Goal: Information Seeking & Learning: Learn about a topic

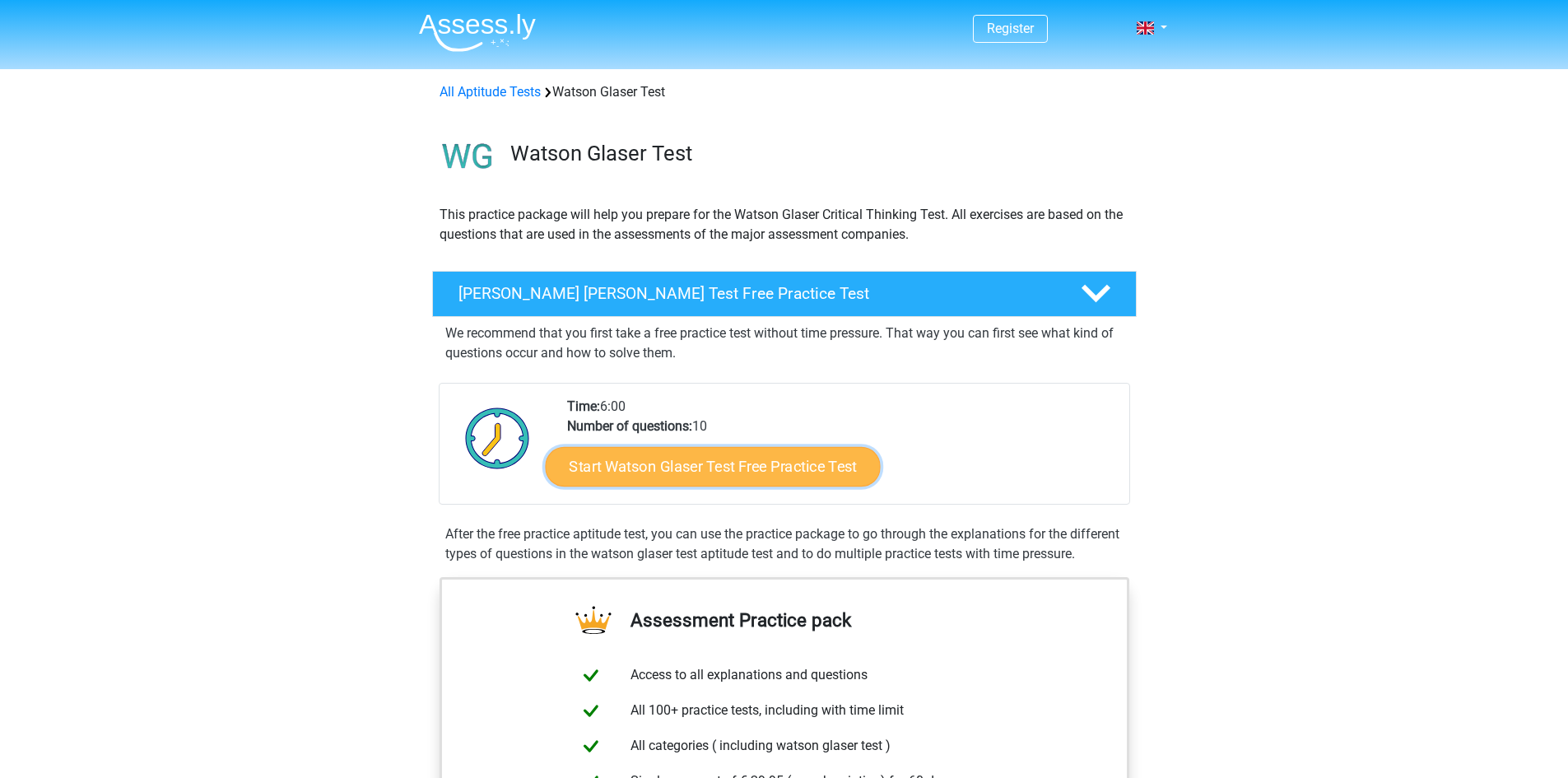
click at [677, 463] on link "Start Watson Glaser Test Free Practice Test" at bounding box center [712, 466] width 335 height 39
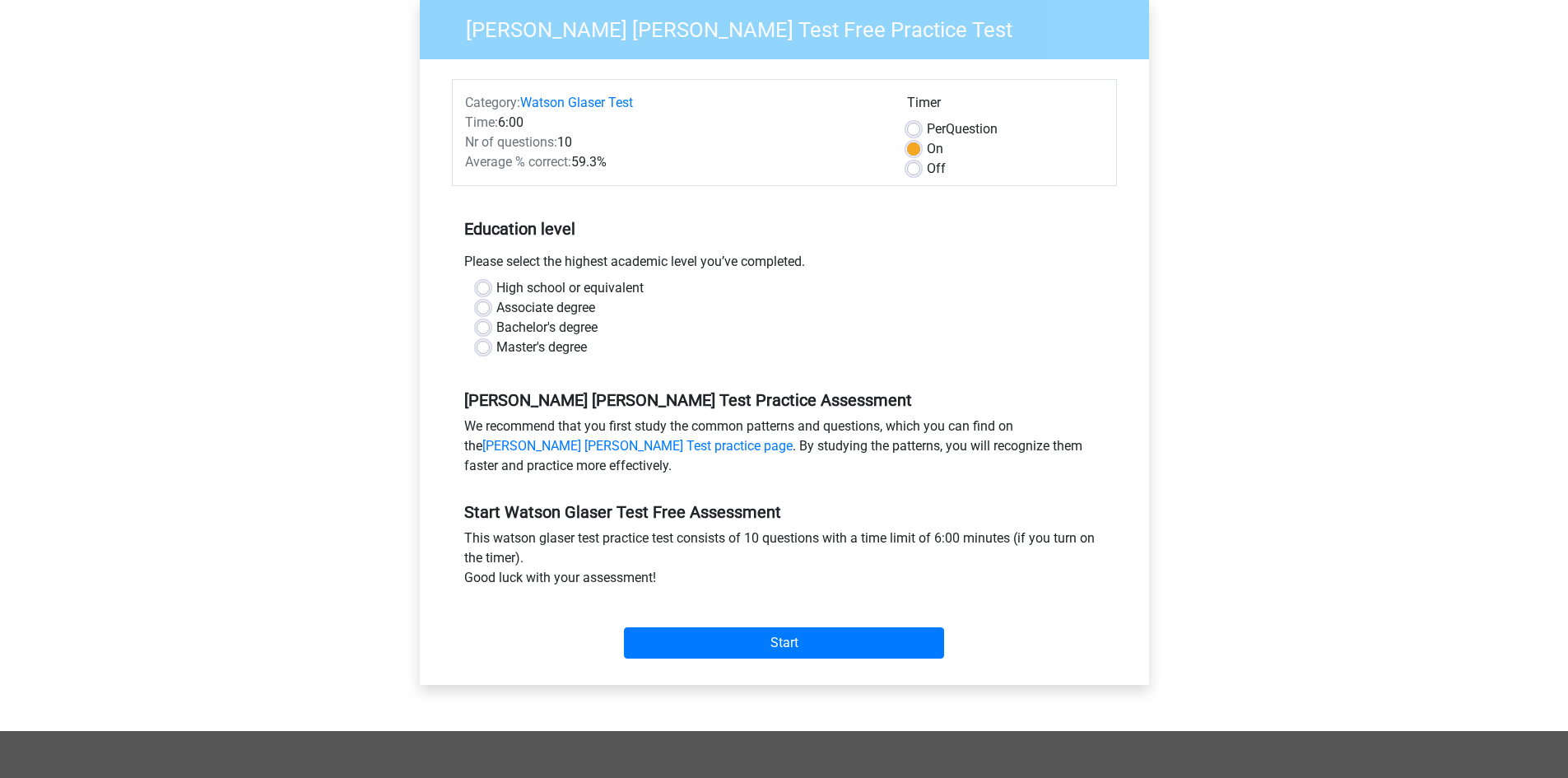
scroll to position [165, 0]
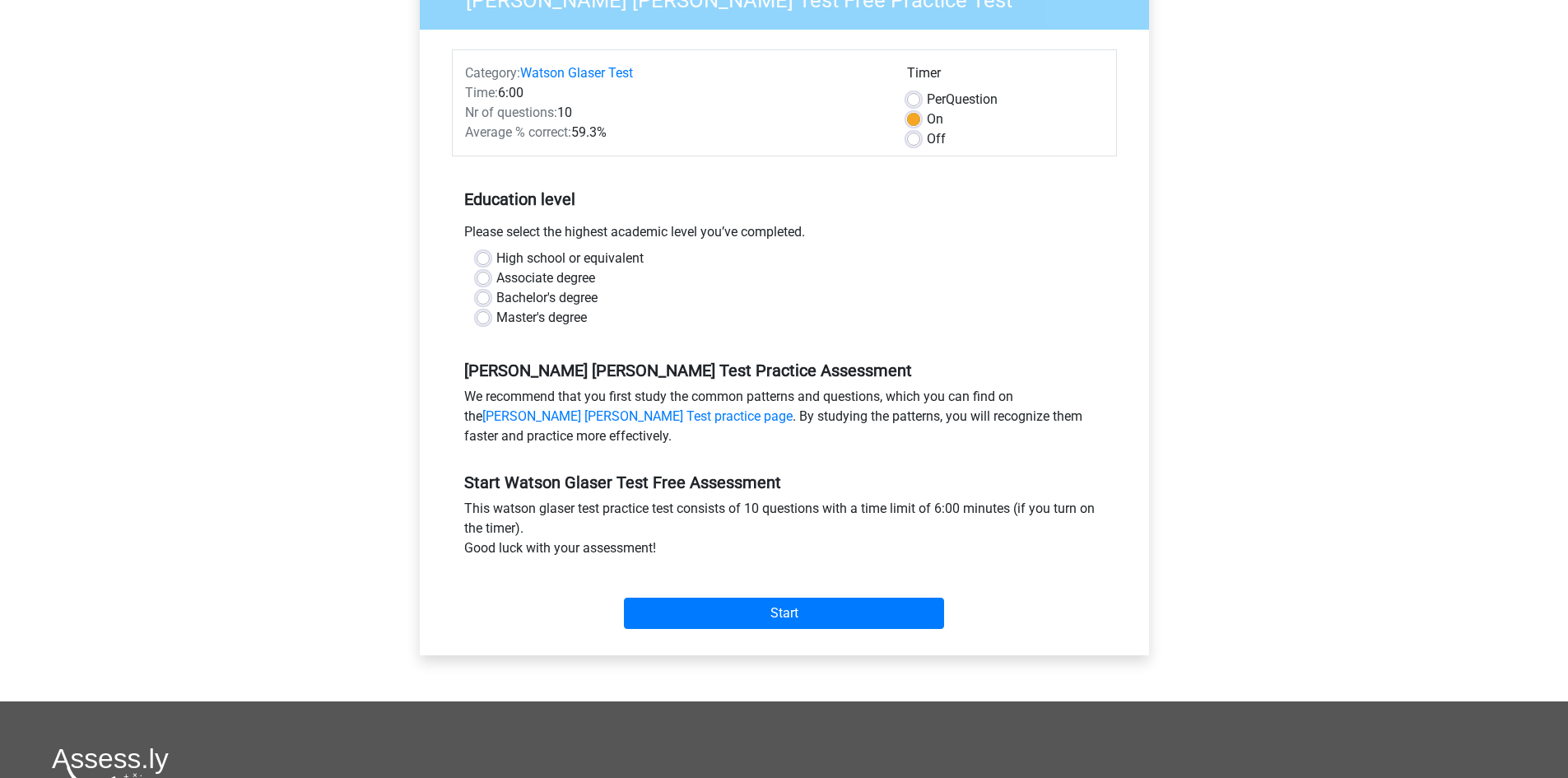
click at [497, 298] on label "Bachelor's degree" at bounding box center [548, 298] width 101 height 20
click at [487, 298] on input "Bachelor's degree" at bounding box center [483, 296] width 13 height 16
radio input "true"
click at [756, 610] on input "Start" at bounding box center [784, 612] width 321 height 32
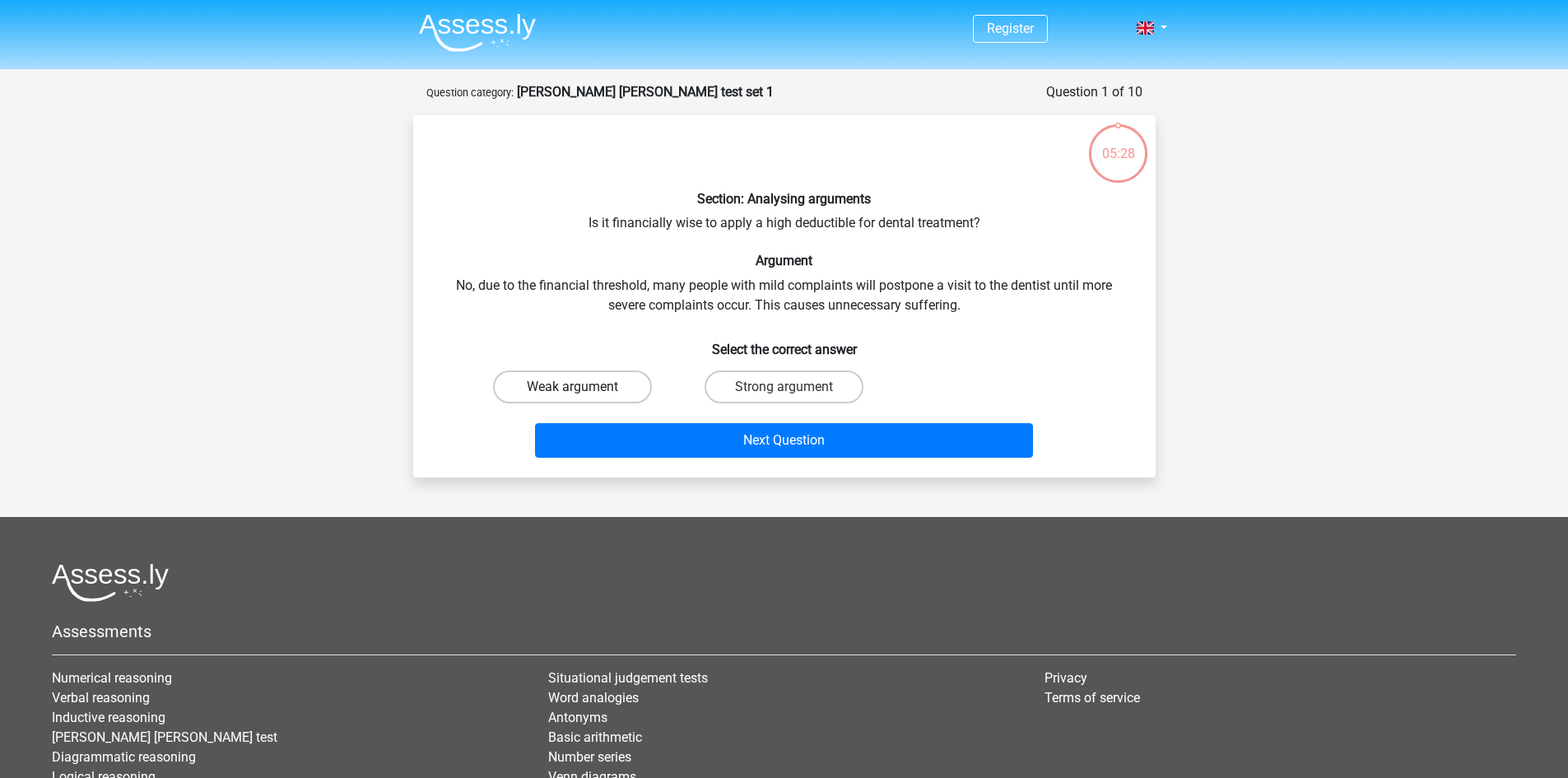
click at [565, 387] on label "Weak argument" at bounding box center [572, 387] width 159 height 33
click at [572, 387] on input "Weak argument" at bounding box center [577, 391] width 11 height 11
radio input "true"
click at [779, 387] on label "Strong argument" at bounding box center [784, 387] width 159 height 33
click at [784, 387] on input "Strong argument" at bounding box center [789, 391] width 11 height 11
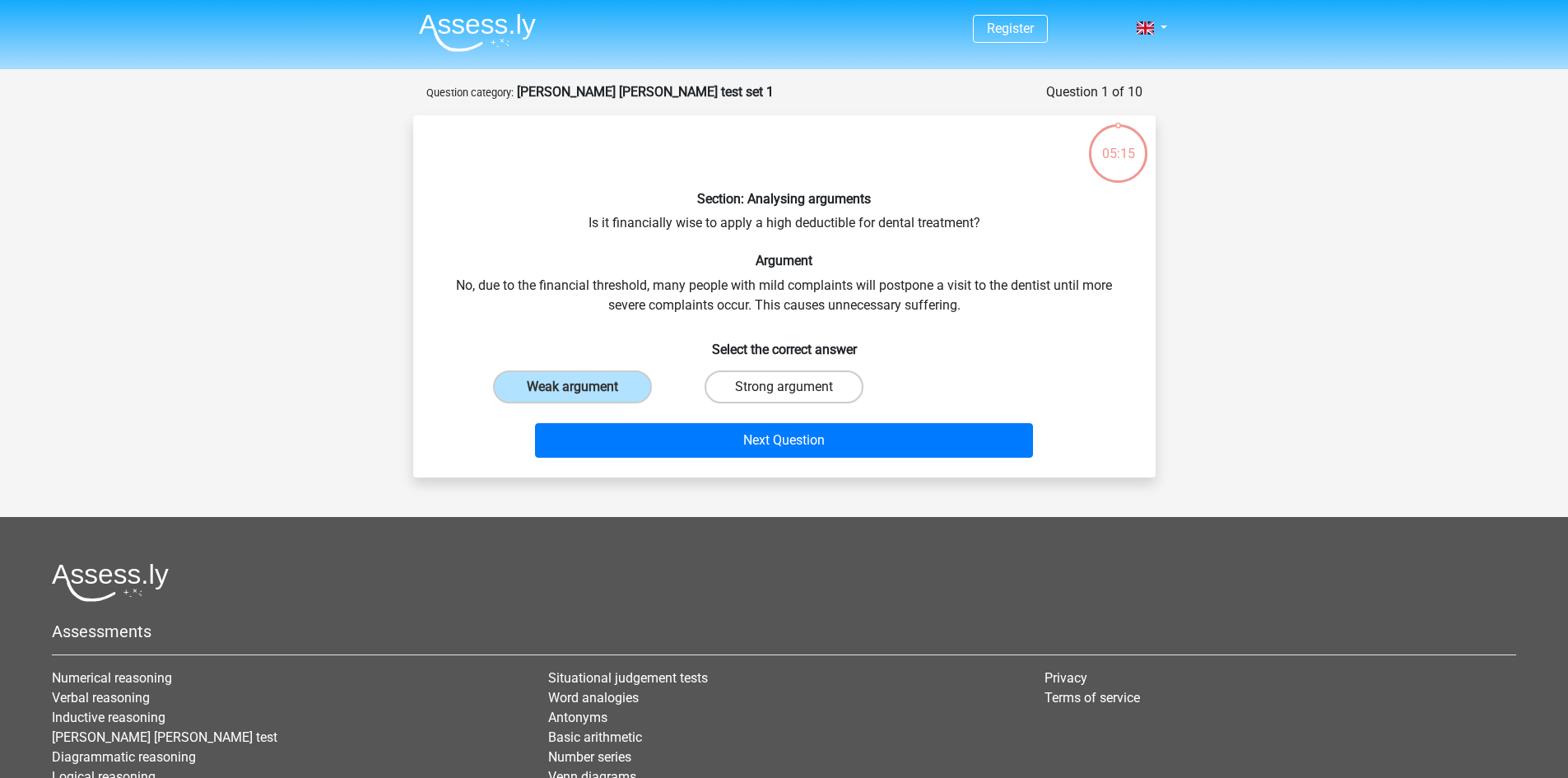
radio input "true"
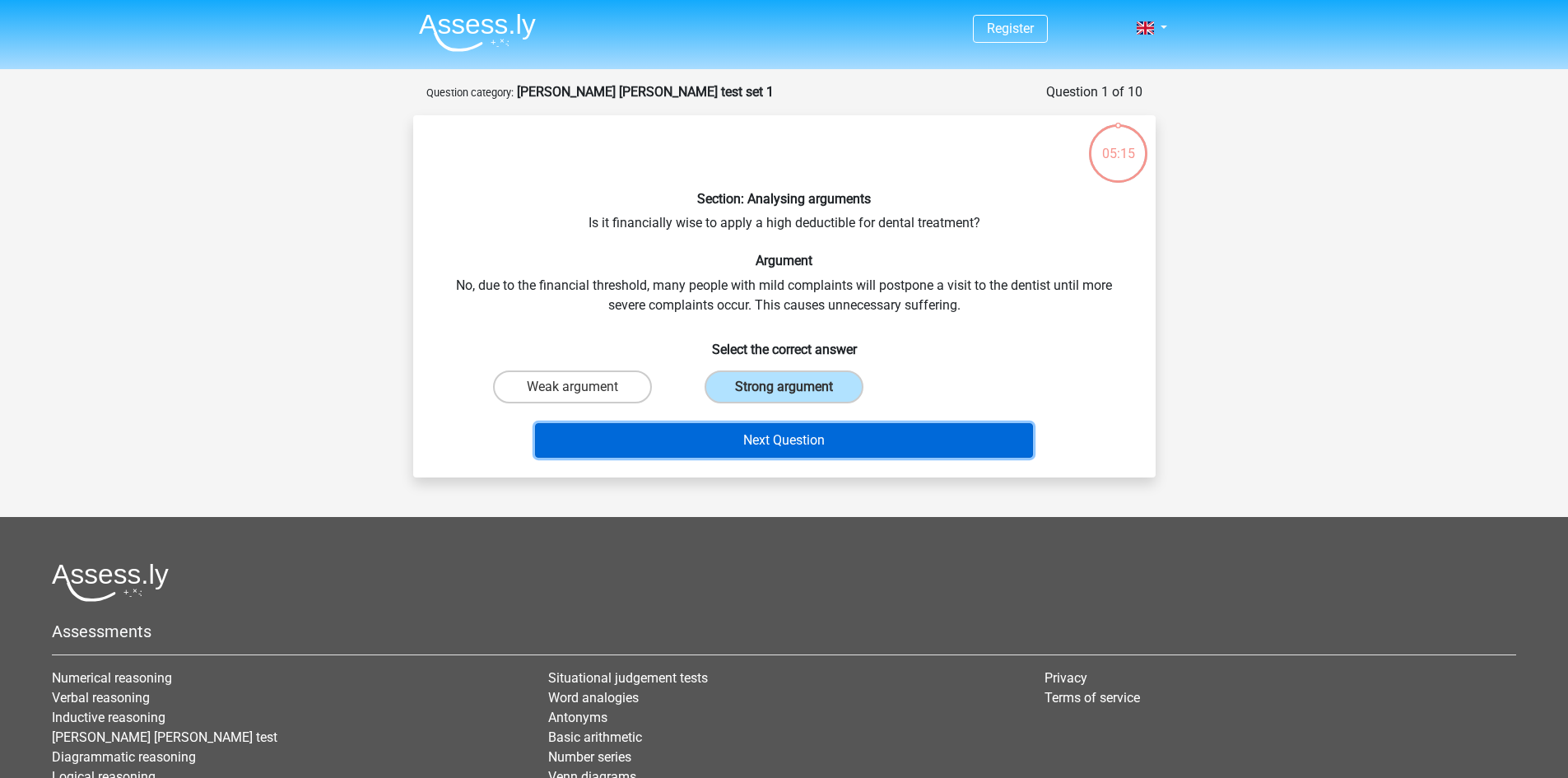
click at [787, 433] on button "Next Question" at bounding box center [784, 440] width 498 height 34
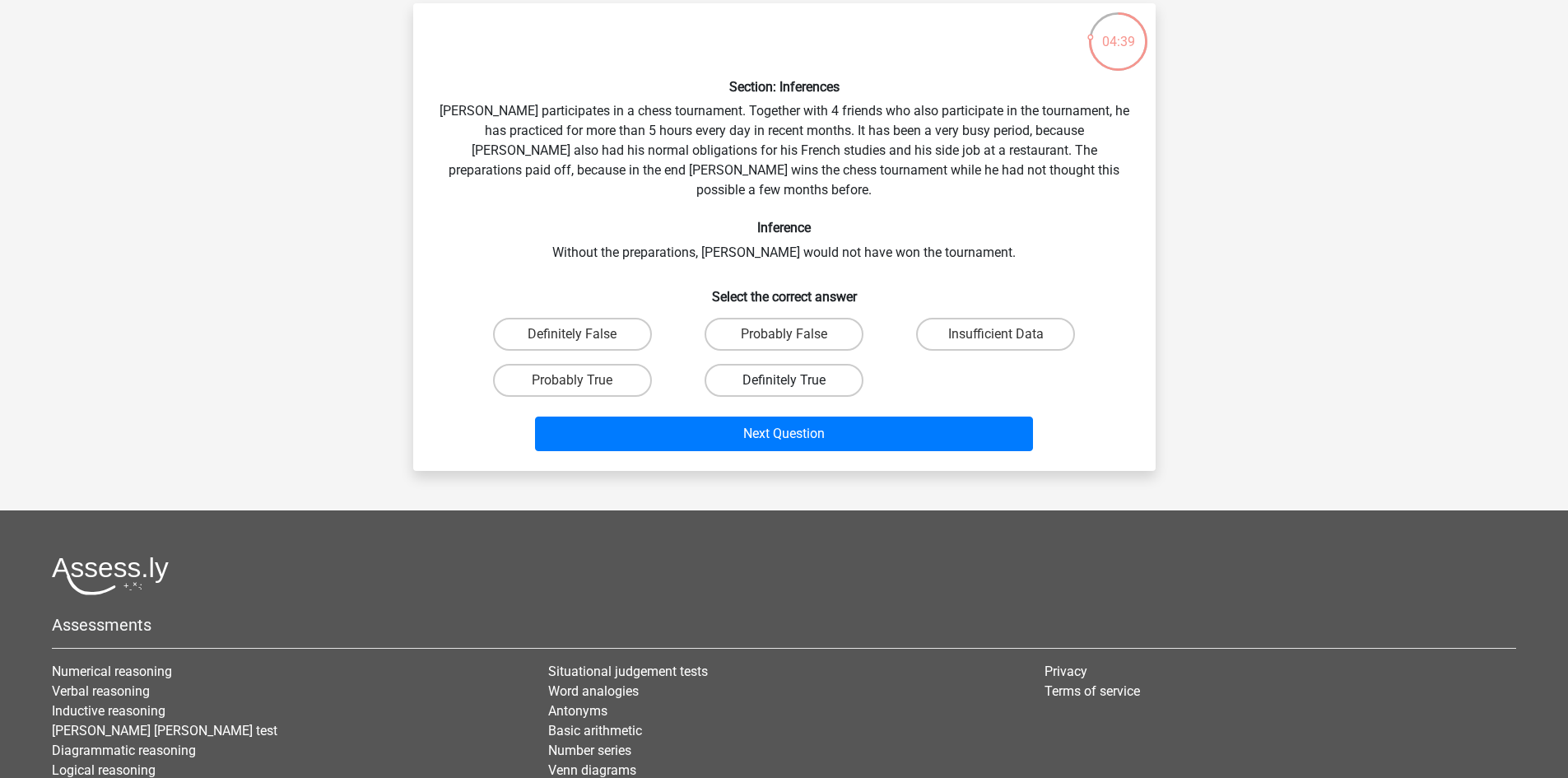
scroll to position [82, 0]
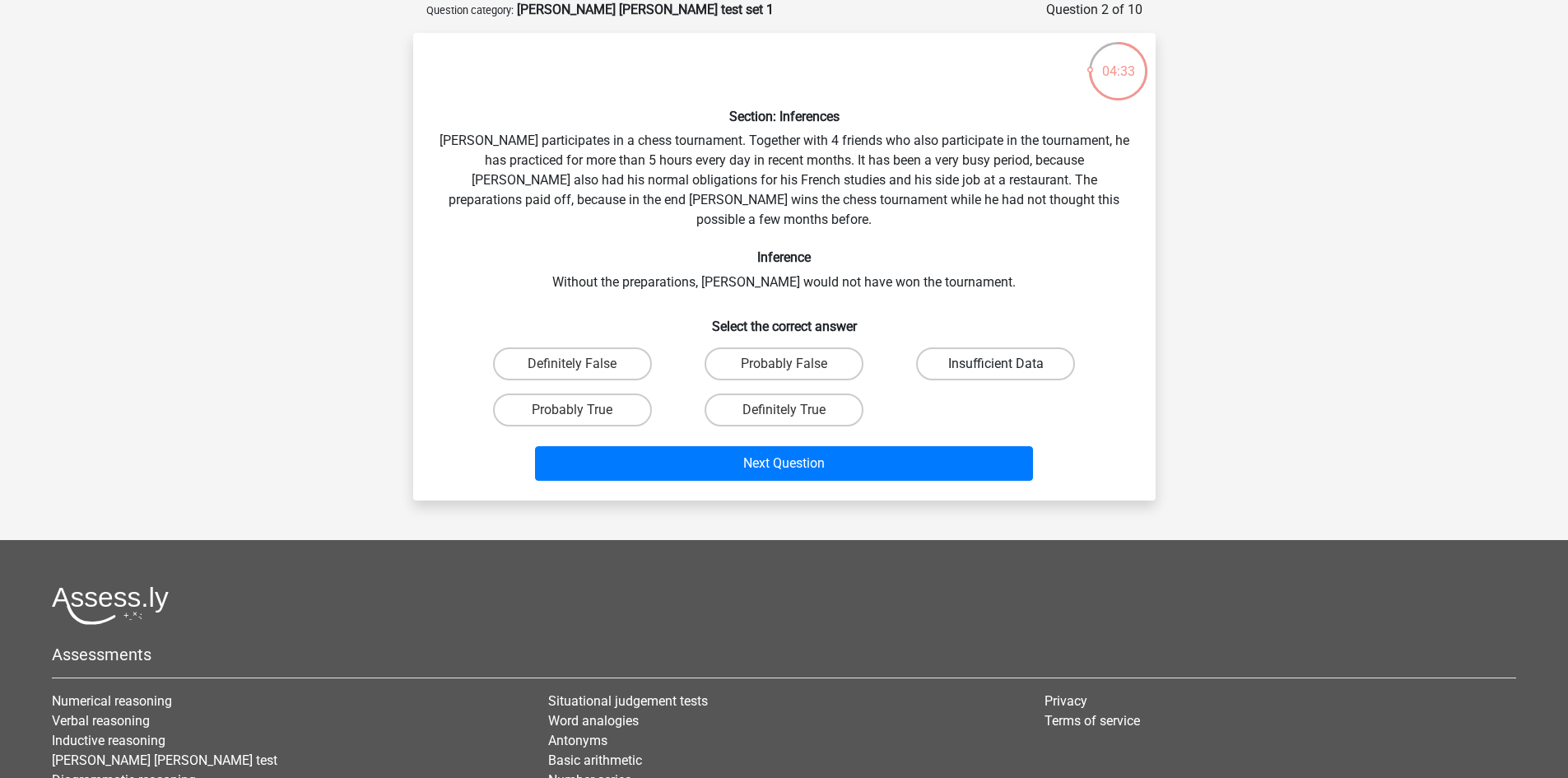
click at [970, 347] on label "Insufficient Data" at bounding box center [996, 364] width 159 height 33
click at [997, 364] on input "Insufficient Data" at bounding box center [1001, 368] width 11 height 11
radio input "true"
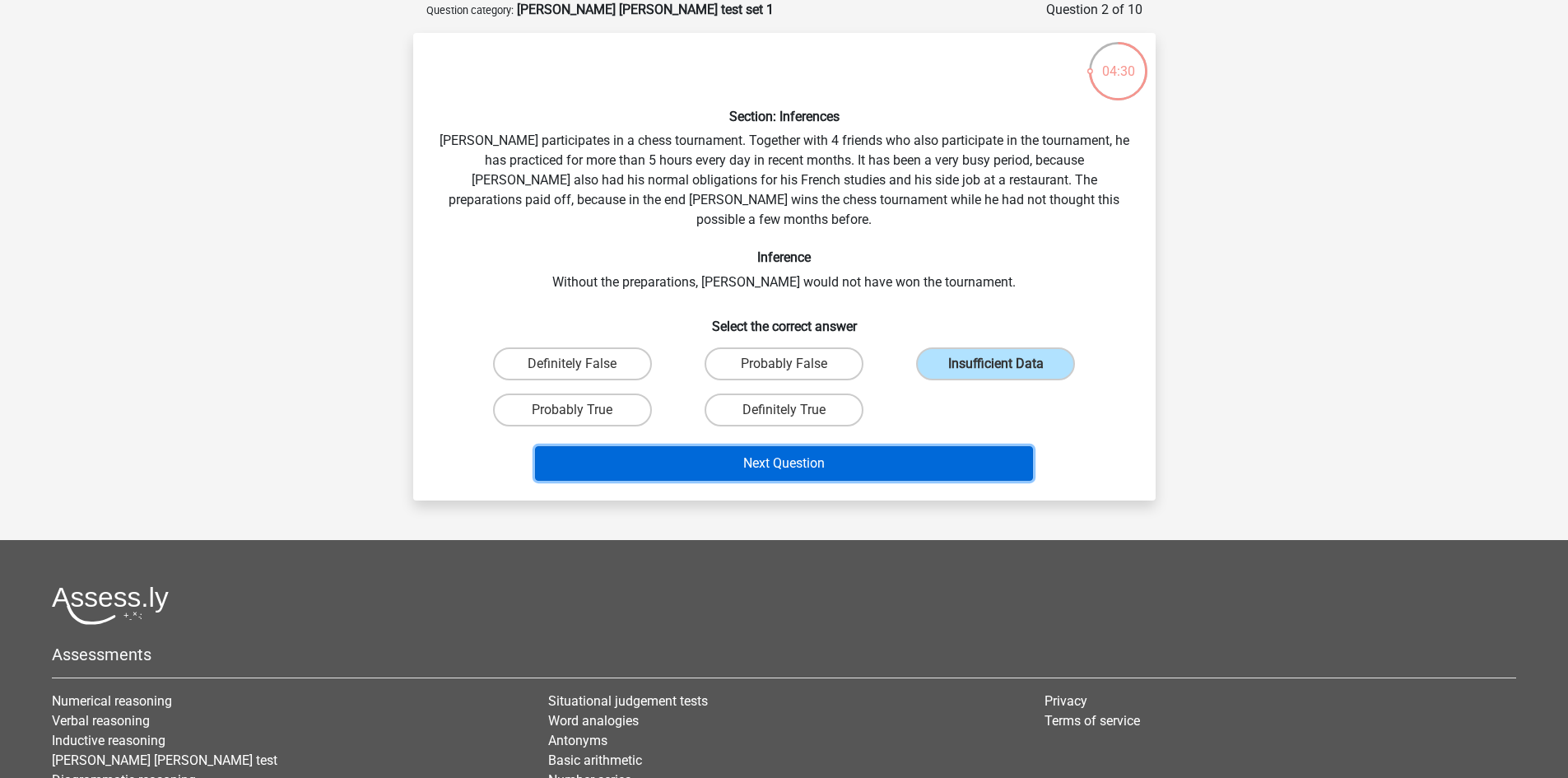
click at [867, 446] on button "Next Question" at bounding box center [784, 463] width 498 height 34
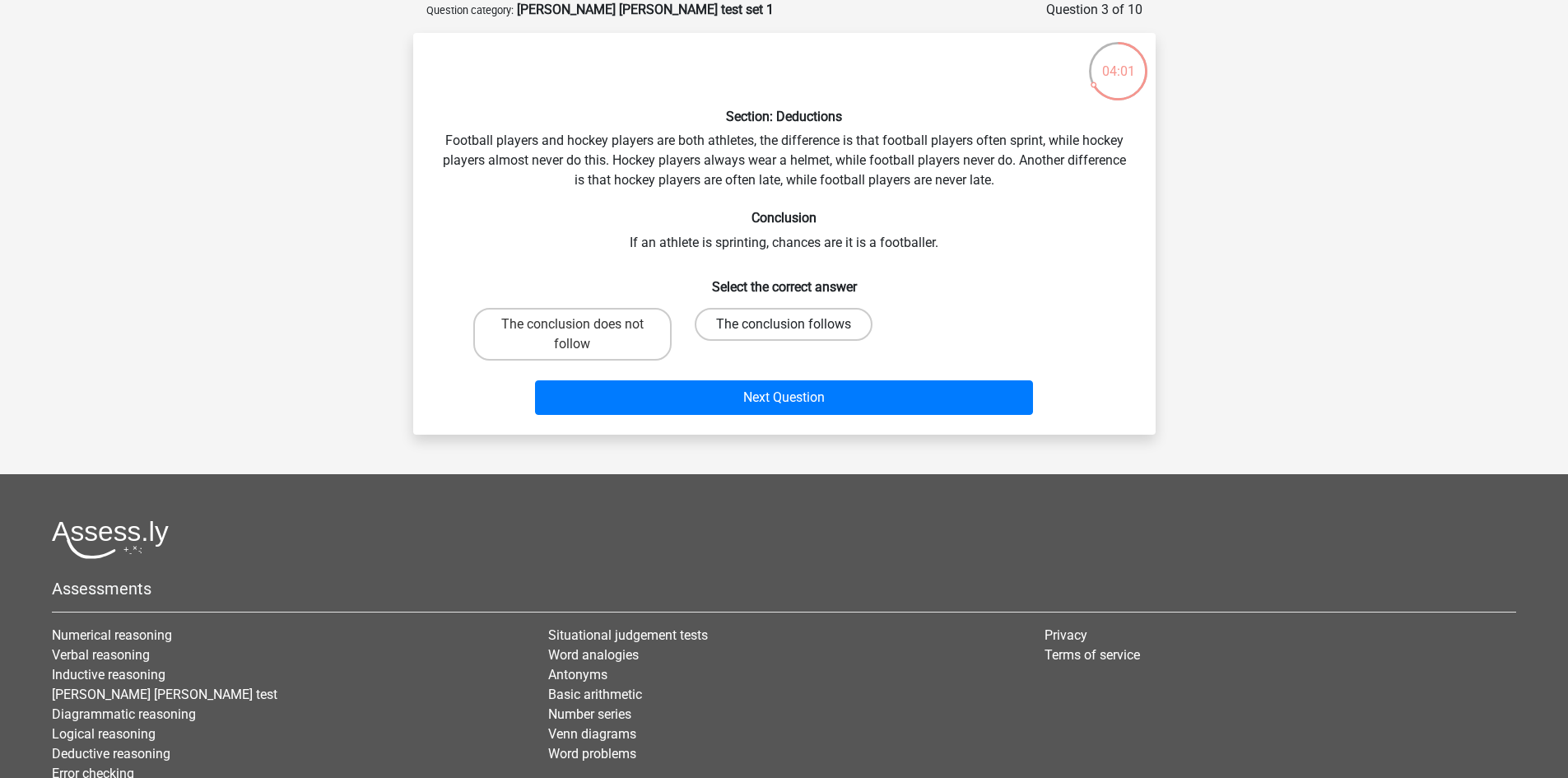
click at [751, 309] on label "The conclusion follows" at bounding box center [784, 324] width 178 height 33
click at [784, 324] on input "The conclusion follows" at bounding box center [789, 329] width 11 height 11
radio input "true"
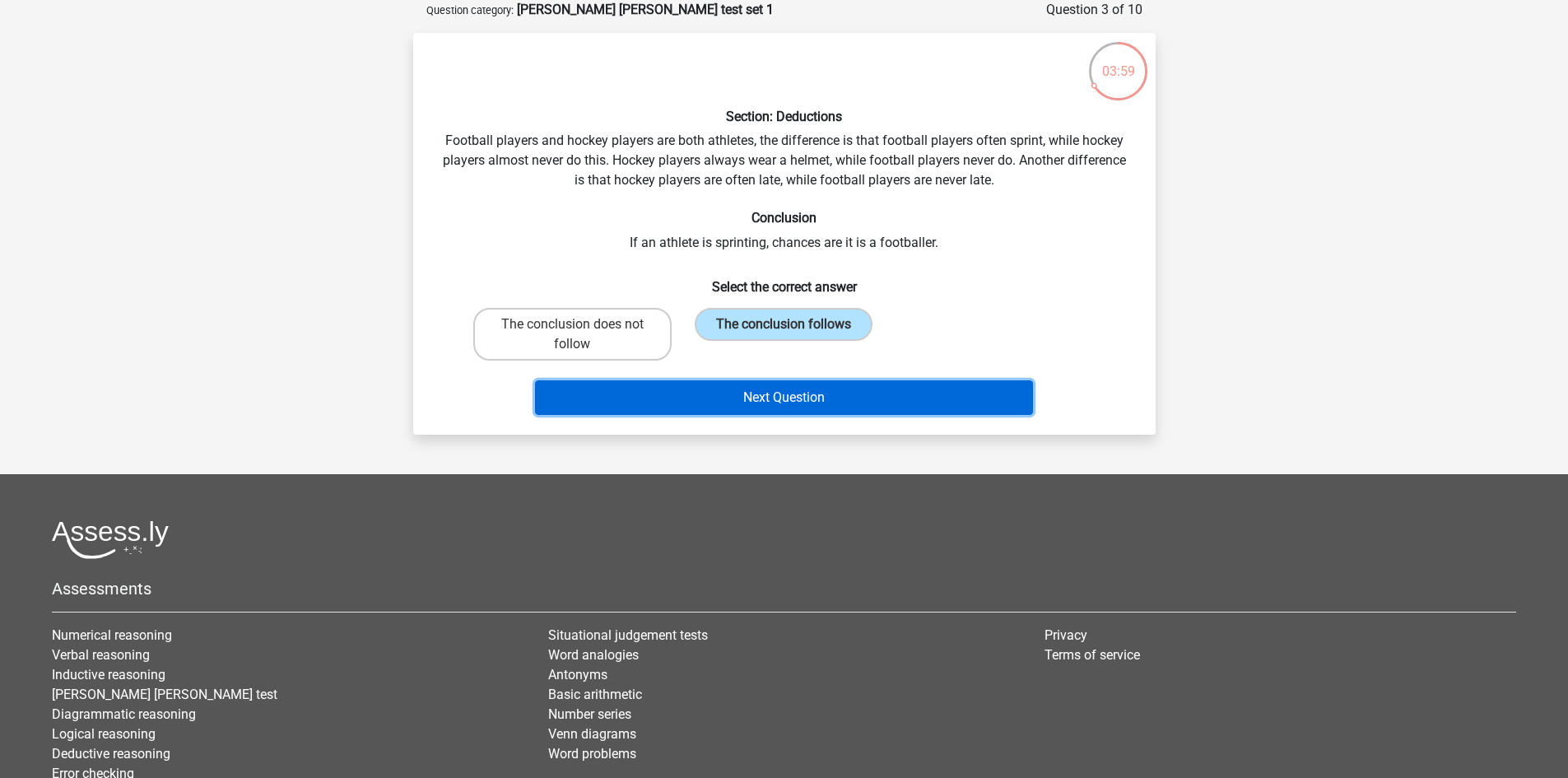
click at [733, 390] on button "Next Question" at bounding box center [784, 397] width 498 height 34
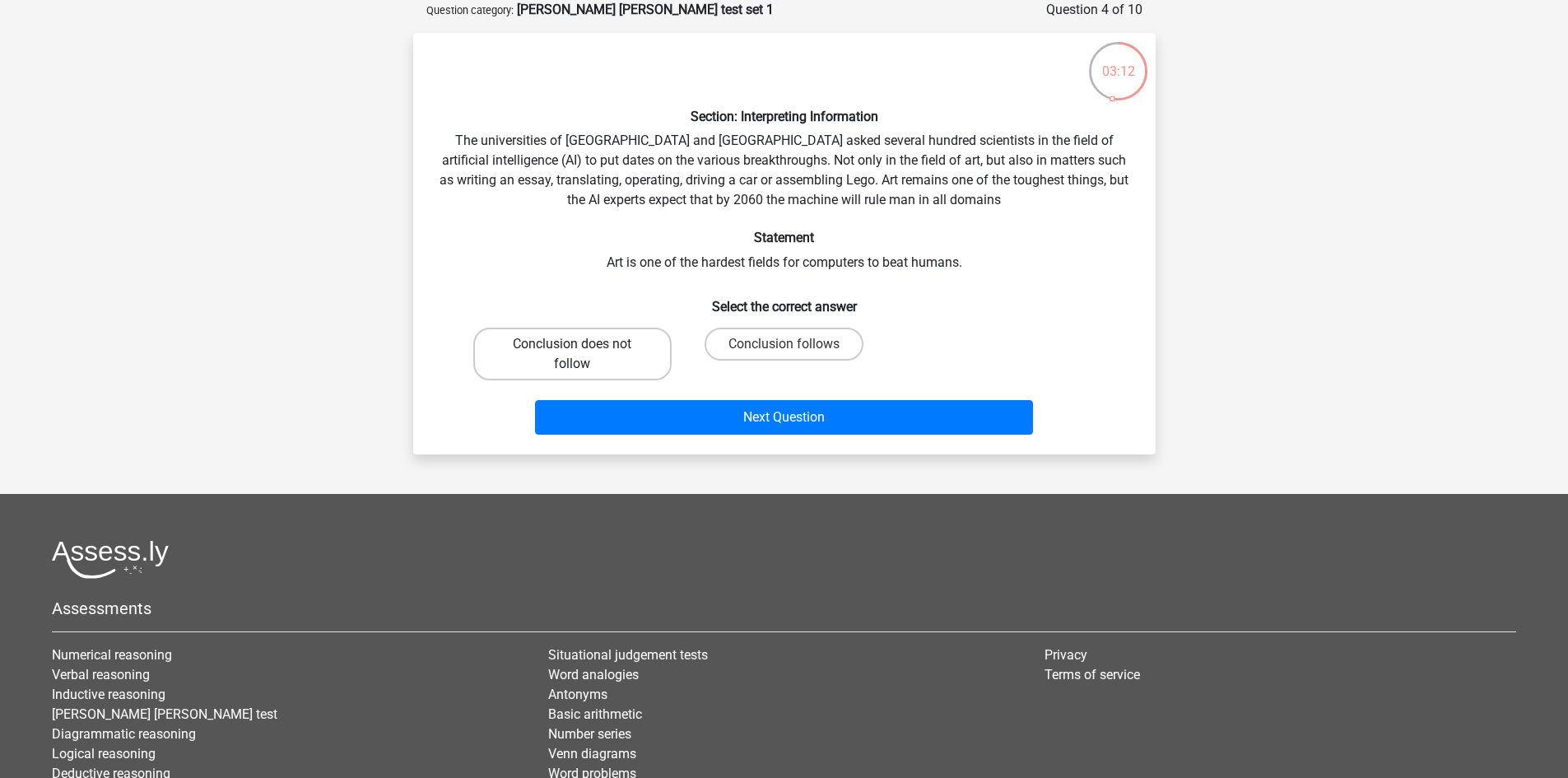
click at [587, 345] on label "Conclusion does not follow" at bounding box center [571, 353] width 198 height 53
click at [583, 345] on input "Conclusion does not follow" at bounding box center [577, 348] width 11 height 11
radio input "true"
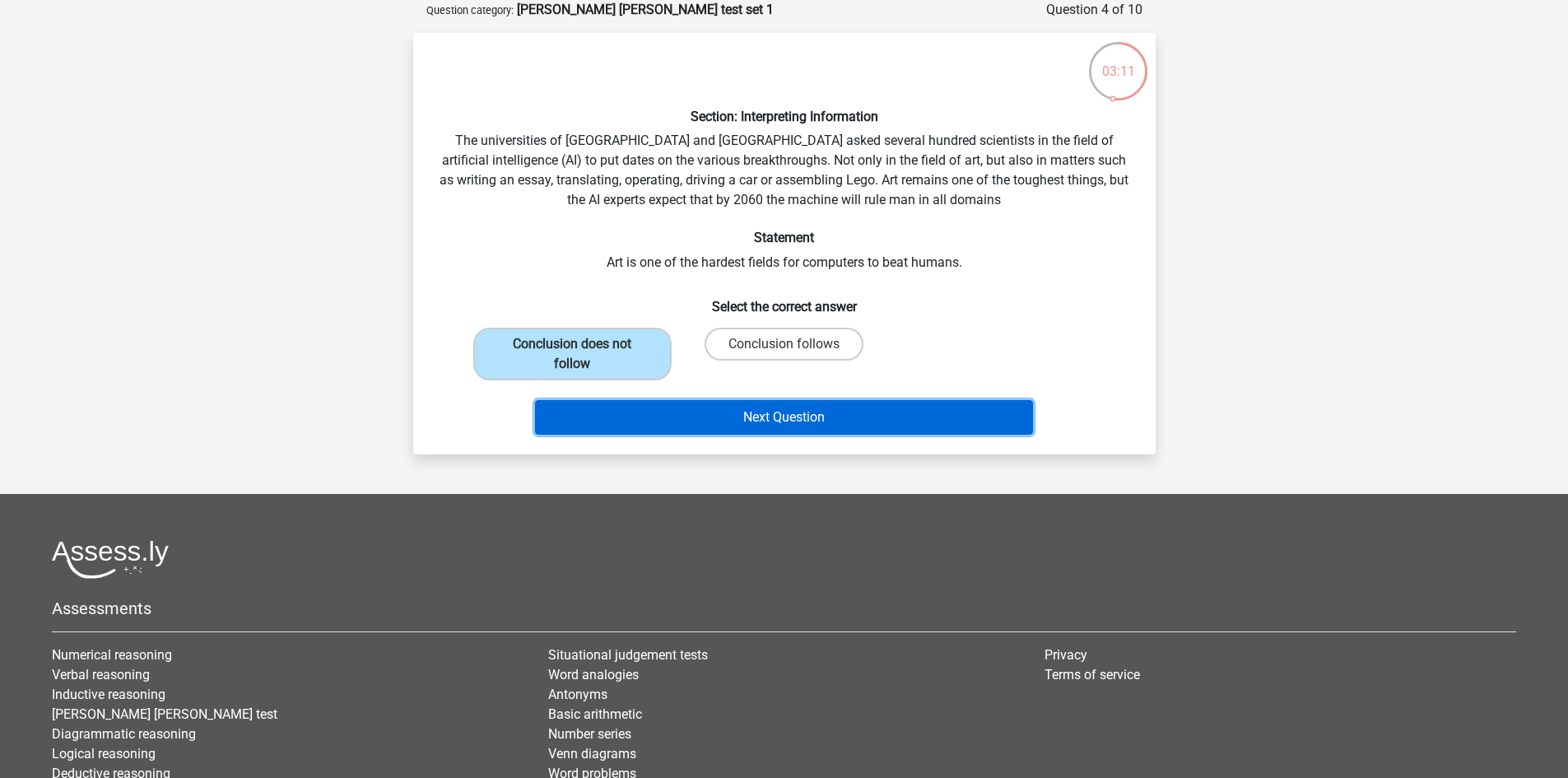
click at [720, 405] on button "Next Question" at bounding box center [784, 417] width 498 height 34
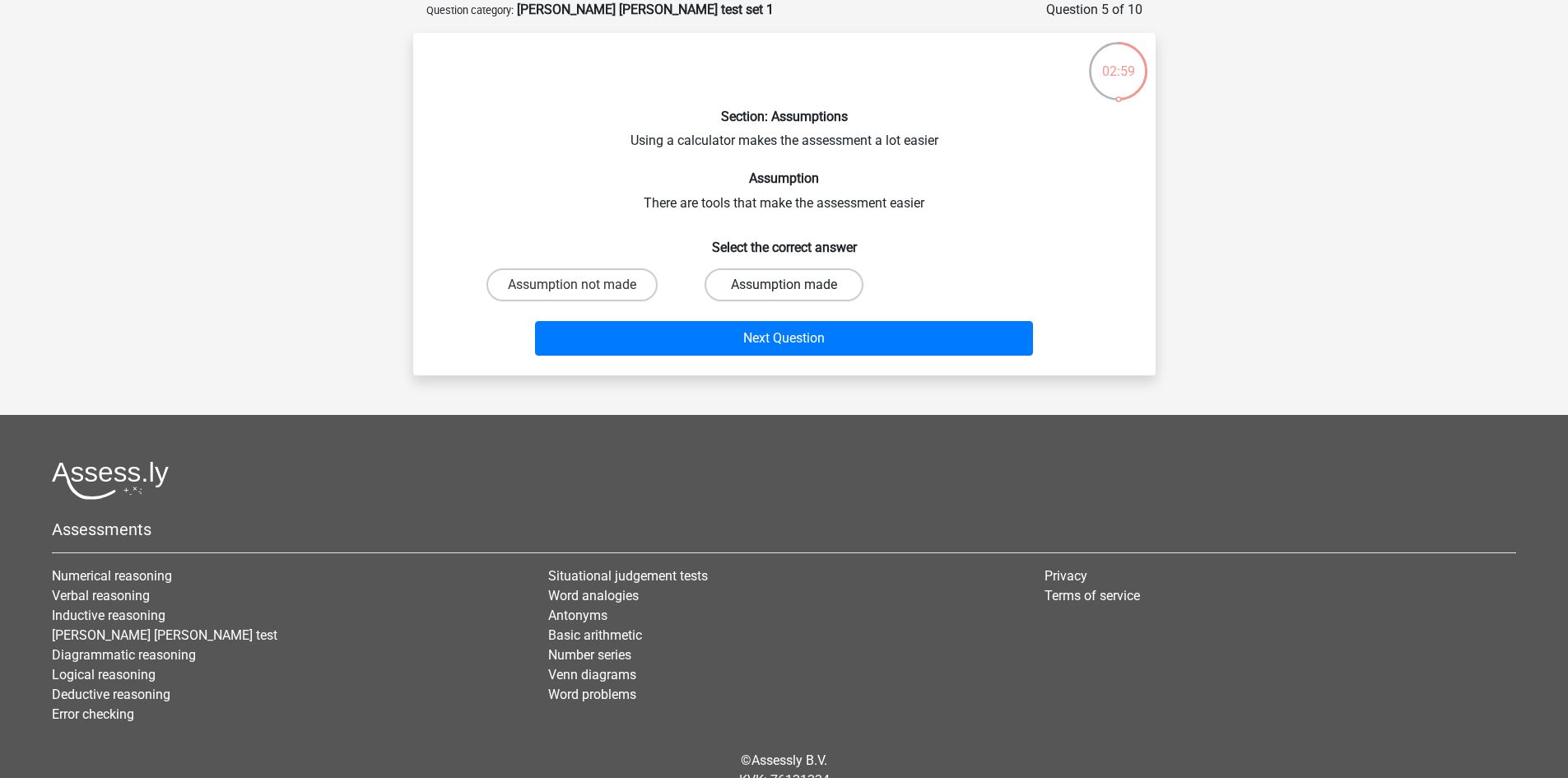
click at [764, 279] on label "Assumption made" at bounding box center [784, 284] width 159 height 33
click at [784, 285] on input "Assumption made" at bounding box center [789, 290] width 11 height 11
radio input "true"
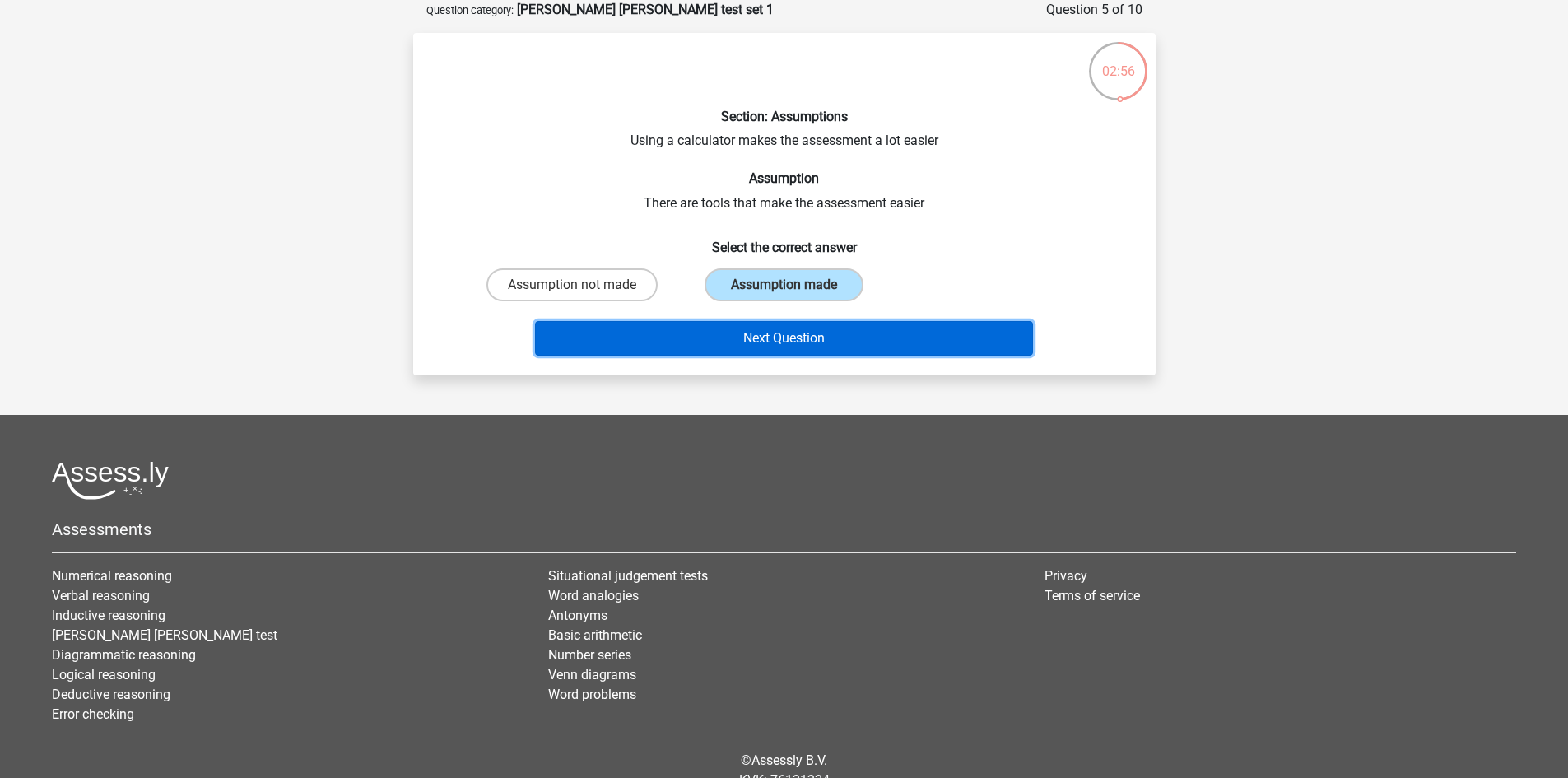
click at [787, 332] on button "Next Question" at bounding box center [784, 338] width 498 height 34
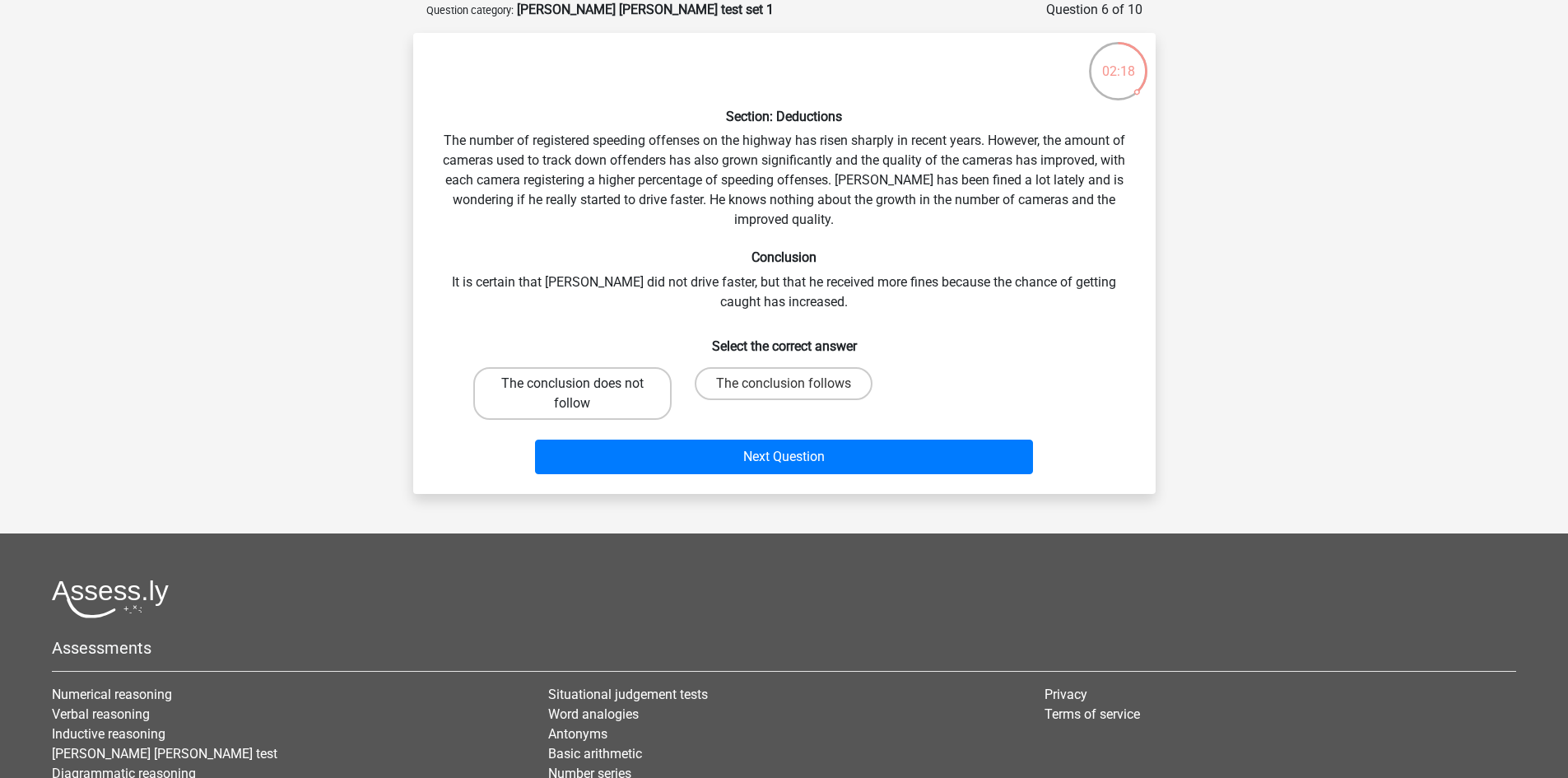
click at [519, 380] on label "The conclusion does not follow" at bounding box center [571, 393] width 198 height 53
click at [572, 384] on input "The conclusion does not follow" at bounding box center [577, 389] width 11 height 11
radio input "true"
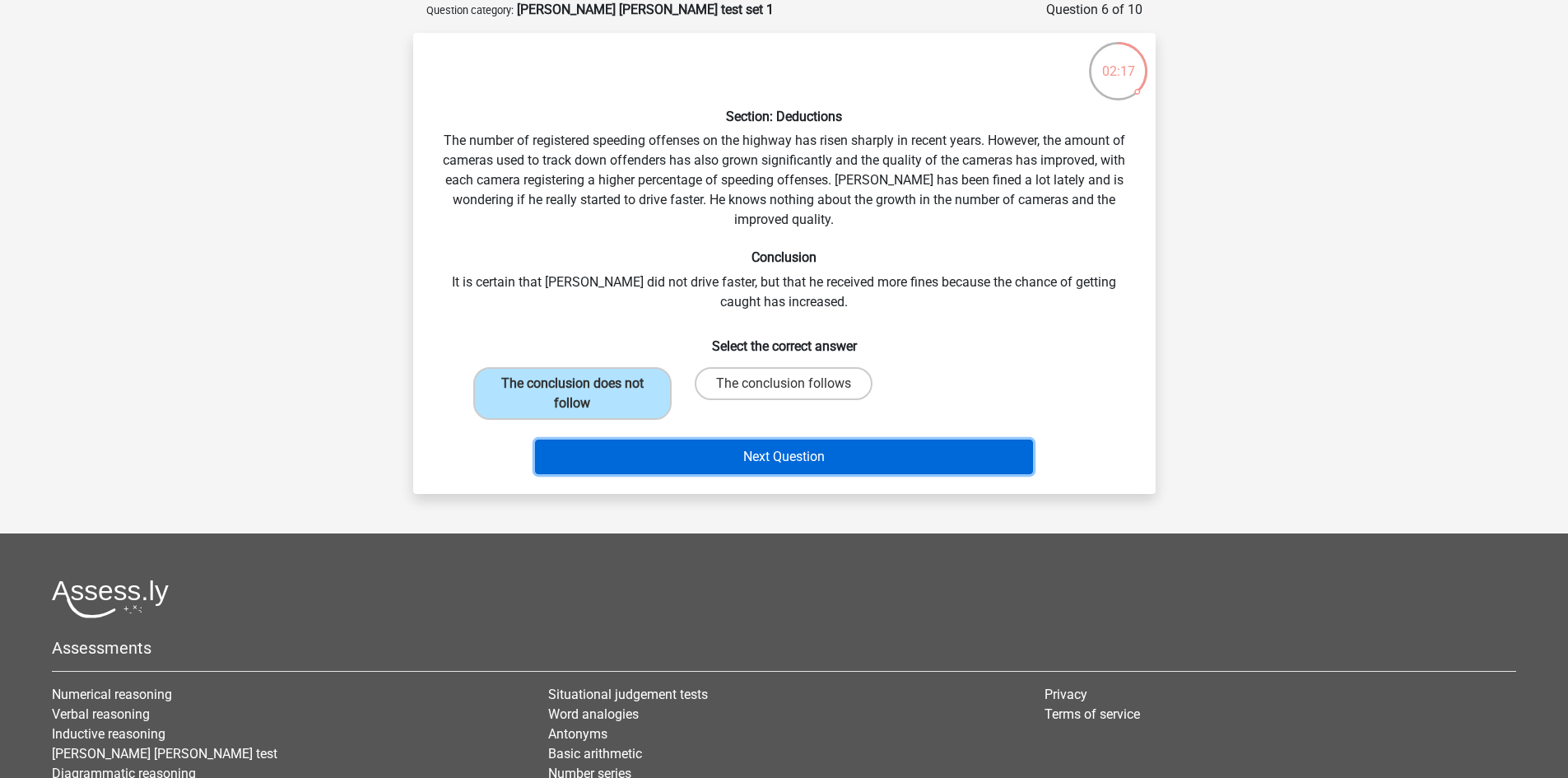
click at [615, 453] on button "Next Question" at bounding box center [784, 456] width 498 height 34
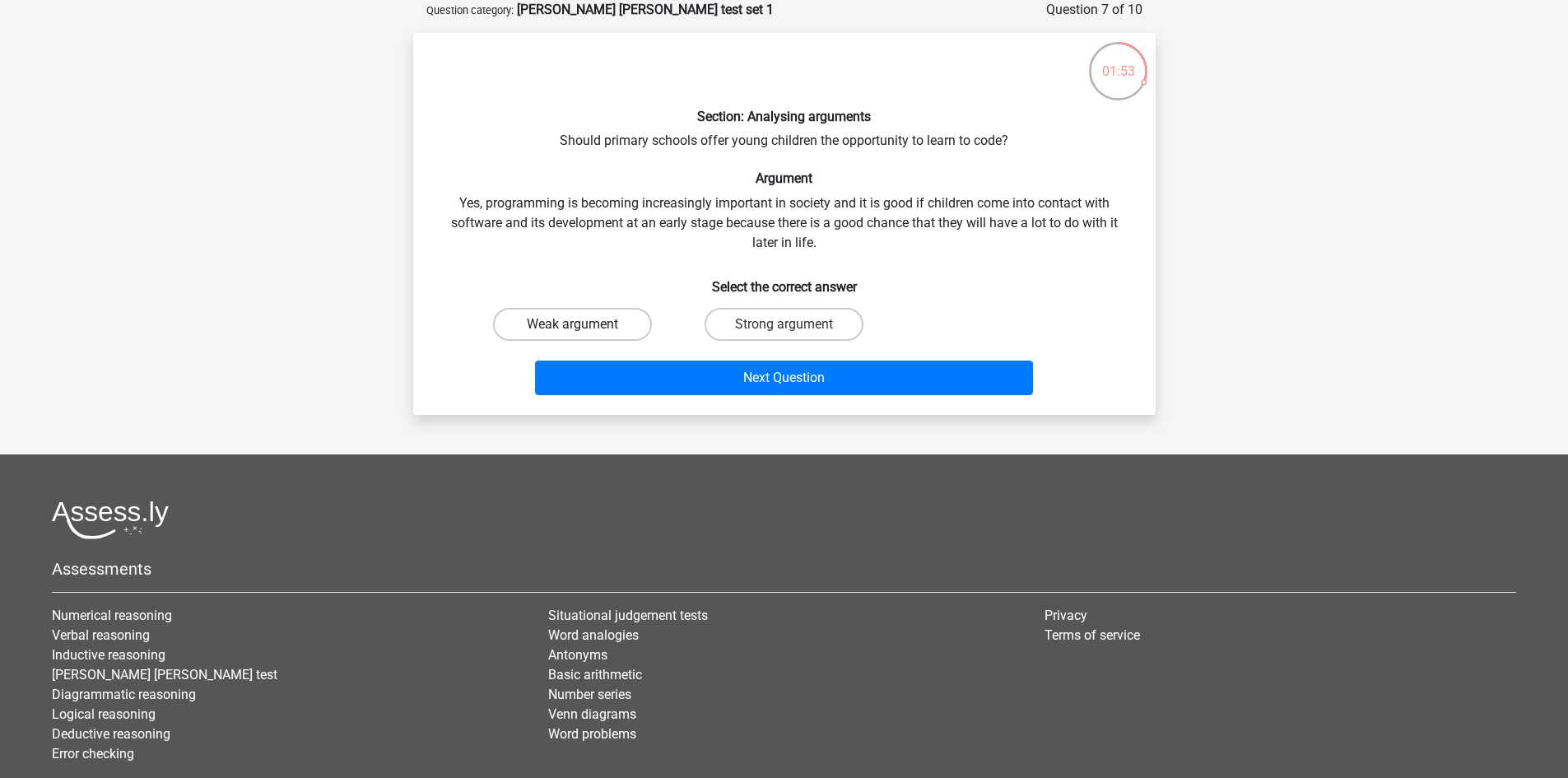
click at [568, 326] on label "Weak argument" at bounding box center [572, 324] width 159 height 33
click at [572, 326] on input "Weak argument" at bounding box center [577, 329] width 11 height 11
radio input "true"
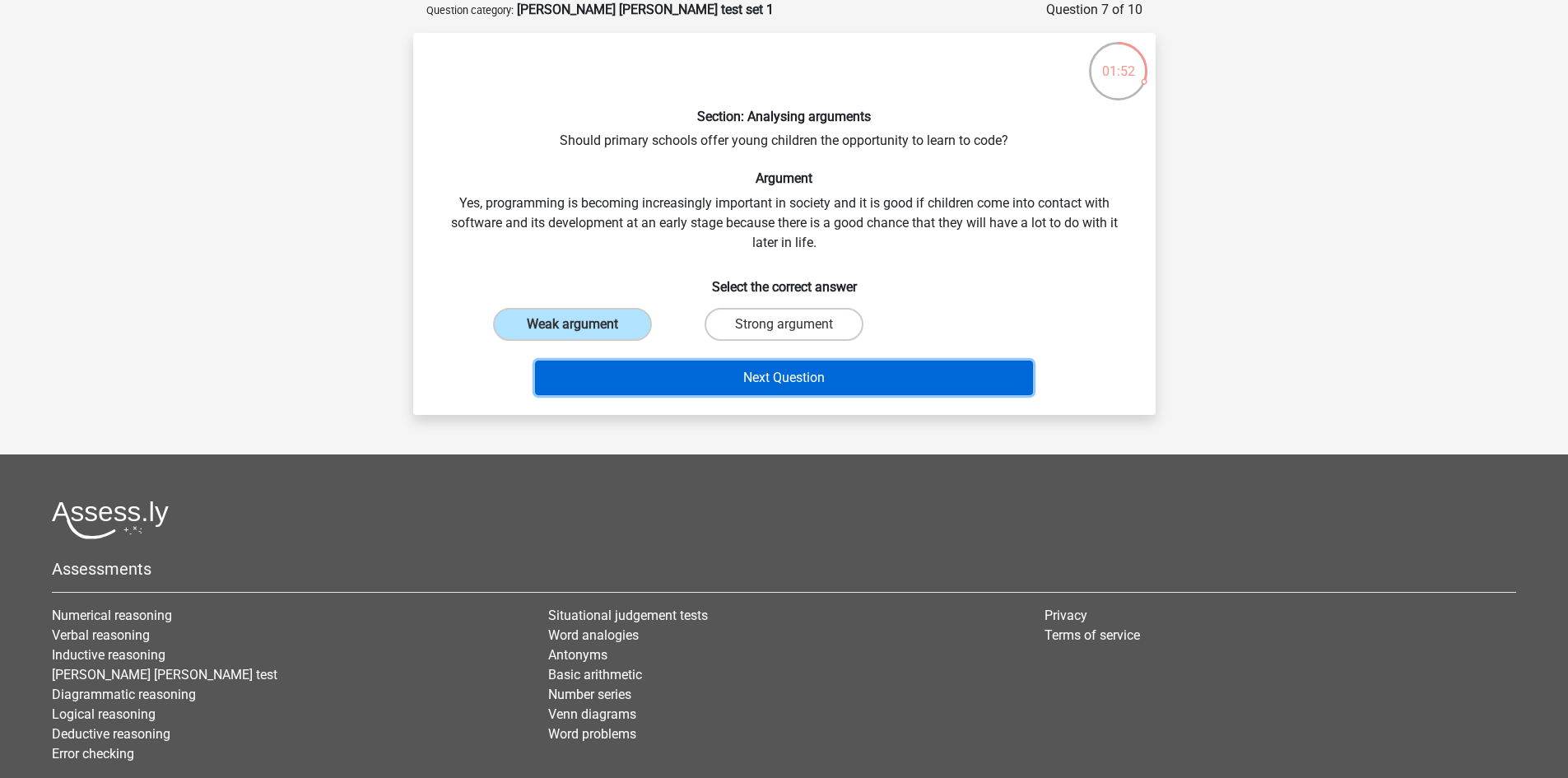
click at [638, 365] on button "Next Question" at bounding box center [784, 378] width 498 height 34
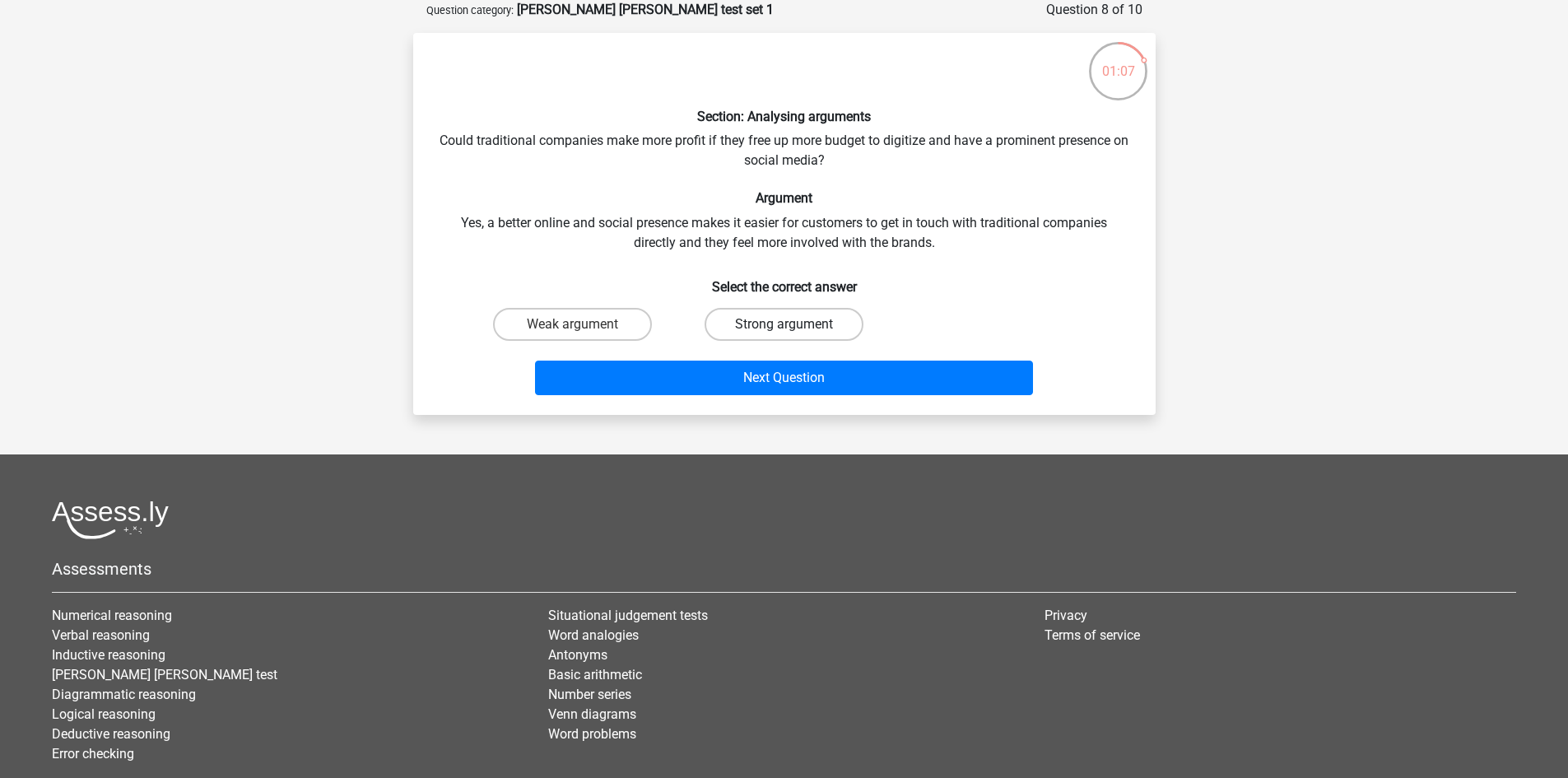
click at [759, 320] on label "Strong argument" at bounding box center [784, 324] width 159 height 33
click at [784, 324] on input "Strong argument" at bounding box center [789, 329] width 11 height 11
radio input "true"
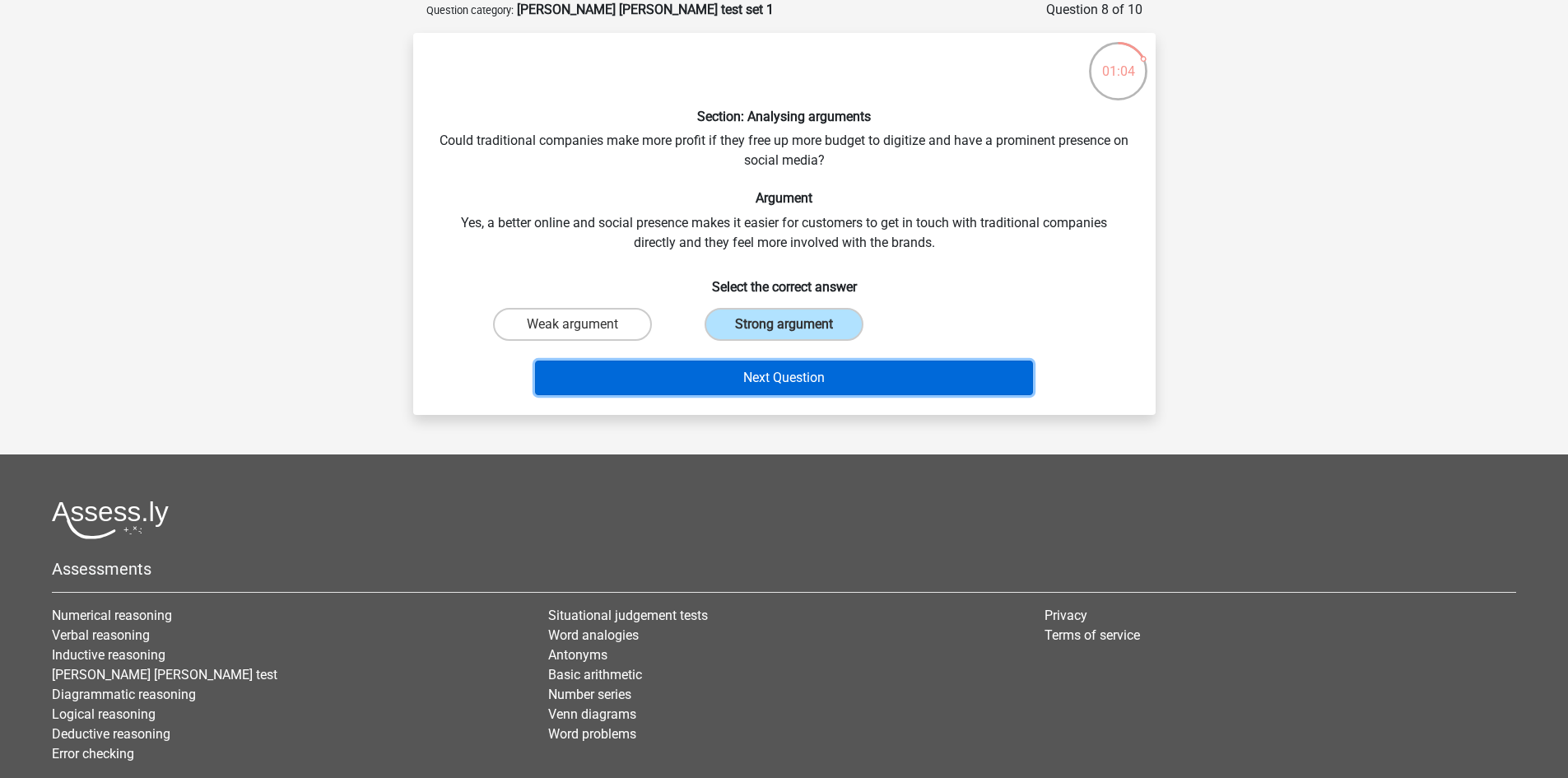
click at [760, 376] on button "Next Question" at bounding box center [784, 378] width 498 height 34
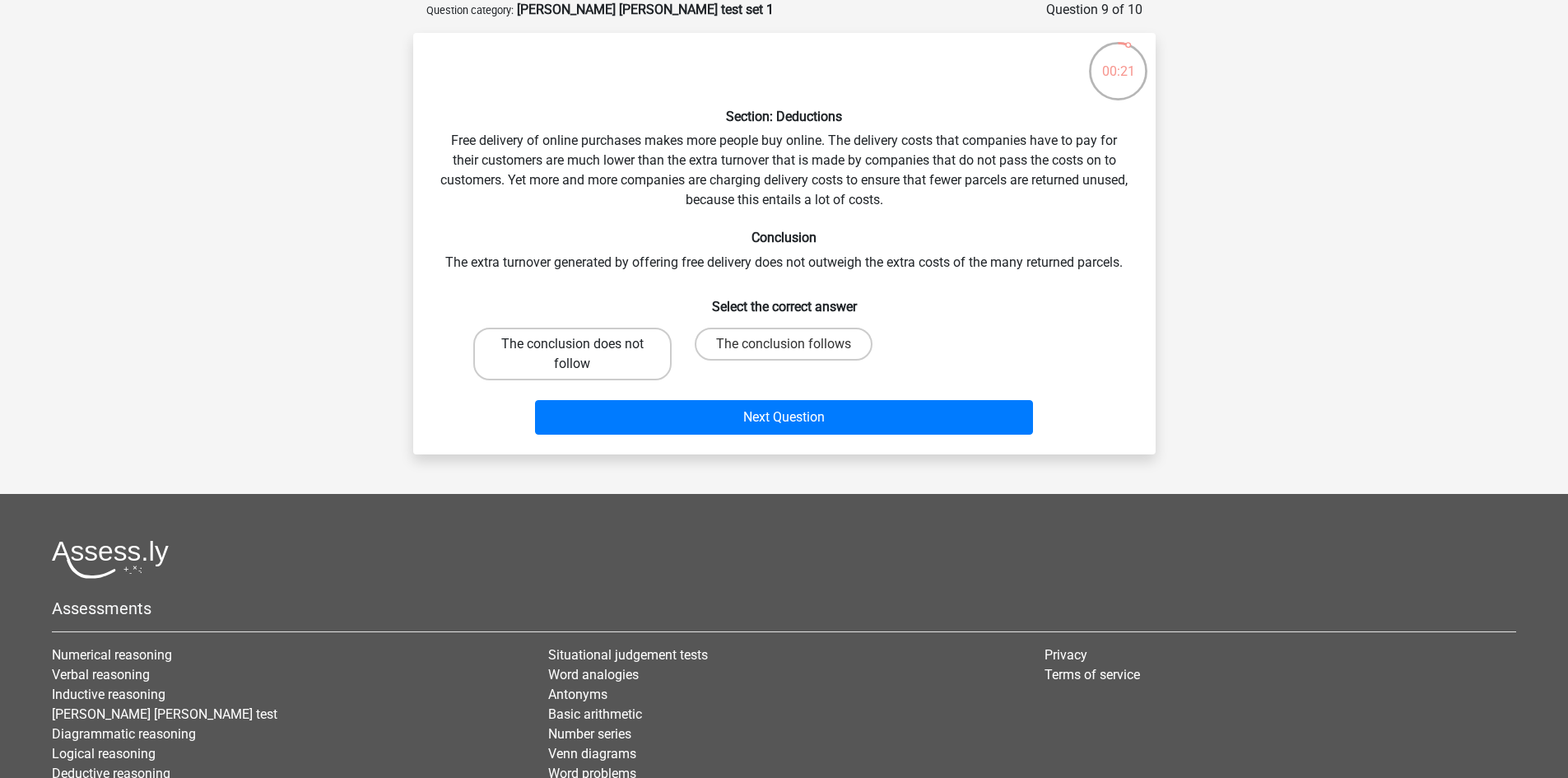
click at [595, 354] on label "The conclusion does not follow" at bounding box center [571, 353] width 198 height 53
click at [583, 354] on input "The conclusion does not follow" at bounding box center [577, 348] width 11 height 11
radio input "true"
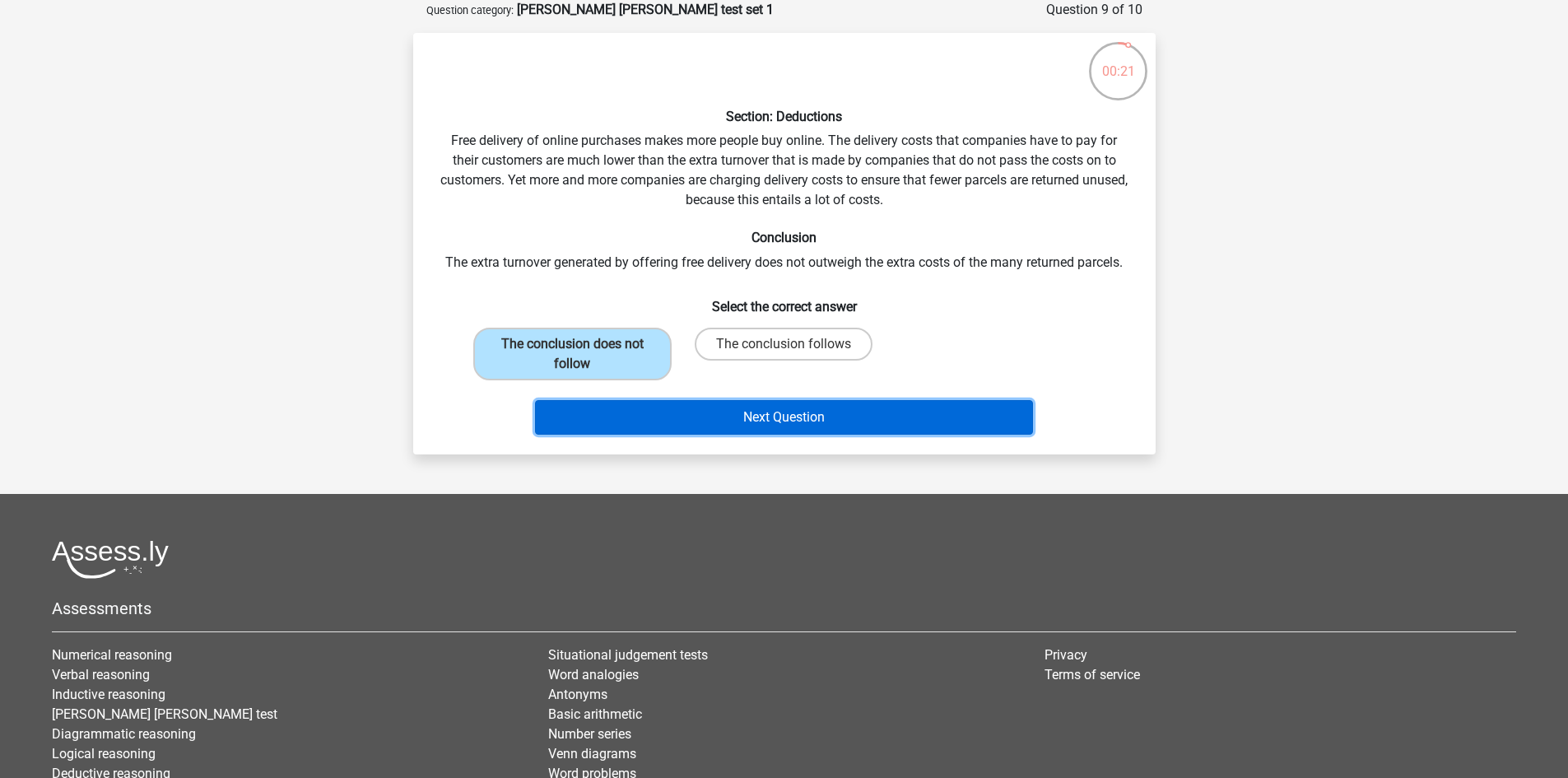
click at [643, 400] on button "Next Question" at bounding box center [784, 417] width 498 height 34
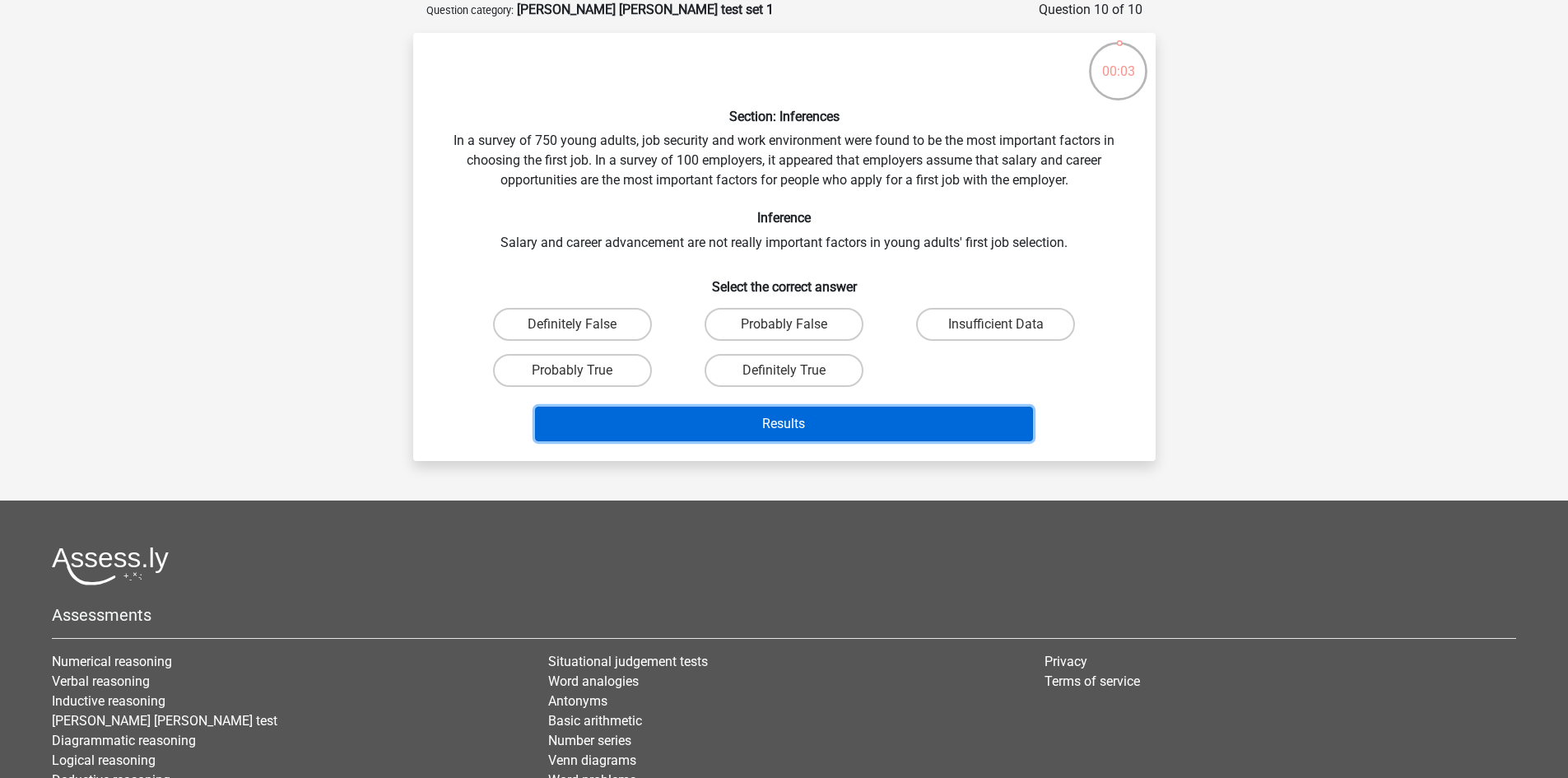
click at [769, 427] on button "Results" at bounding box center [784, 424] width 498 height 34
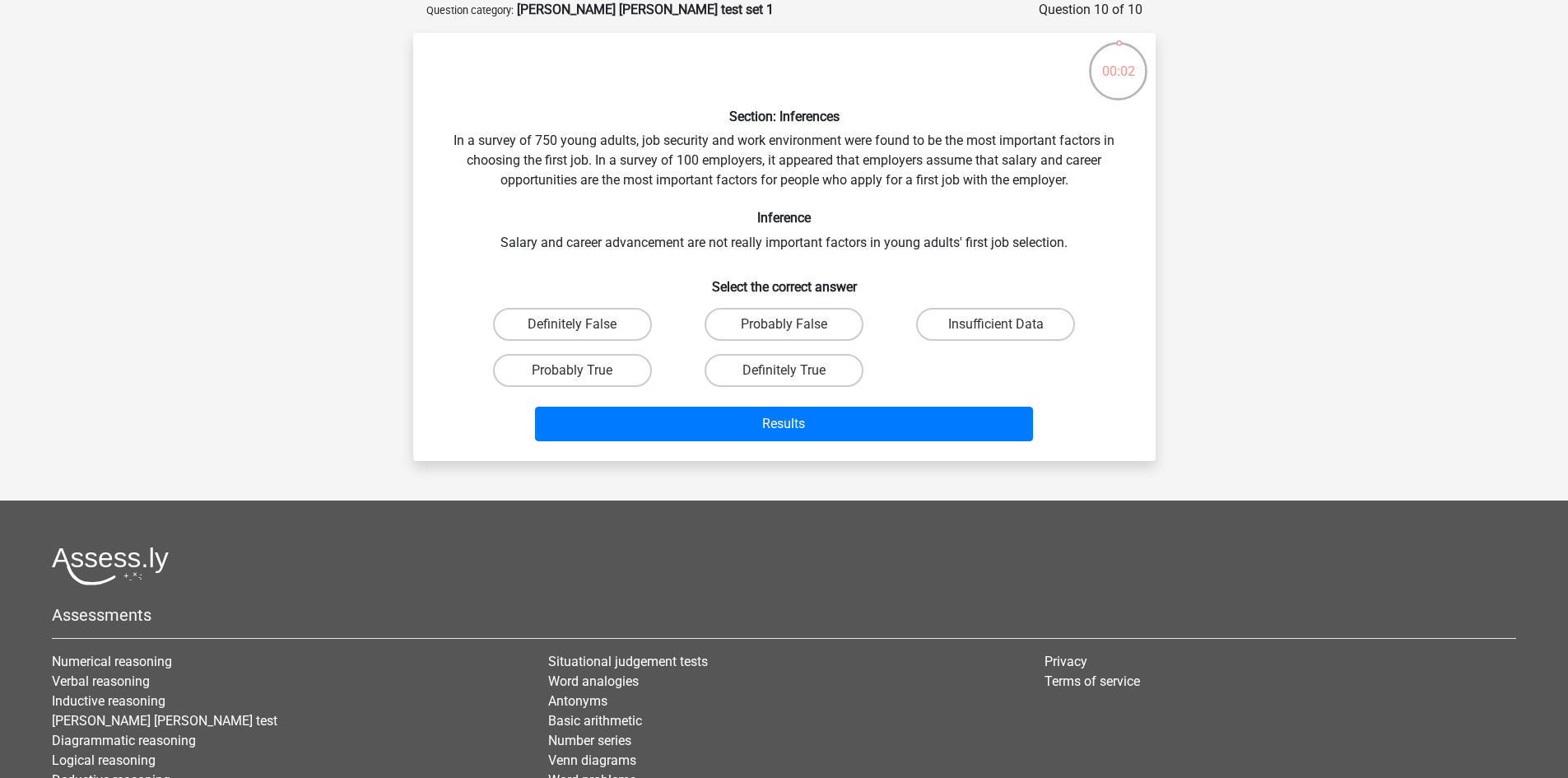
click at [558, 287] on h6 "Select the correct answer" at bounding box center [784, 280] width 690 height 29
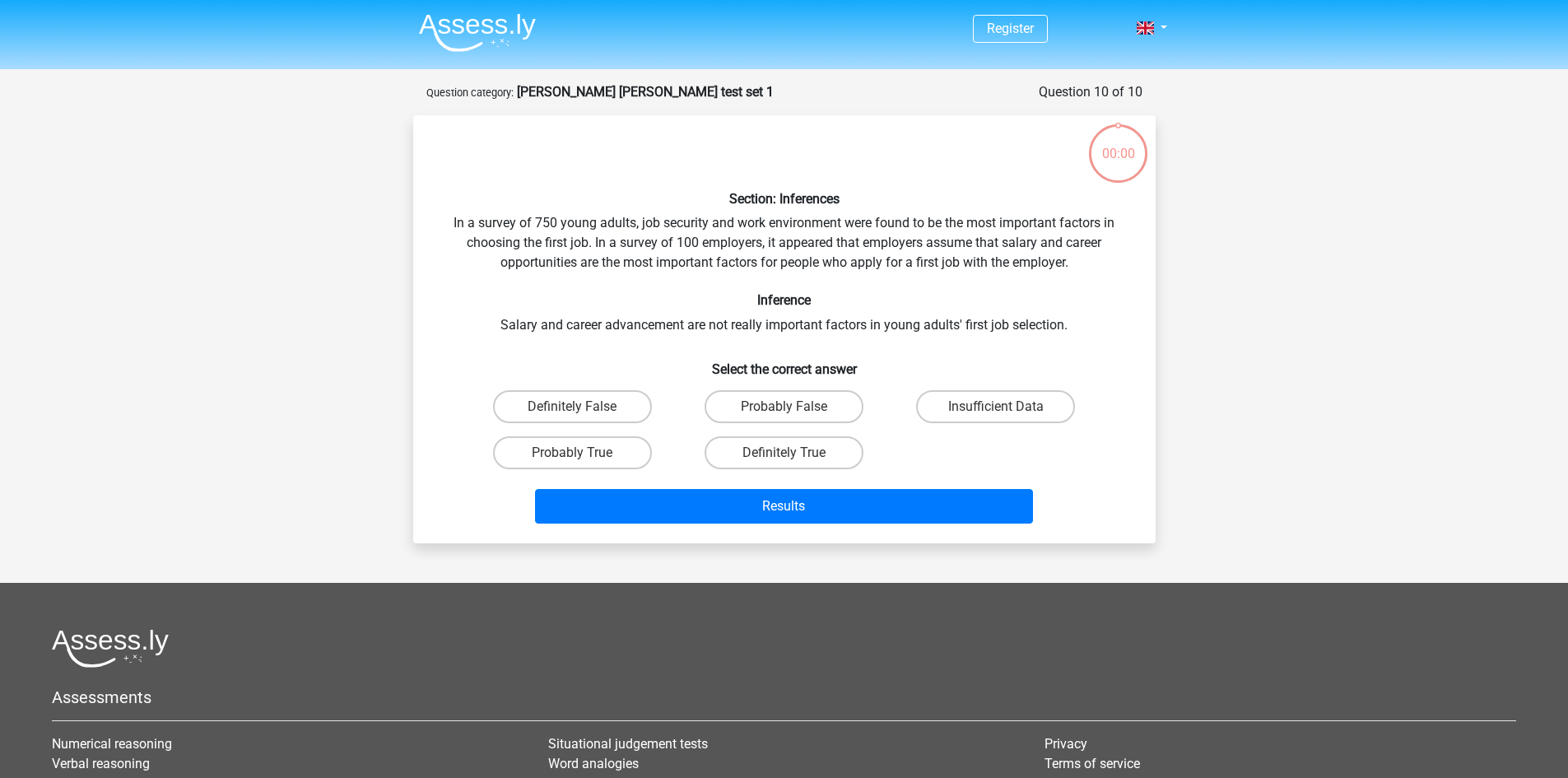
scroll to position [82, 0]
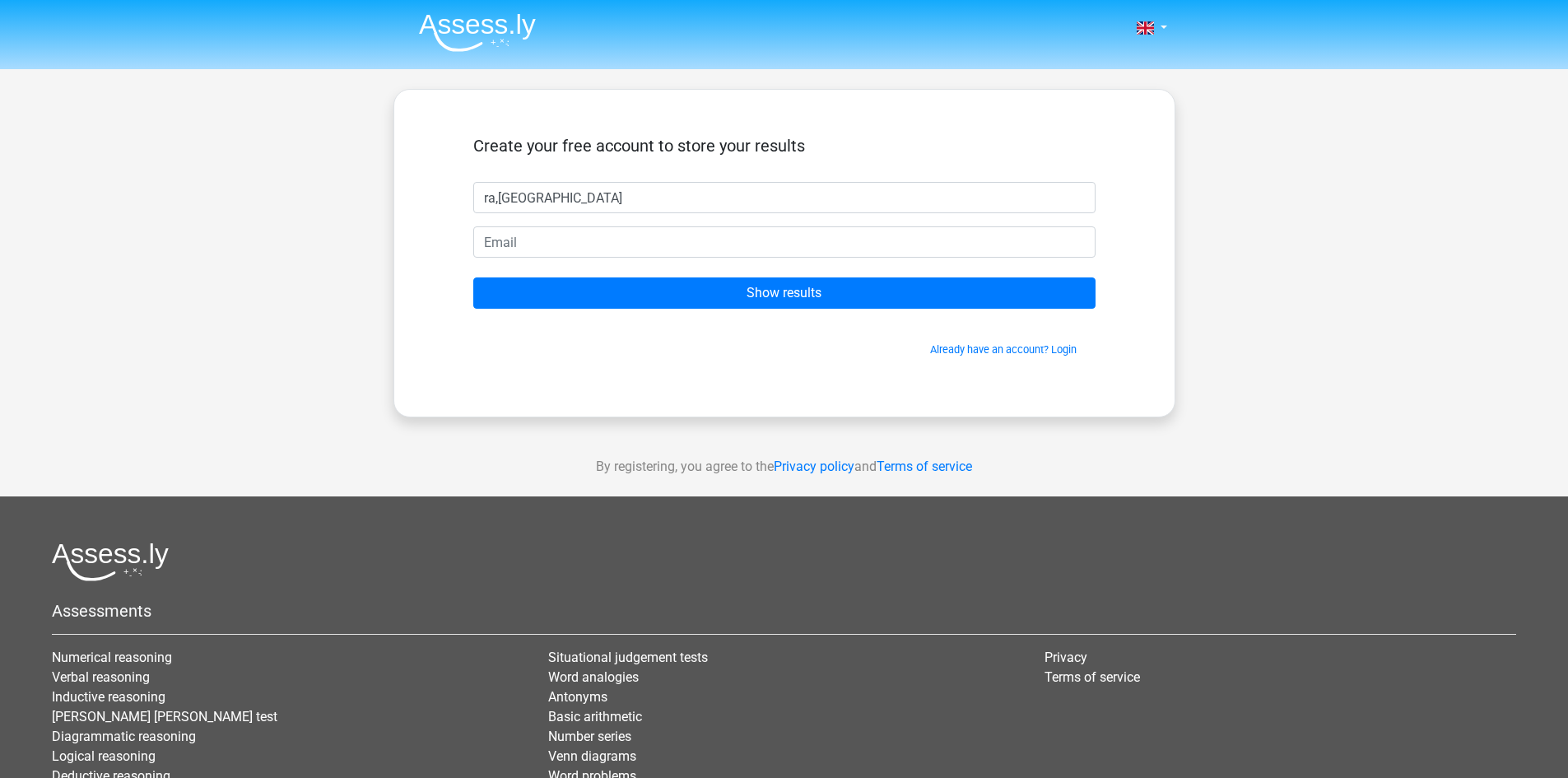
type input "ra,ma"
click at [526, 238] on input "email" at bounding box center [784, 241] width 622 height 32
type input "affourirama@gmail.com"
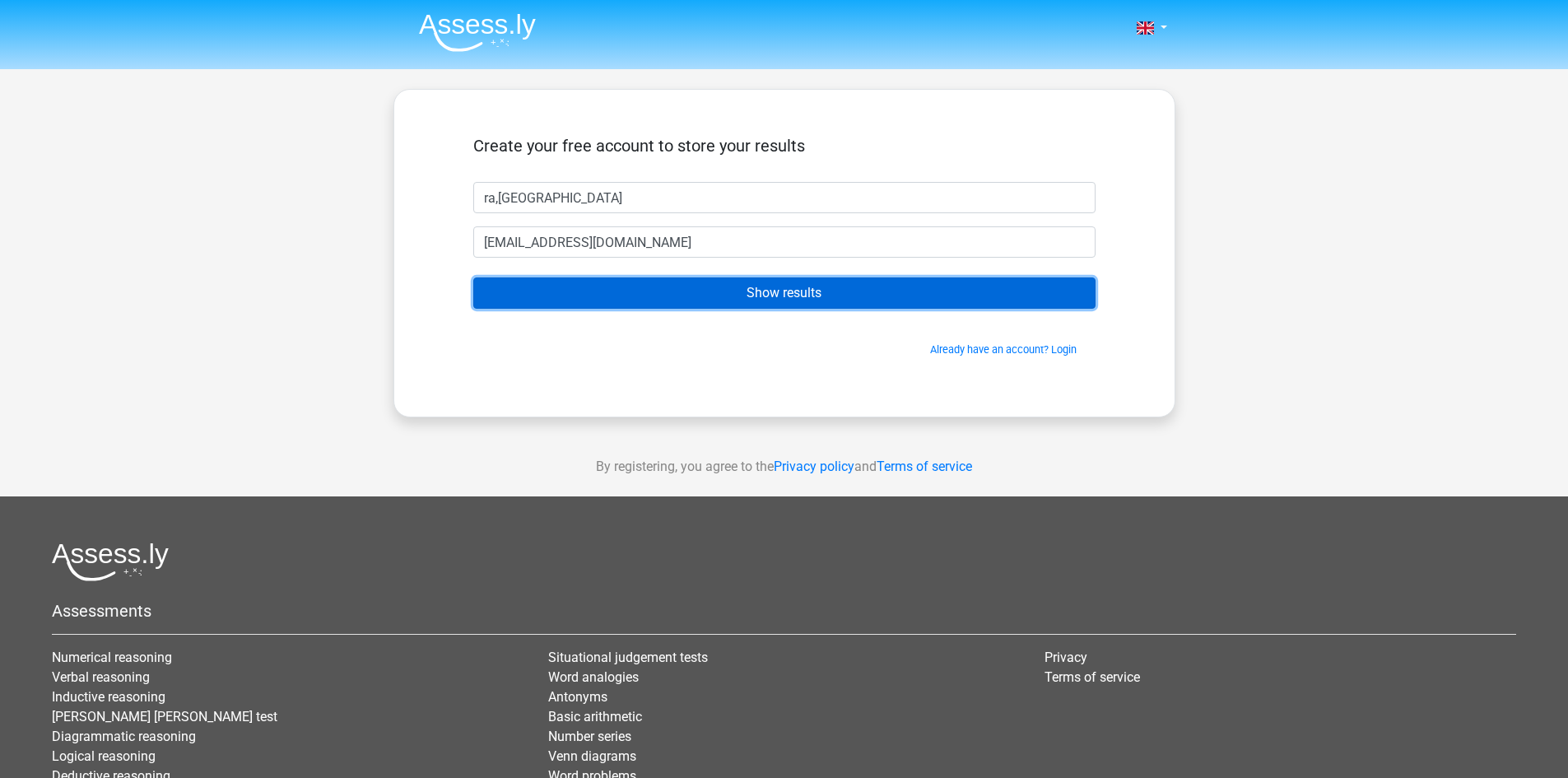
click at [680, 292] on input "Show results" at bounding box center [784, 293] width 622 height 32
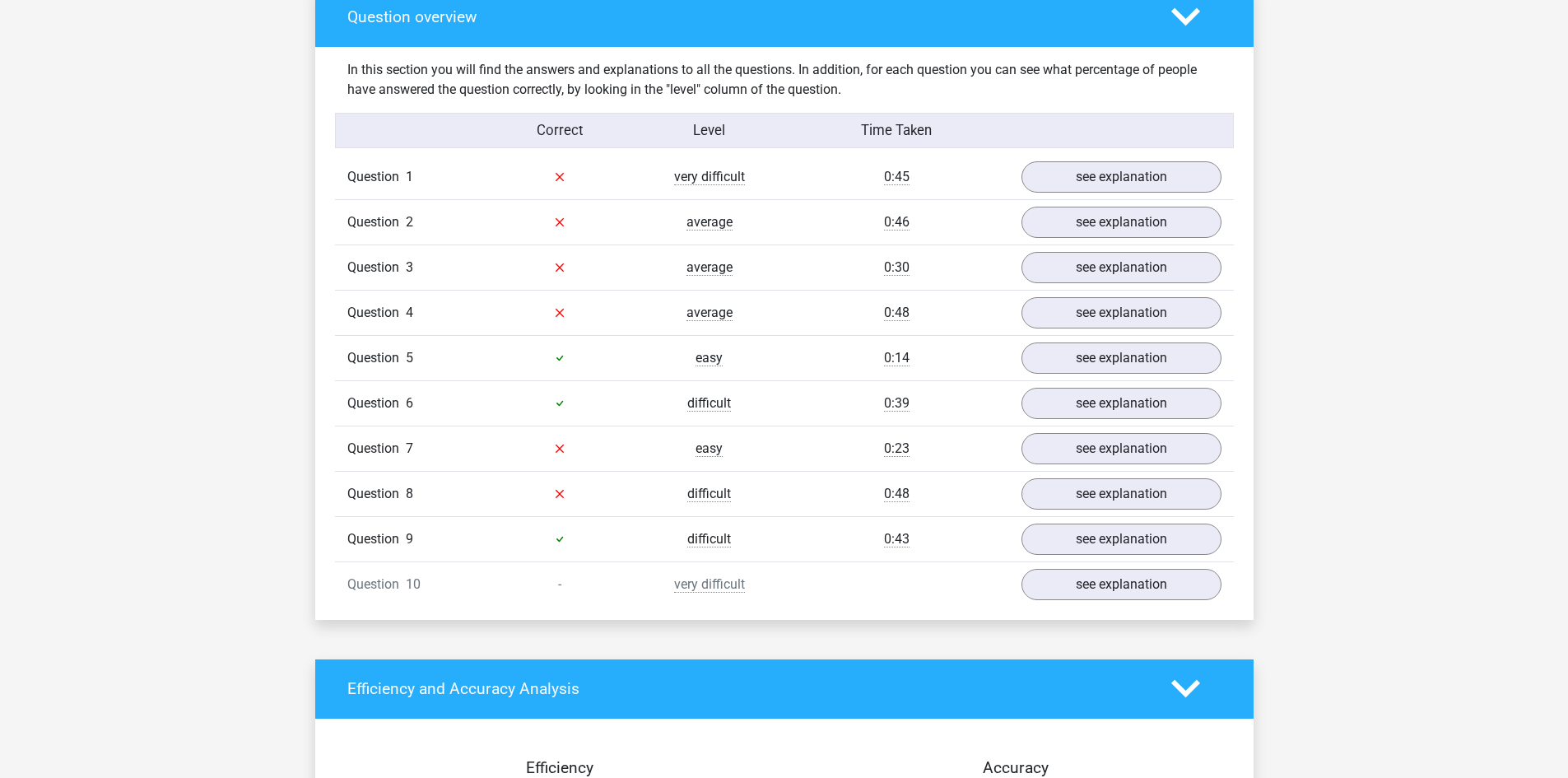
scroll to position [1234, 0]
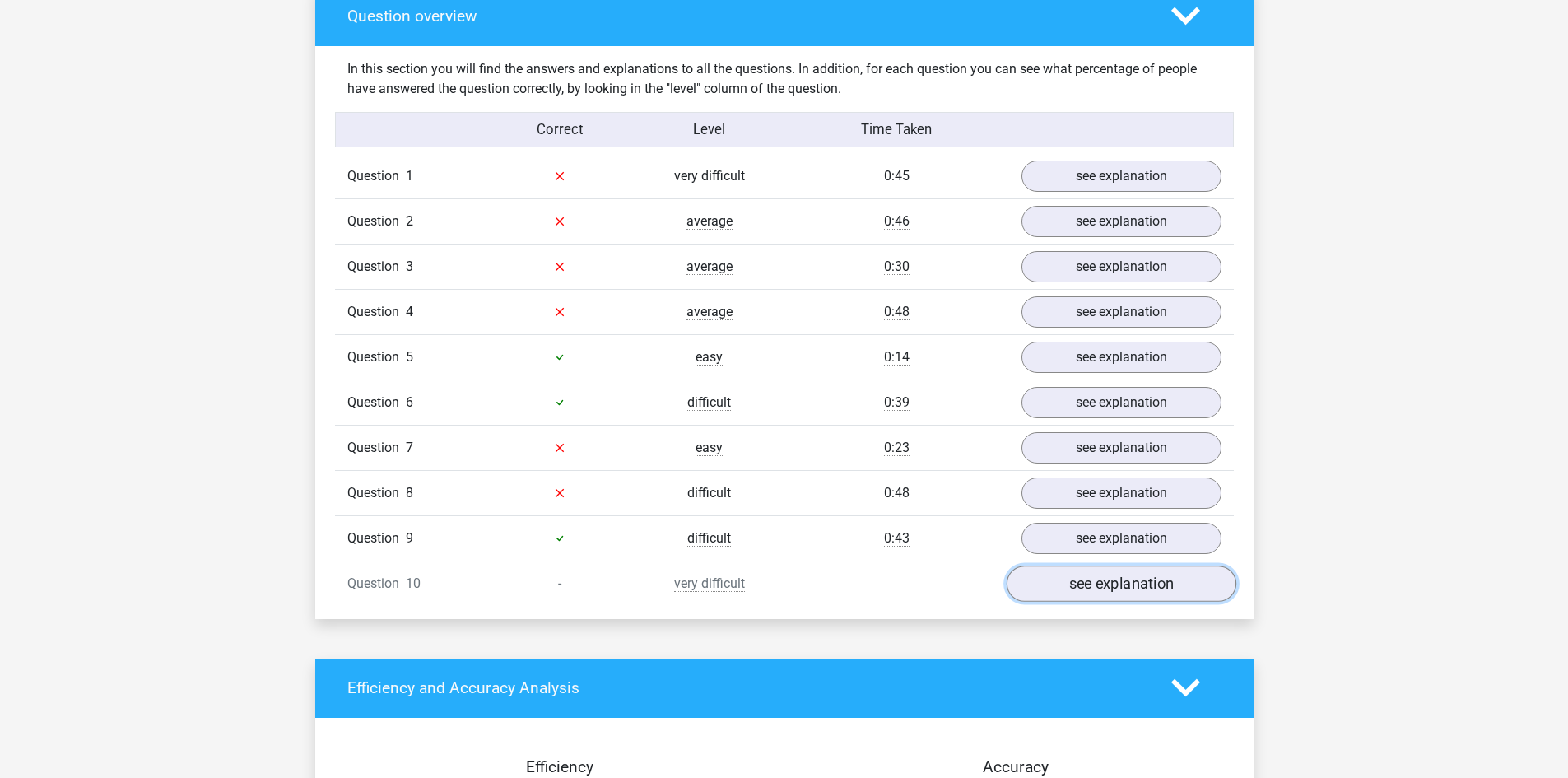
click at [1129, 591] on link "see explanation" at bounding box center [1121, 584] width 230 height 36
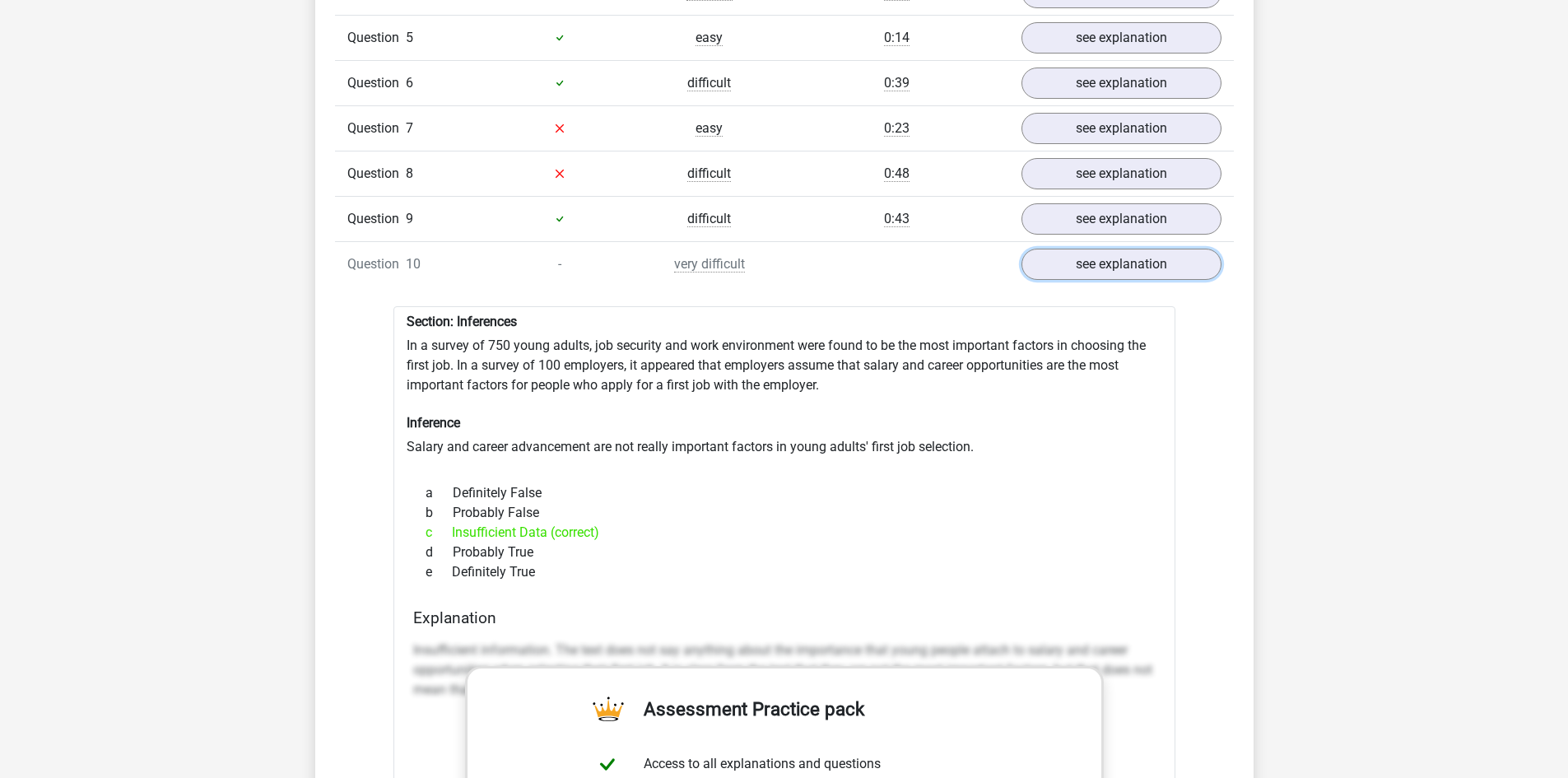
scroll to position [1564, 0]
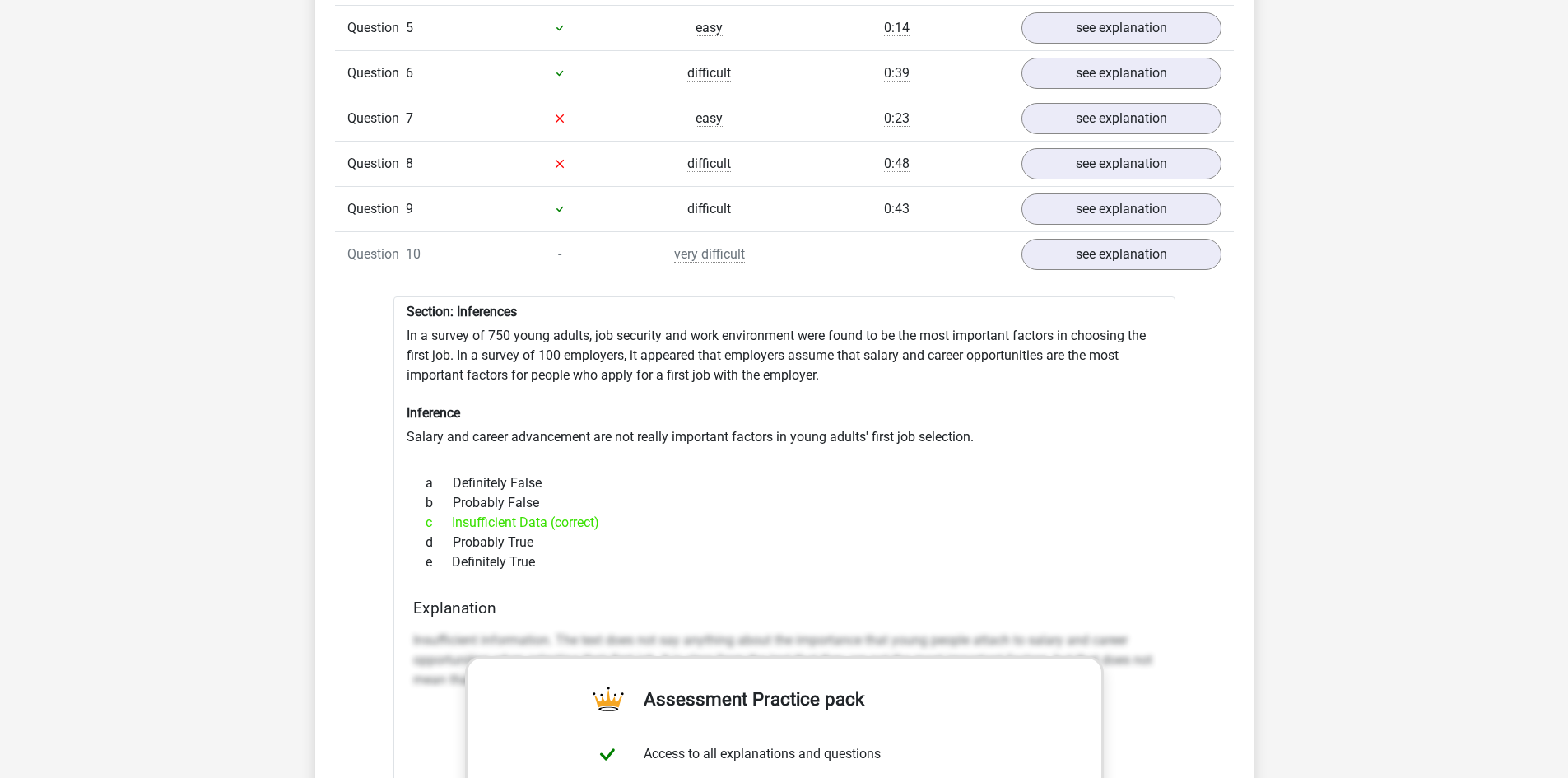
click at [475, 520] on div "c Insufficient Data (correct)" at bounding box center [785, 522] width 743 height 20
click at [479, 532] on div "d Probably True" at bounding box center [785, 542] width 743 height 20
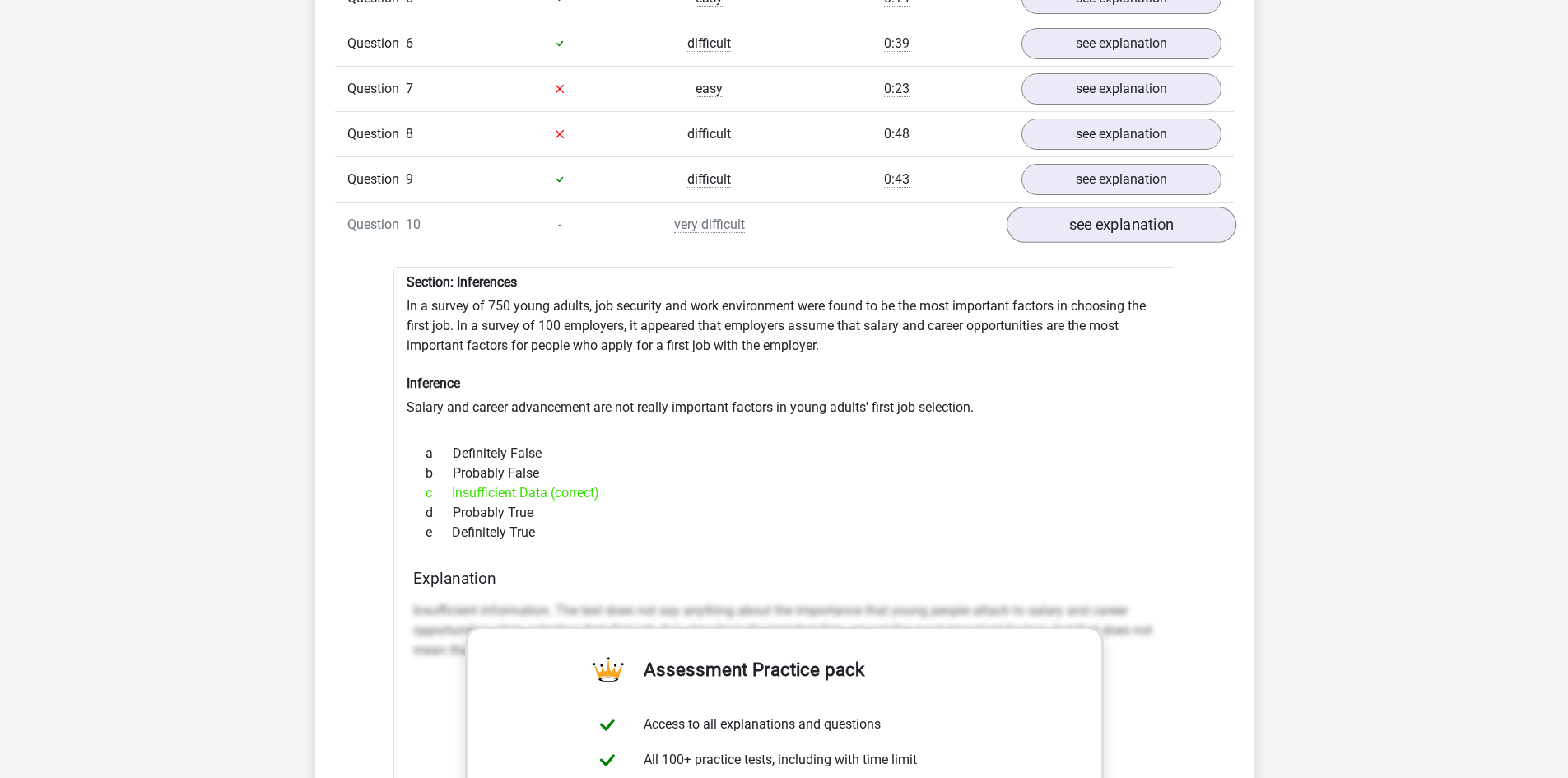
scroll to position [1481, 0]
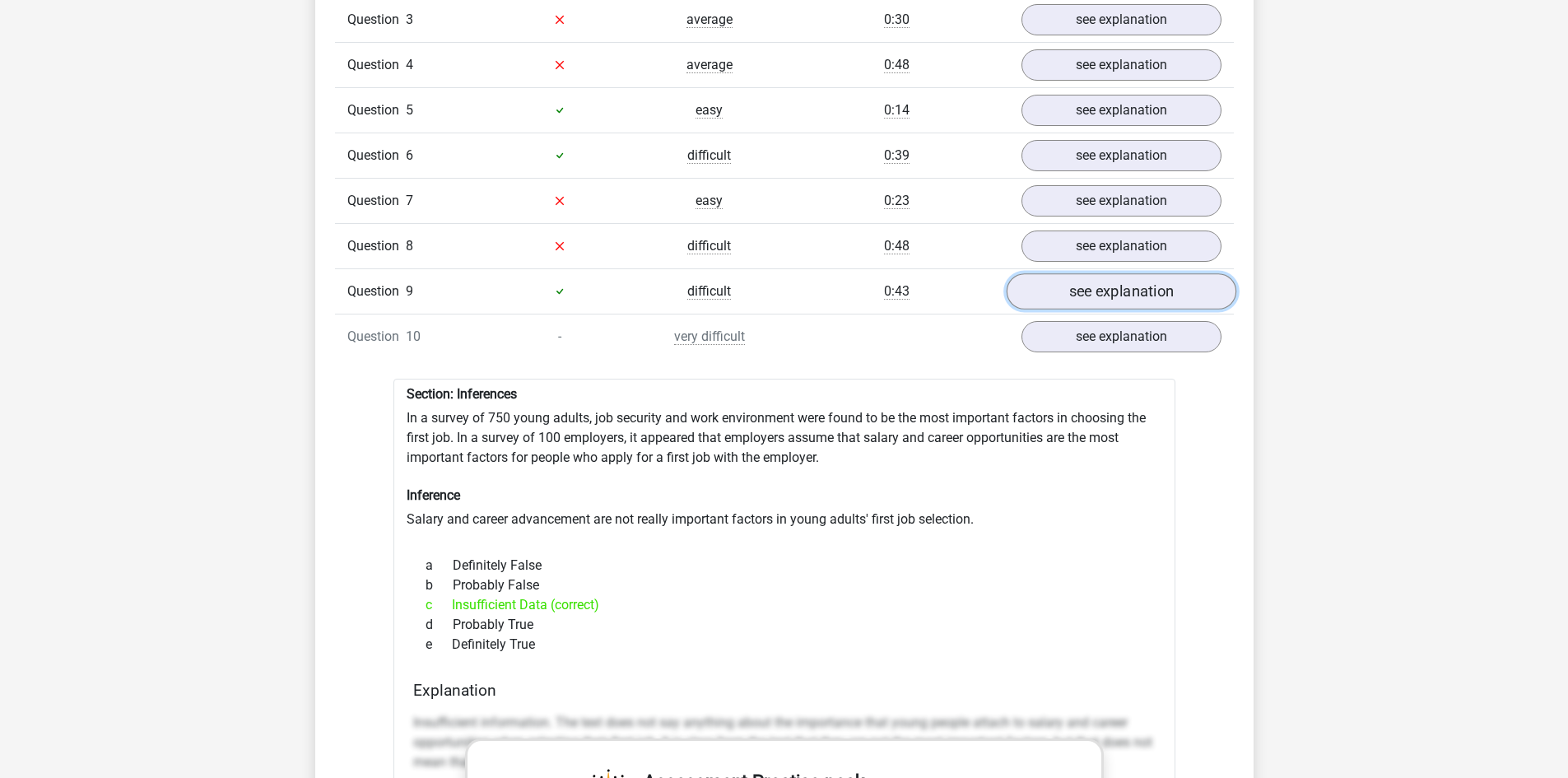
click at [1077, 300] on link "see explanation" at bounding box center [1121, 292] width 230 height 36
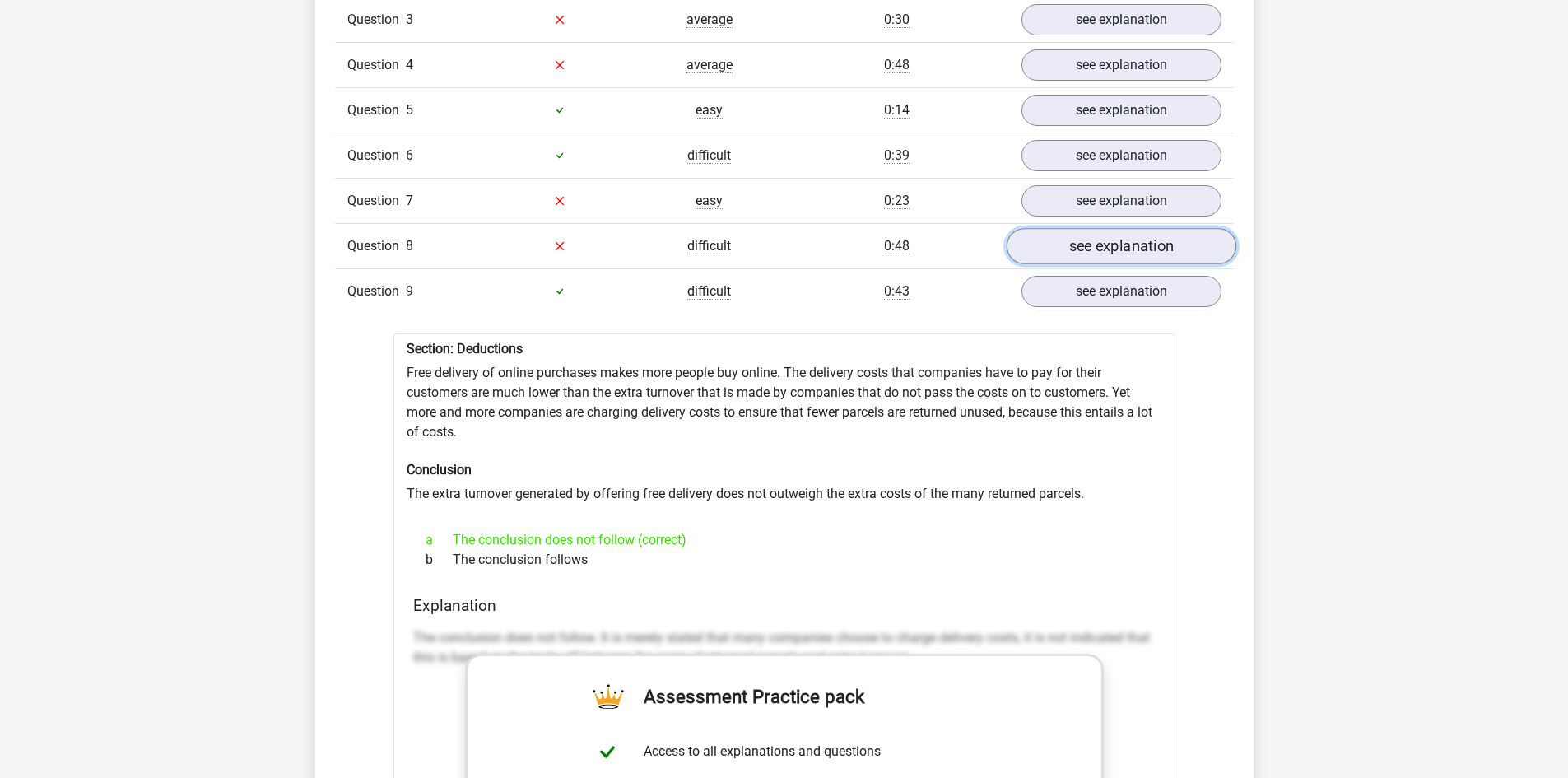
click at [1089, 241] on link "see explanation" at bounding box center [1121, 246] width 230 height 36
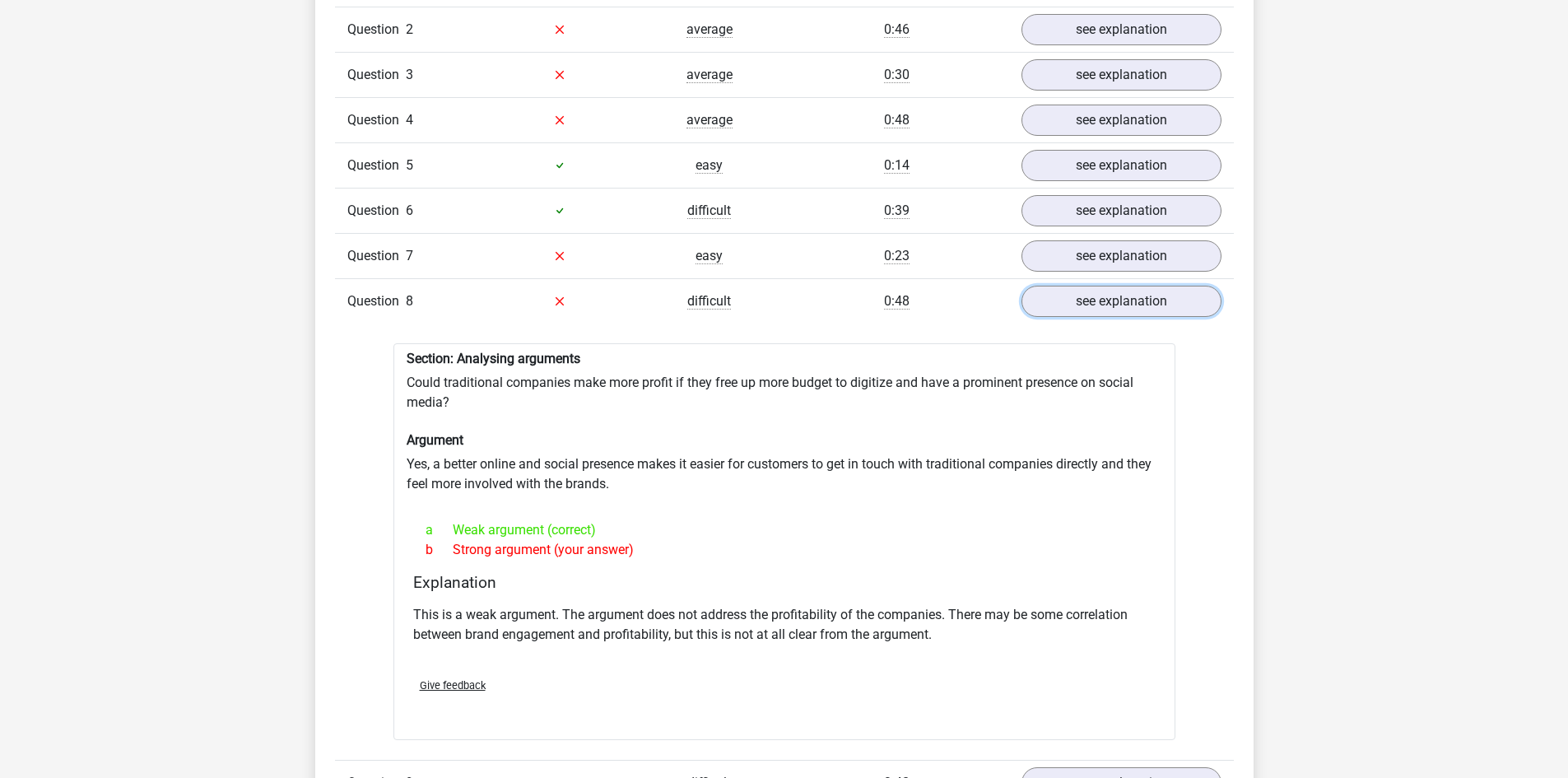
scroll to position [1399, 0]
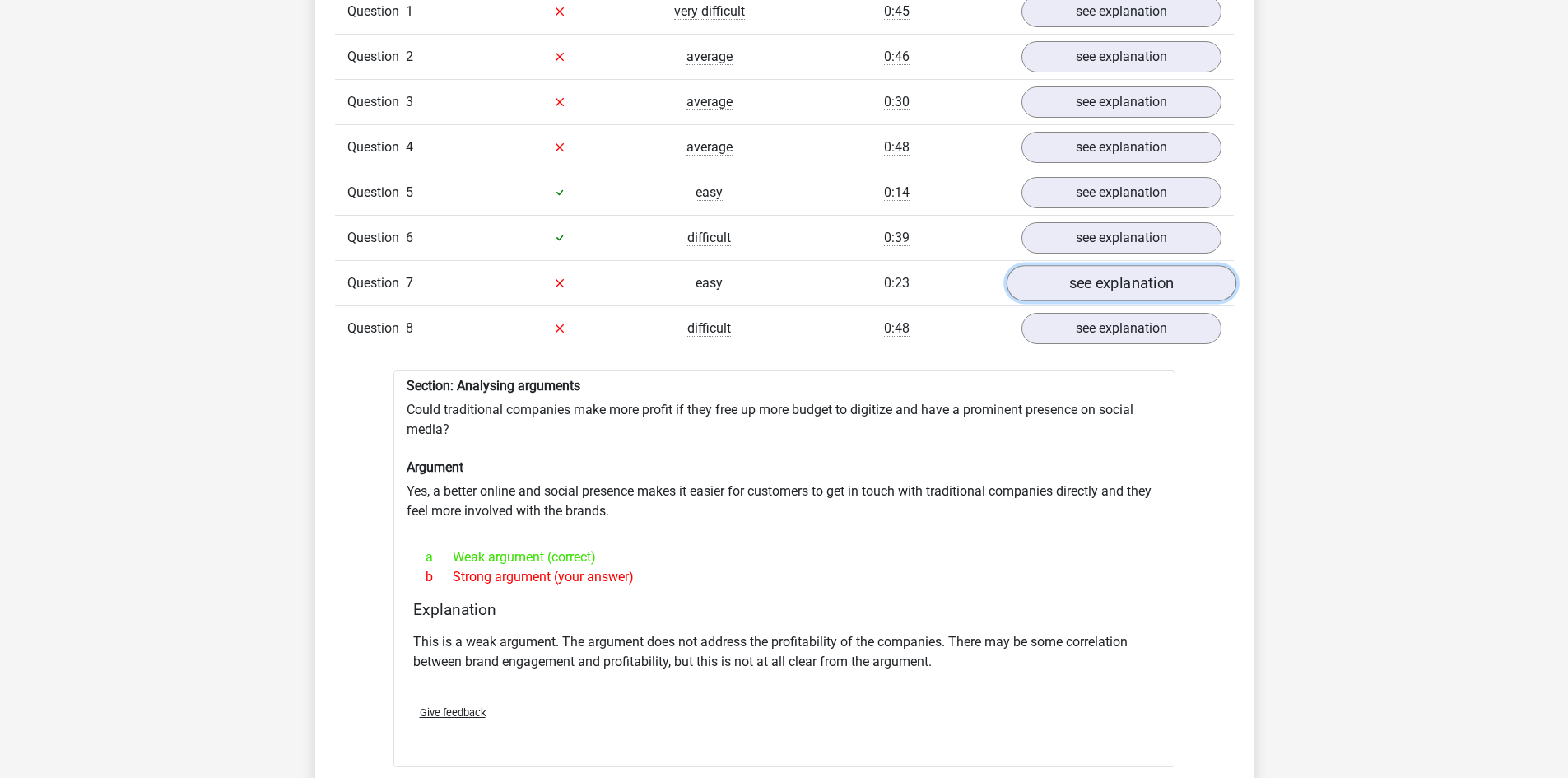
click at [1118, 278] on link "see explanation" at bounding box center [1121, 283] width 230 height 36
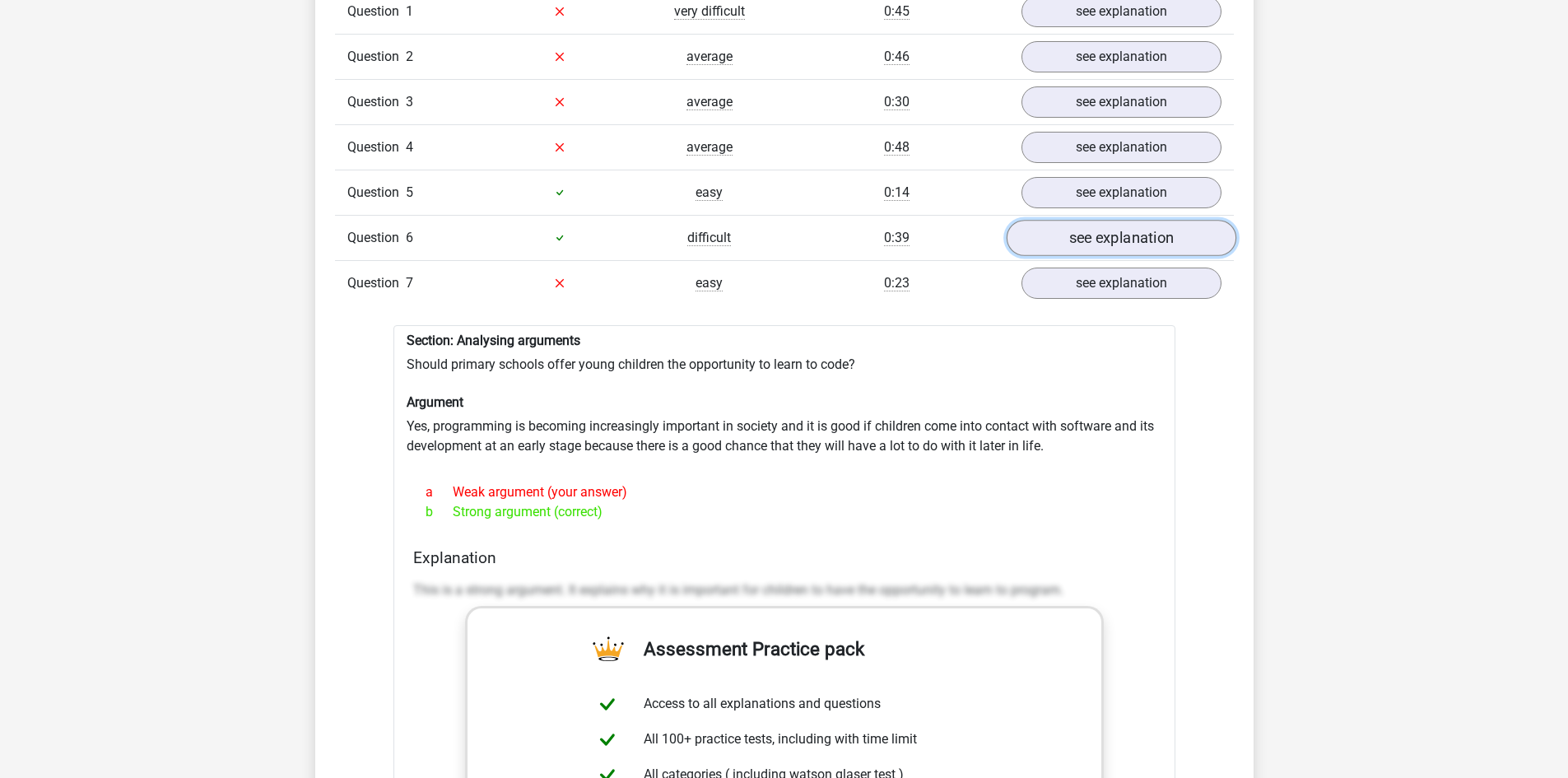
click at [1094, 227] on link "see explanation" at bounding box center [1121, 238] width 230 height 36
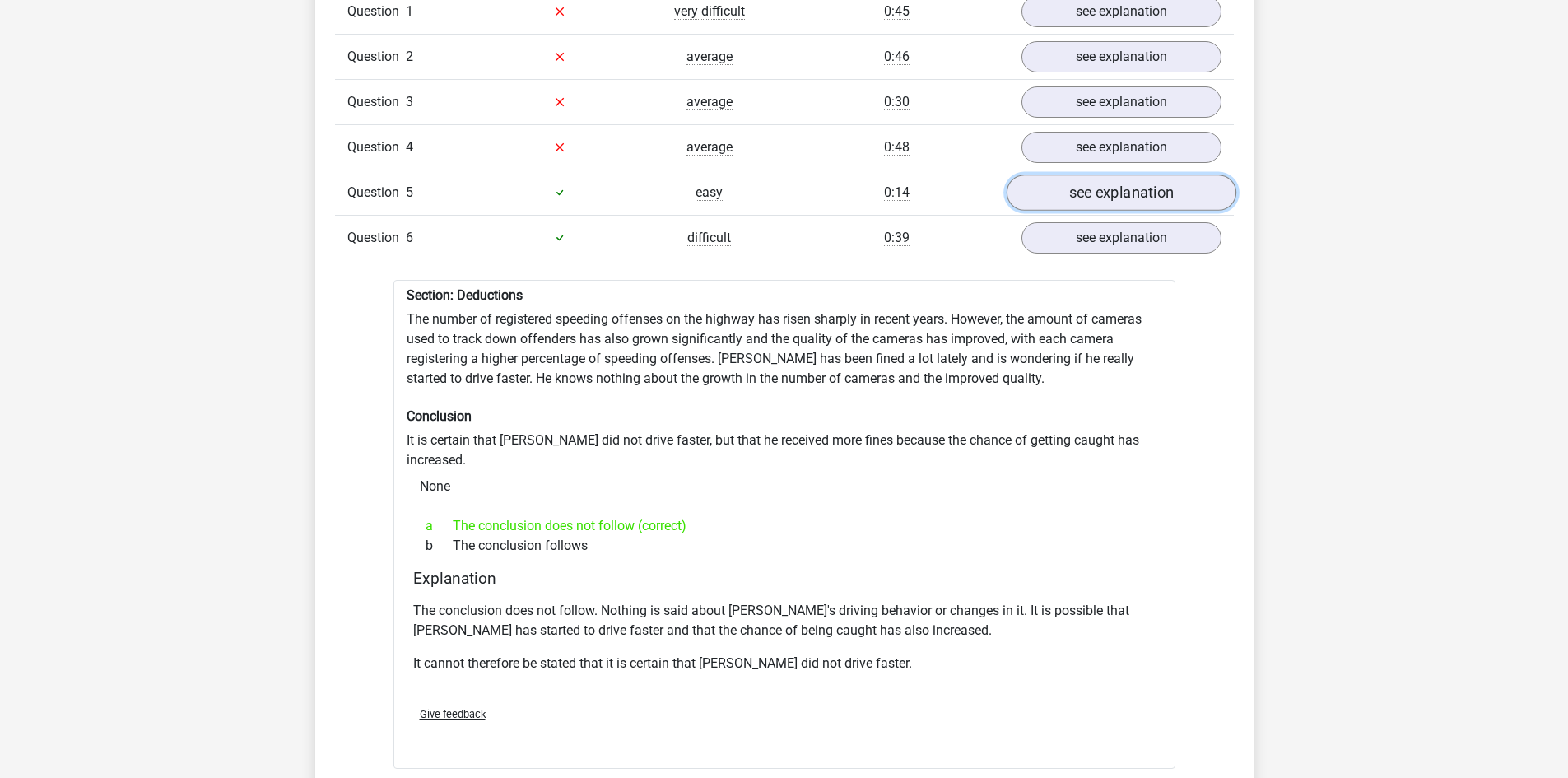
click at [1091, 179] on link "see explanation" at bounding box center [1121, 192] width 230 height 36
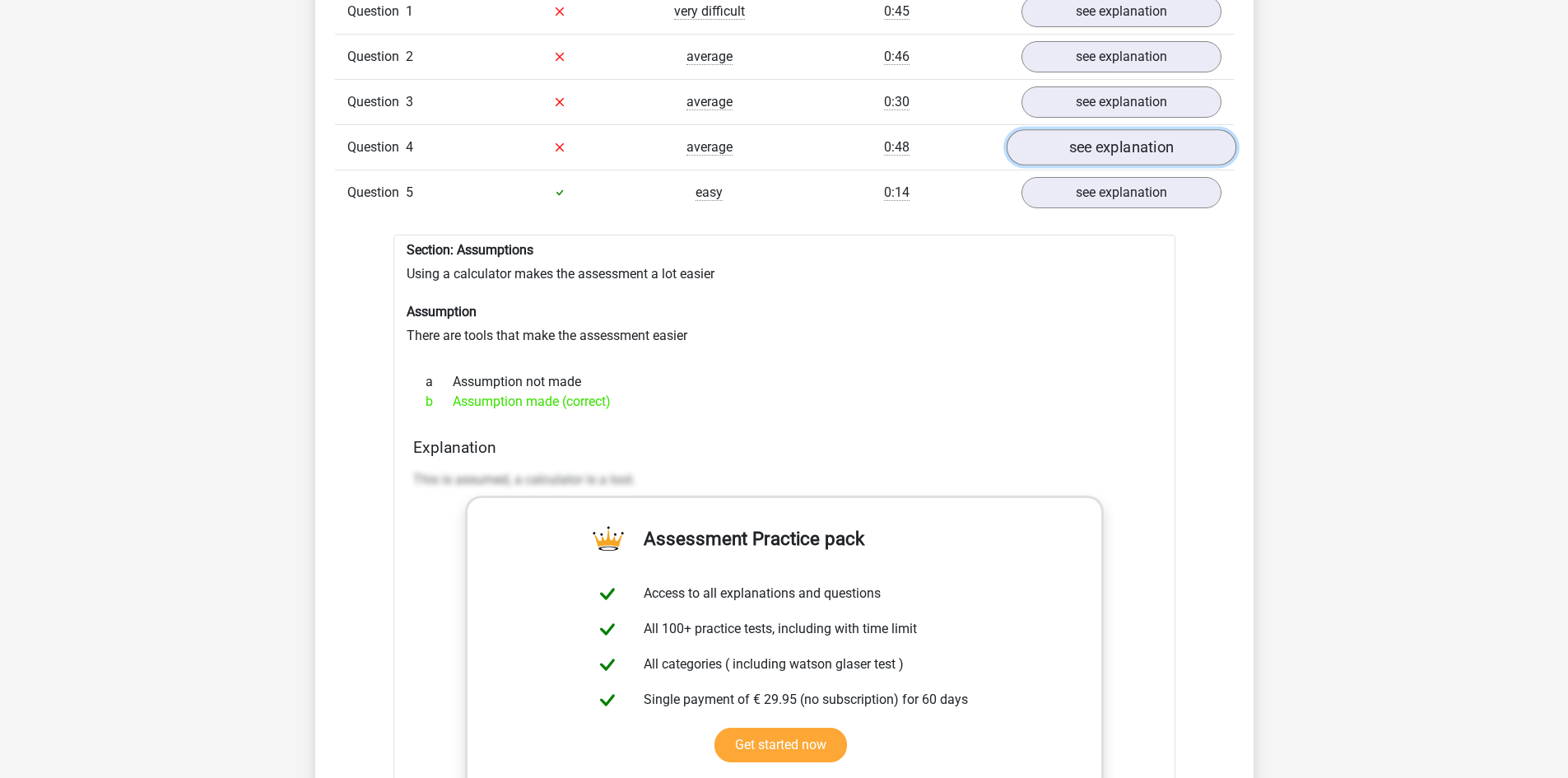
click at [1102, 133] on link "see explanation" at bounding box center [1121, 147] width 230 height 36
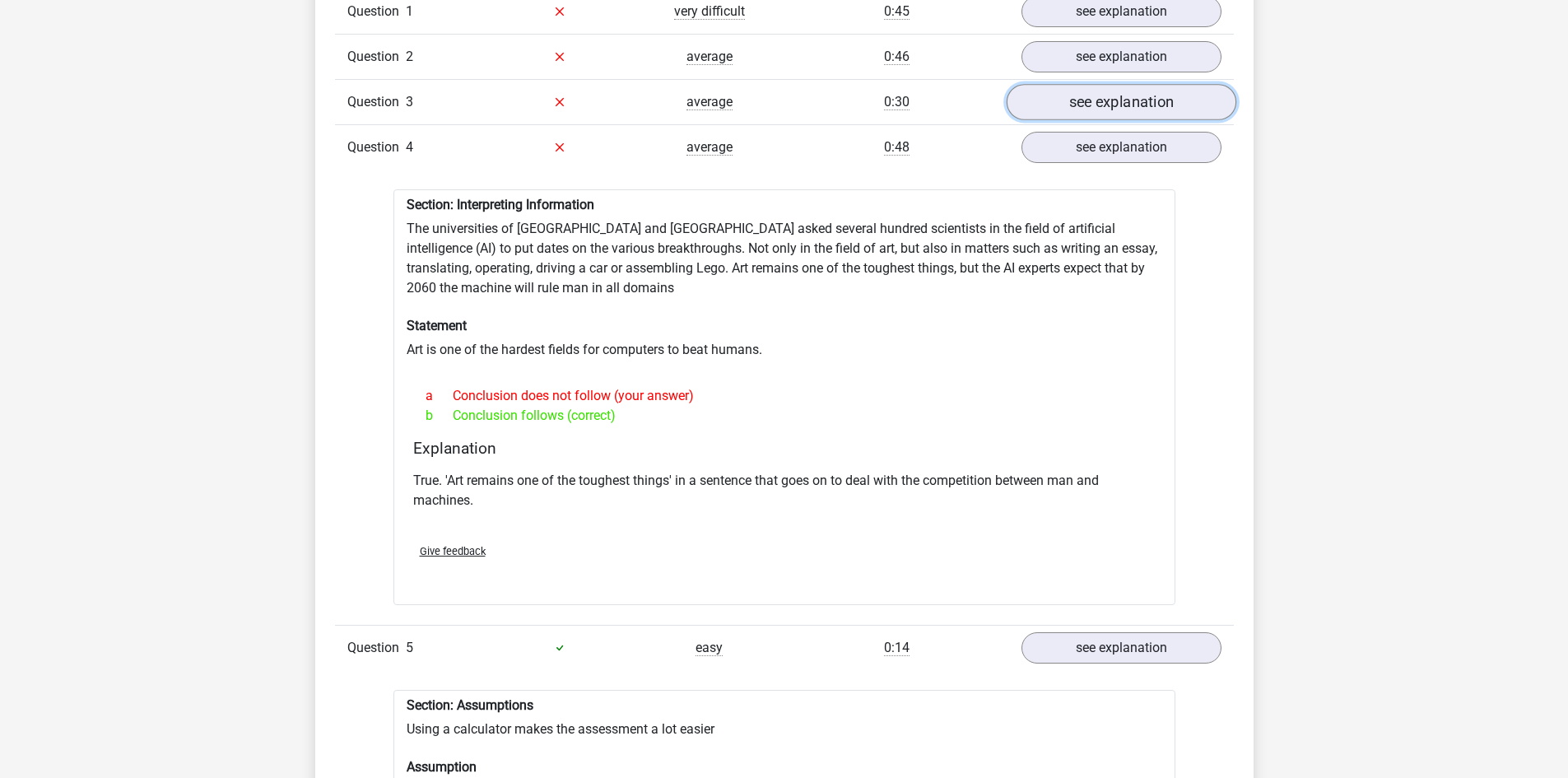
click at [1116, 96] on link "see explanation" at bounding box center [1121, 102] width 230 height 36
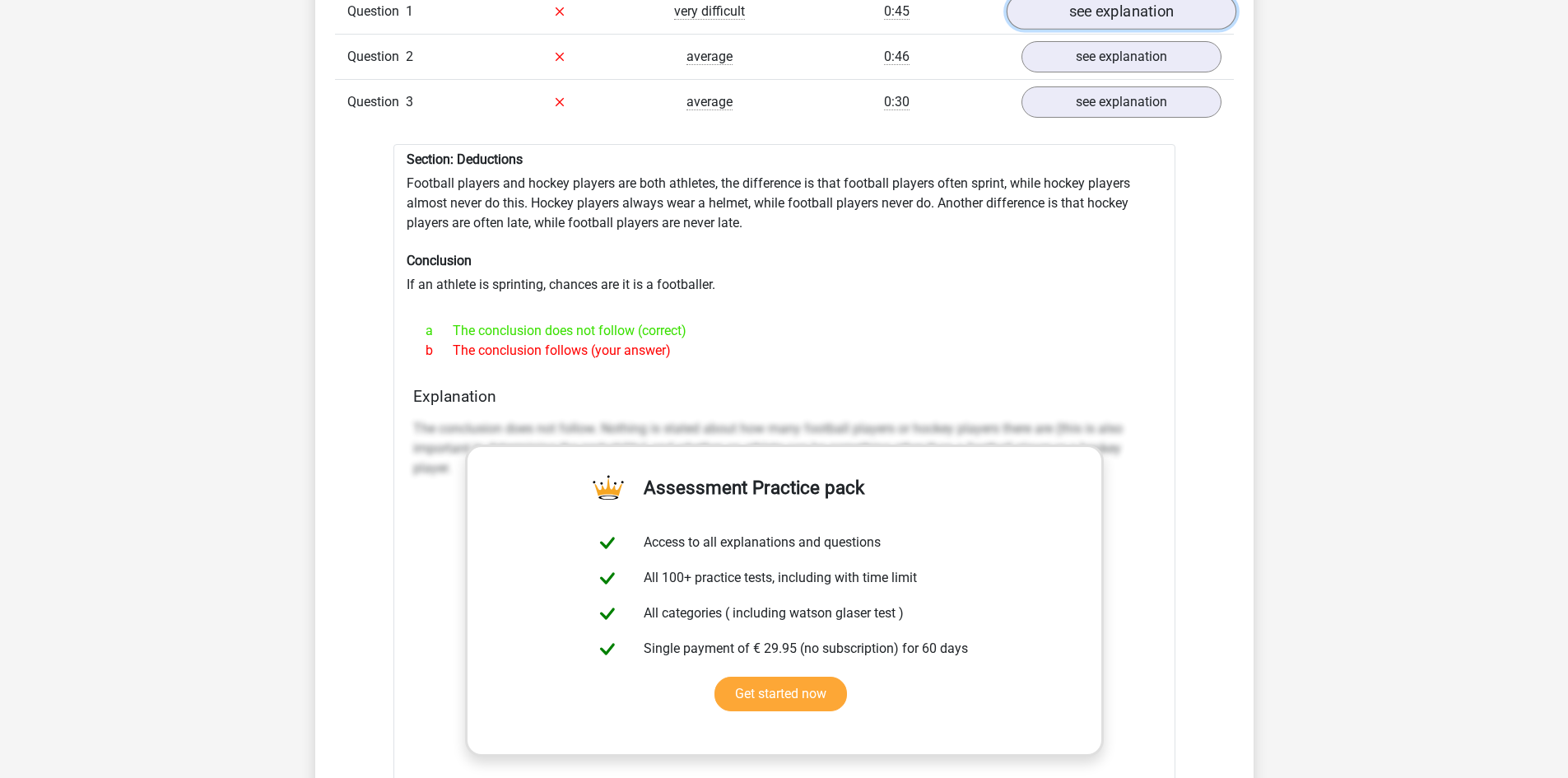
click at [1105, 16] on link "see explanation" at bounding box center [1121, 11] width 230 height 36
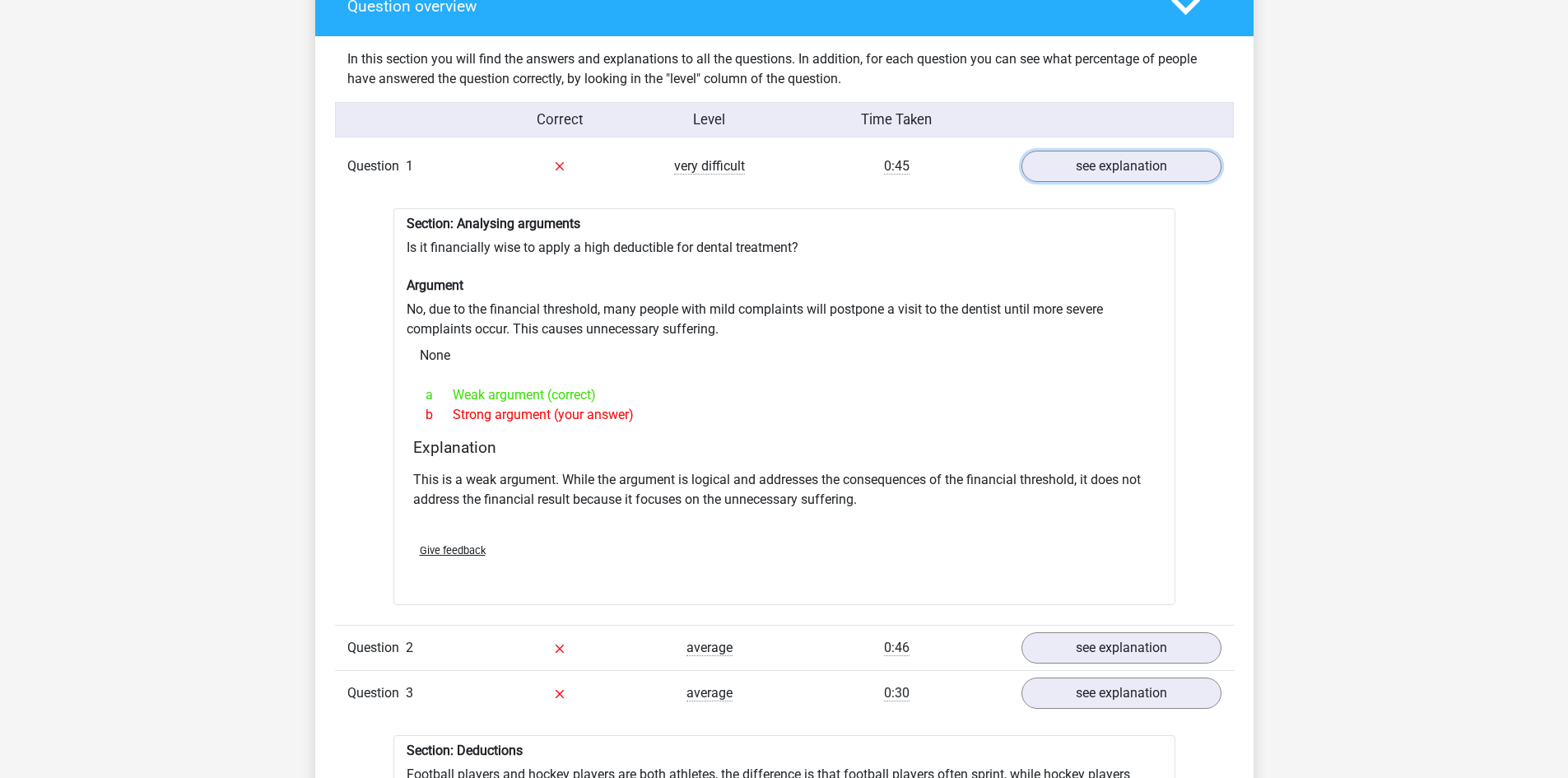
scroll to position [905, 0]
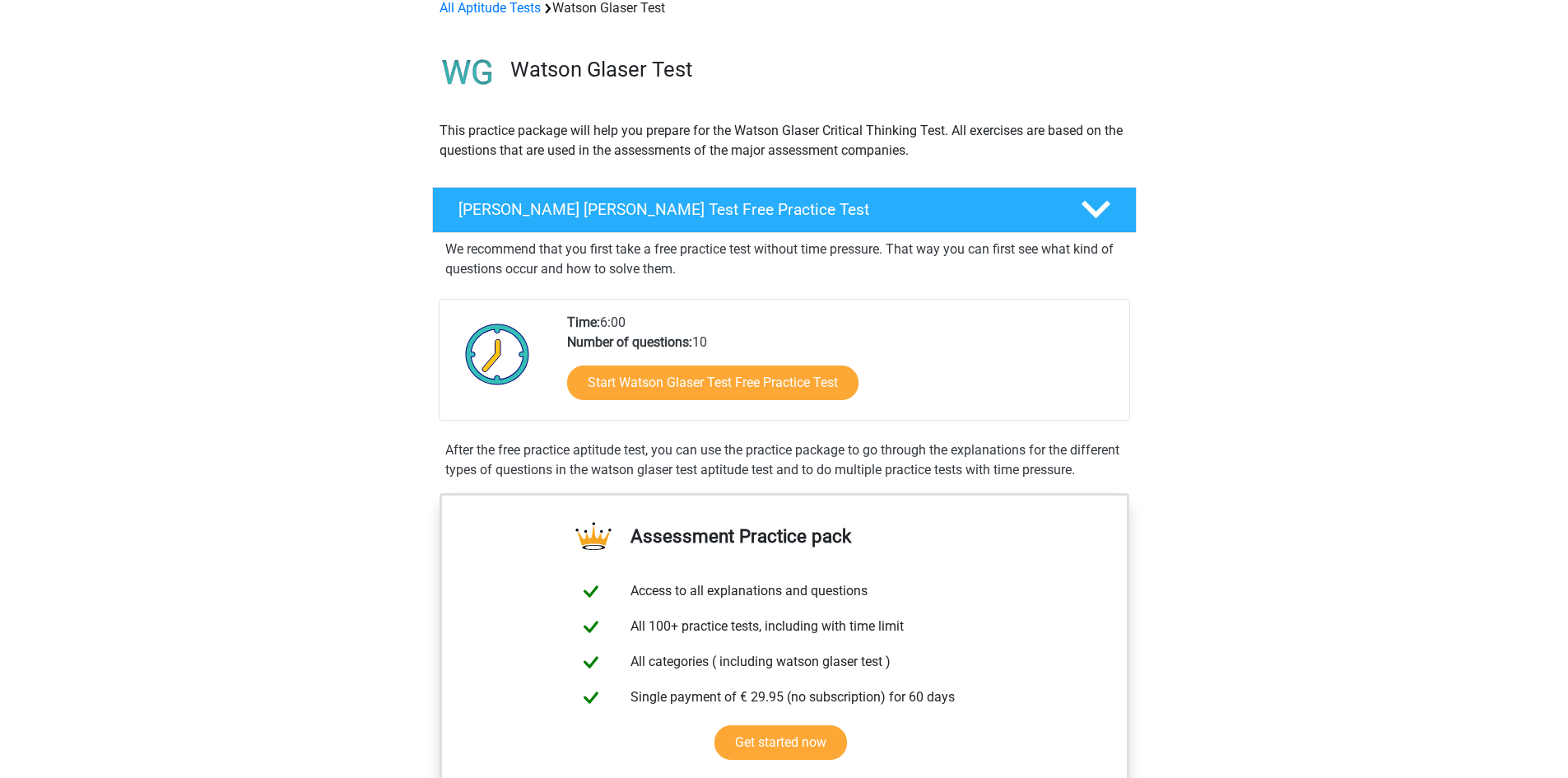
scroll to position [165, 0]
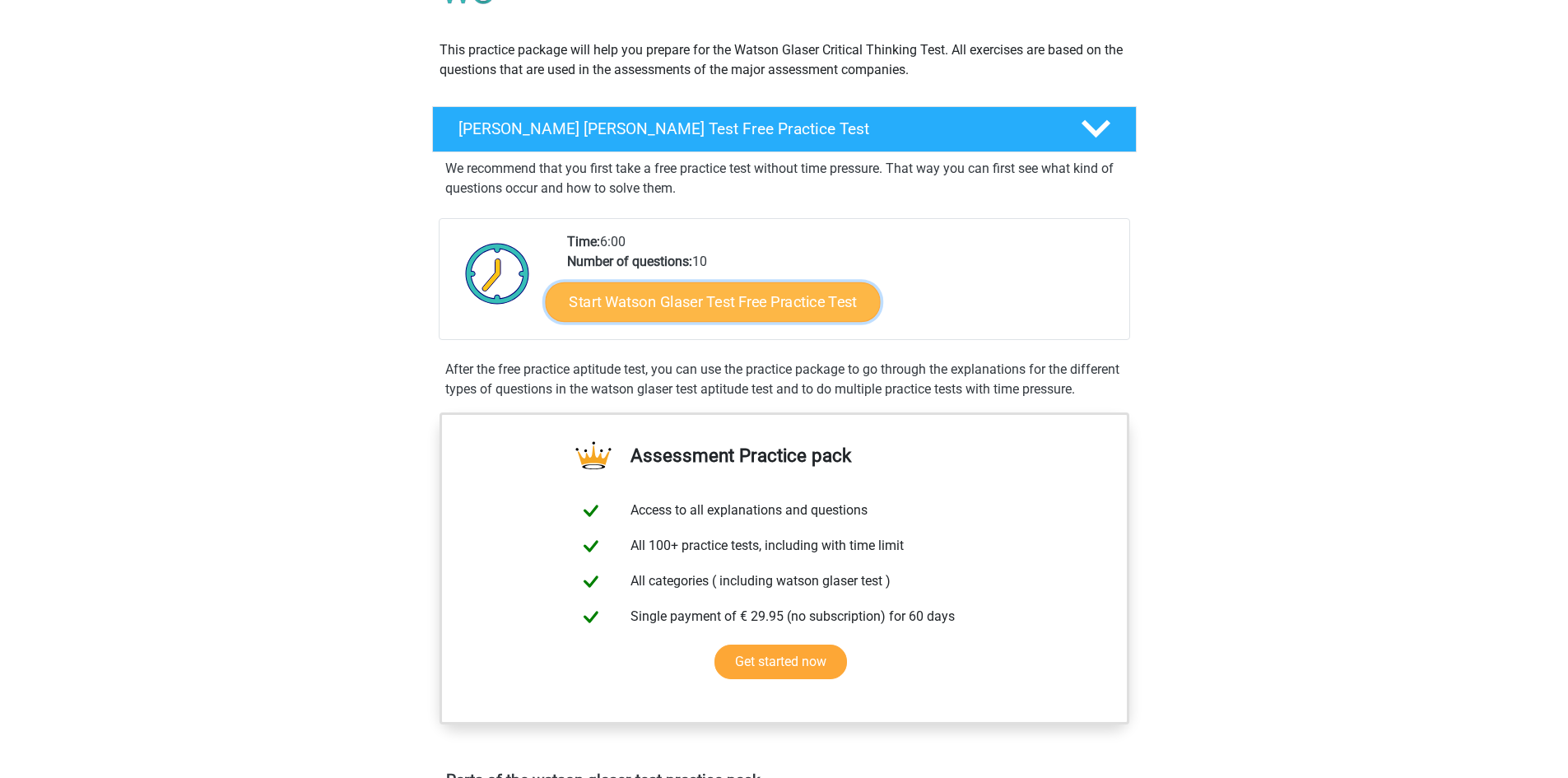
click at [601, 306] on link "Start Watson Glaser Test Free Practice Test" at bounding box center [712, 301] width 335 height 39
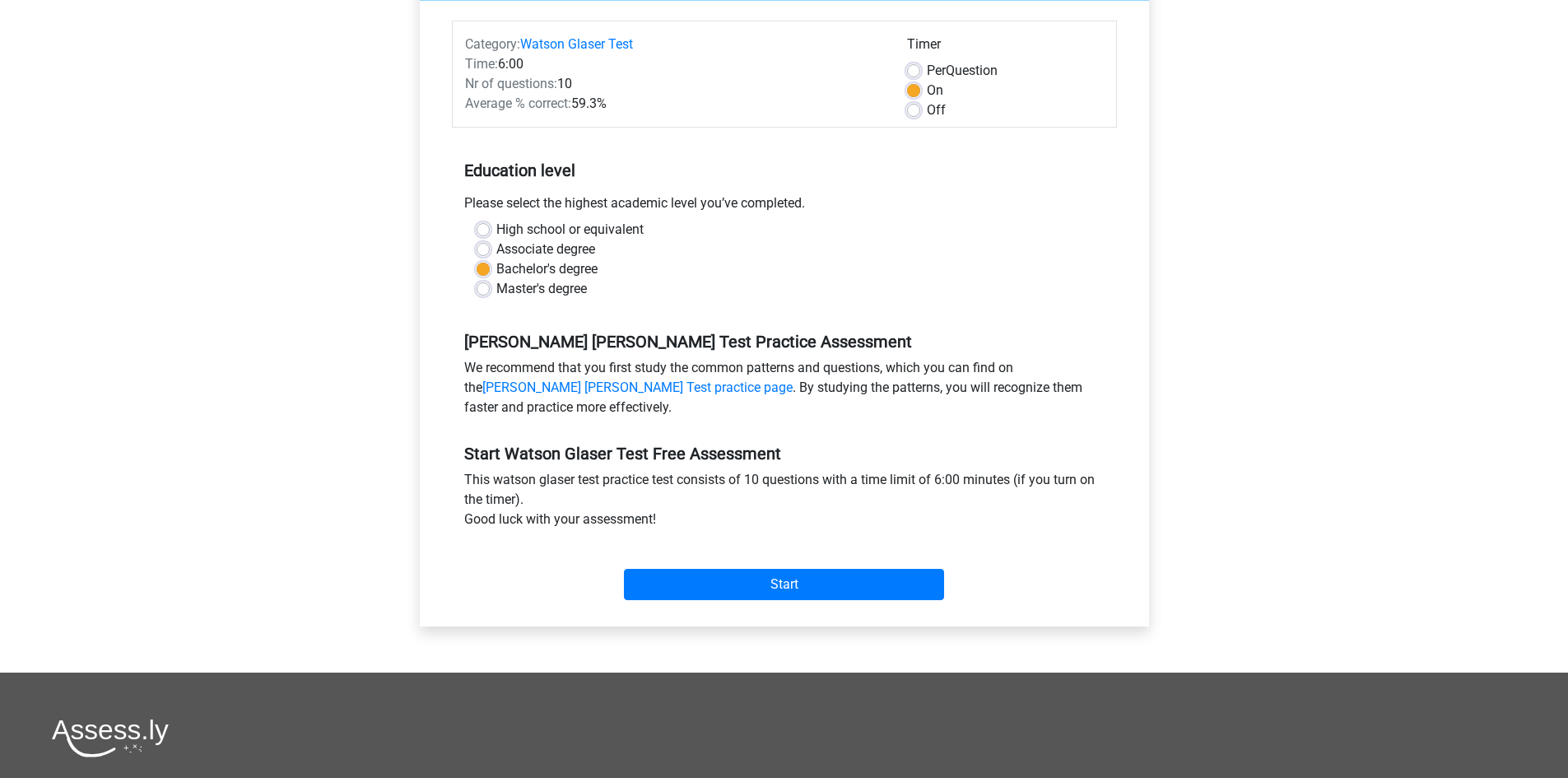
scroll to position [165, 0]
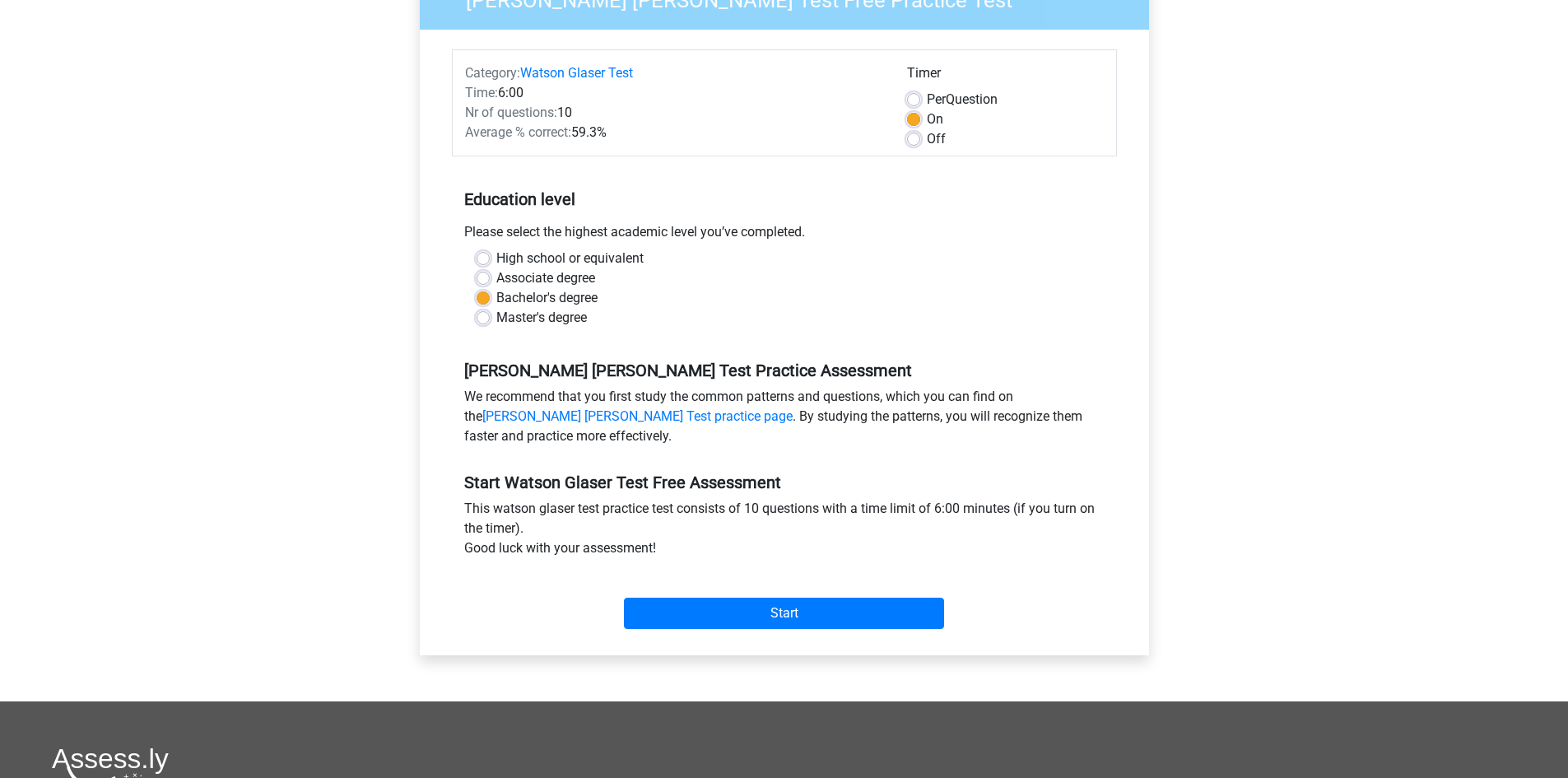
click at [497, 324] on label "Master's degree" at bounding box center [542, 318] width 91 height 20
click at [485, 324] on input "Master's degree" at bounding box center [483, 316] width 13 height 16
radio input "true"
click at [700, 606] on input "Start" at bounding box center [784, 612] width 321 height 32
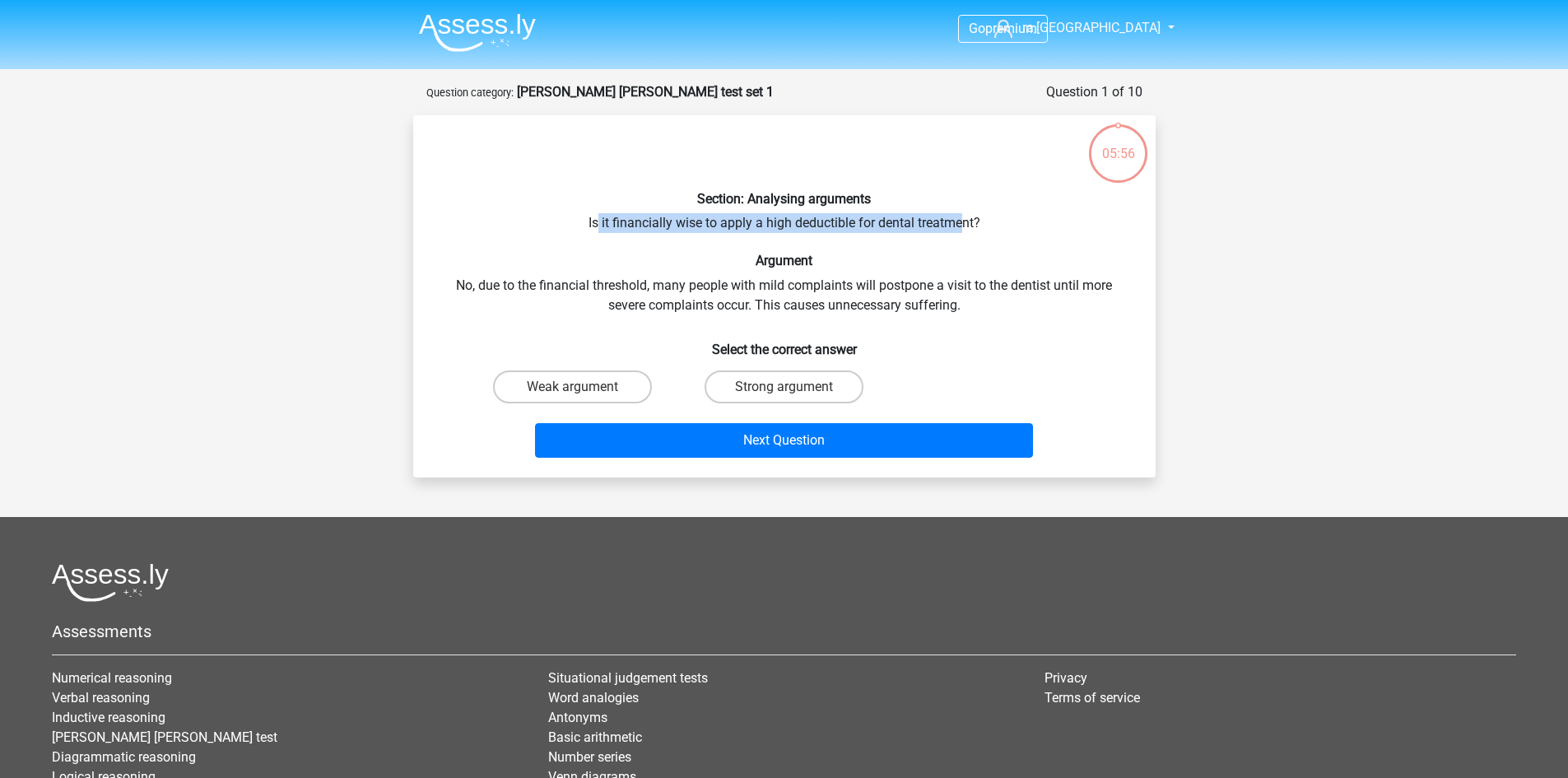
drag, startPoint x: 597, startPoint y: 225, endPoint x: 963, endPoint y: 218, distance: 366.1
click at [963, 218] on div "Section: Analysing arguments Is it financially wise to apply a high deductible …" at bounding box center [785, 296] width 729 height 336
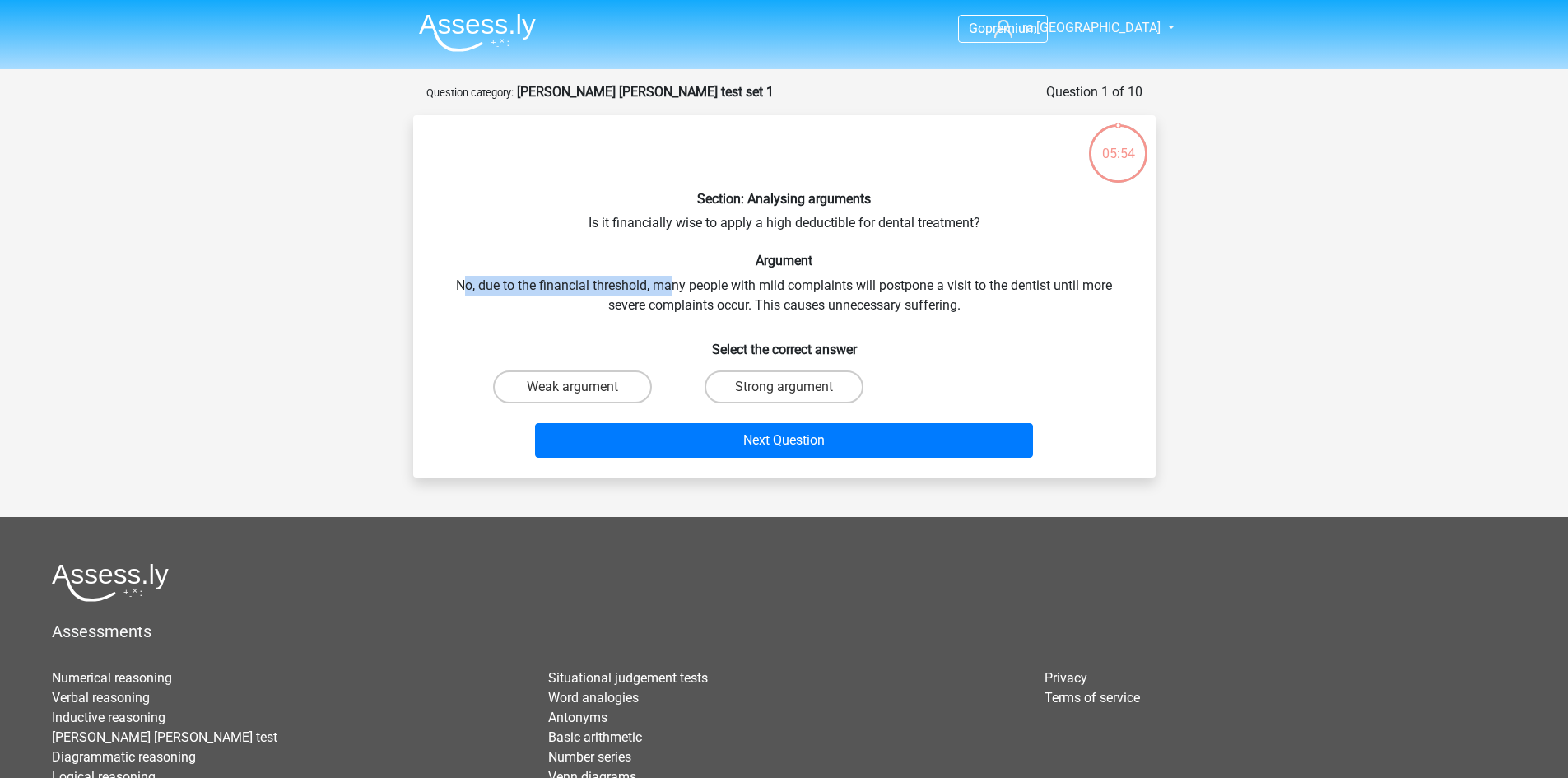
drag, startPoint x: 468, startPoint y: 286, endPoint x: 674, endPoint y: 282, distance: 206.0
click at [676, 277] on div "Section: Analysing arguments Is it financially wise to apply a high deductible …" at bounding box center [785, 296] width 729 height 336
click at [690, 286] on div "Section: Analysing arguments Is it financially wise to apply a high deductible …" at bounding box center [785, 296] width 729 height 336
click at [750, 378] on label "Strong argument" at bounding box center [784, 387] width 159 height 33
click at [784, 387] on input "Strong argument" at bounding box center [789, 391] width 11 height 11
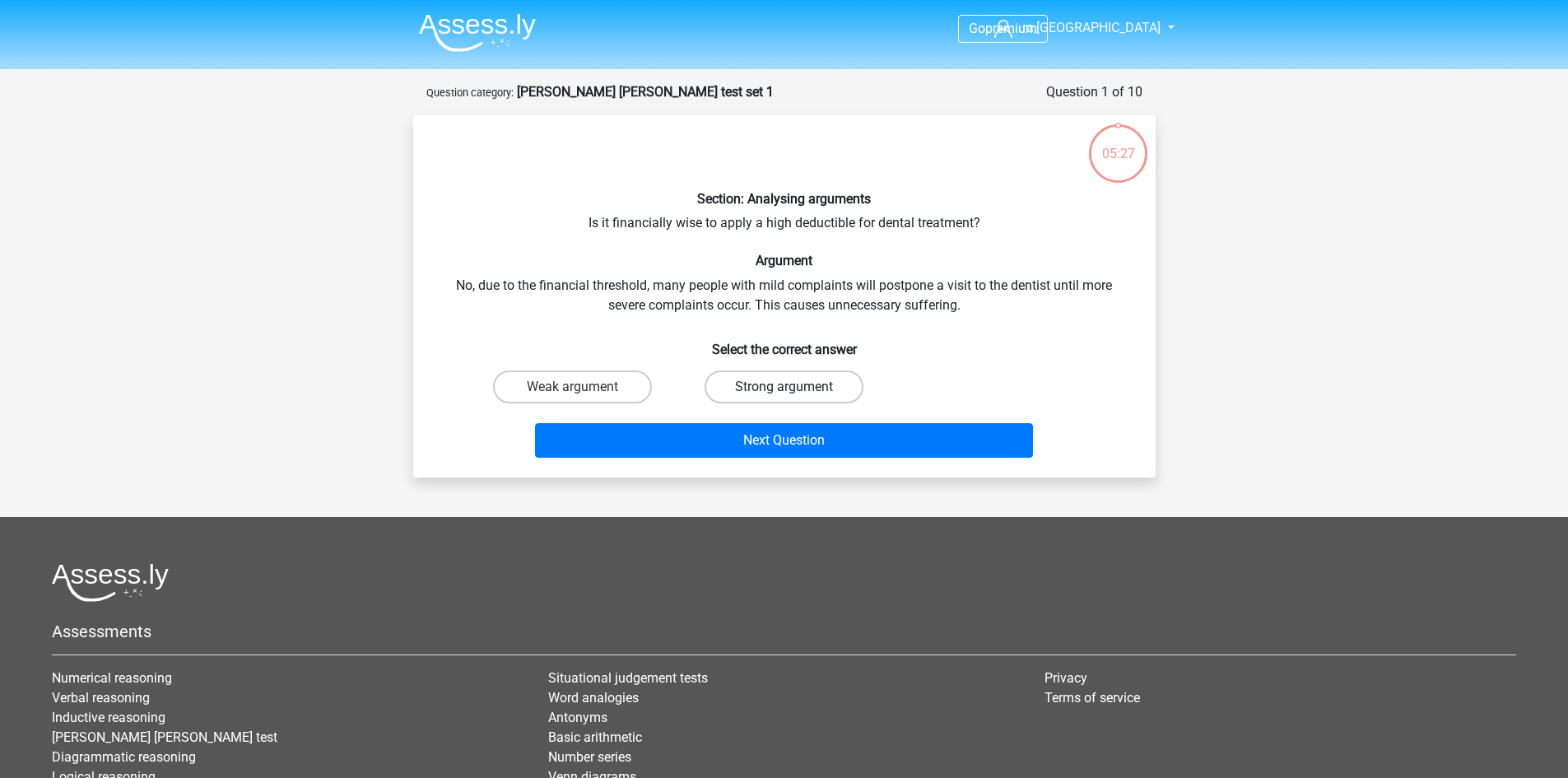
radio input "true"
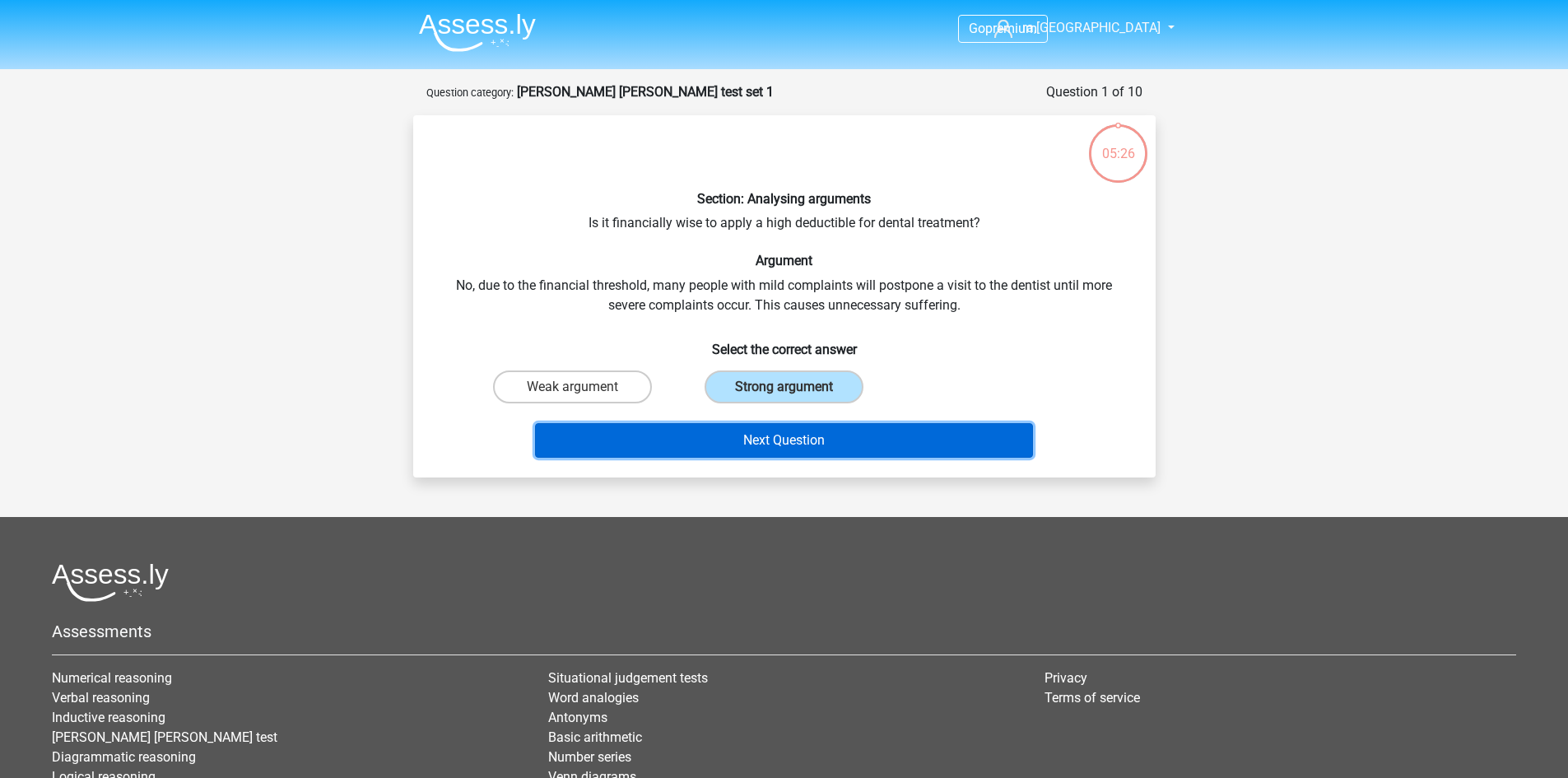
click at [765, 448] on button "Next Question" at bounding box center [784, 440] width 498 height 34
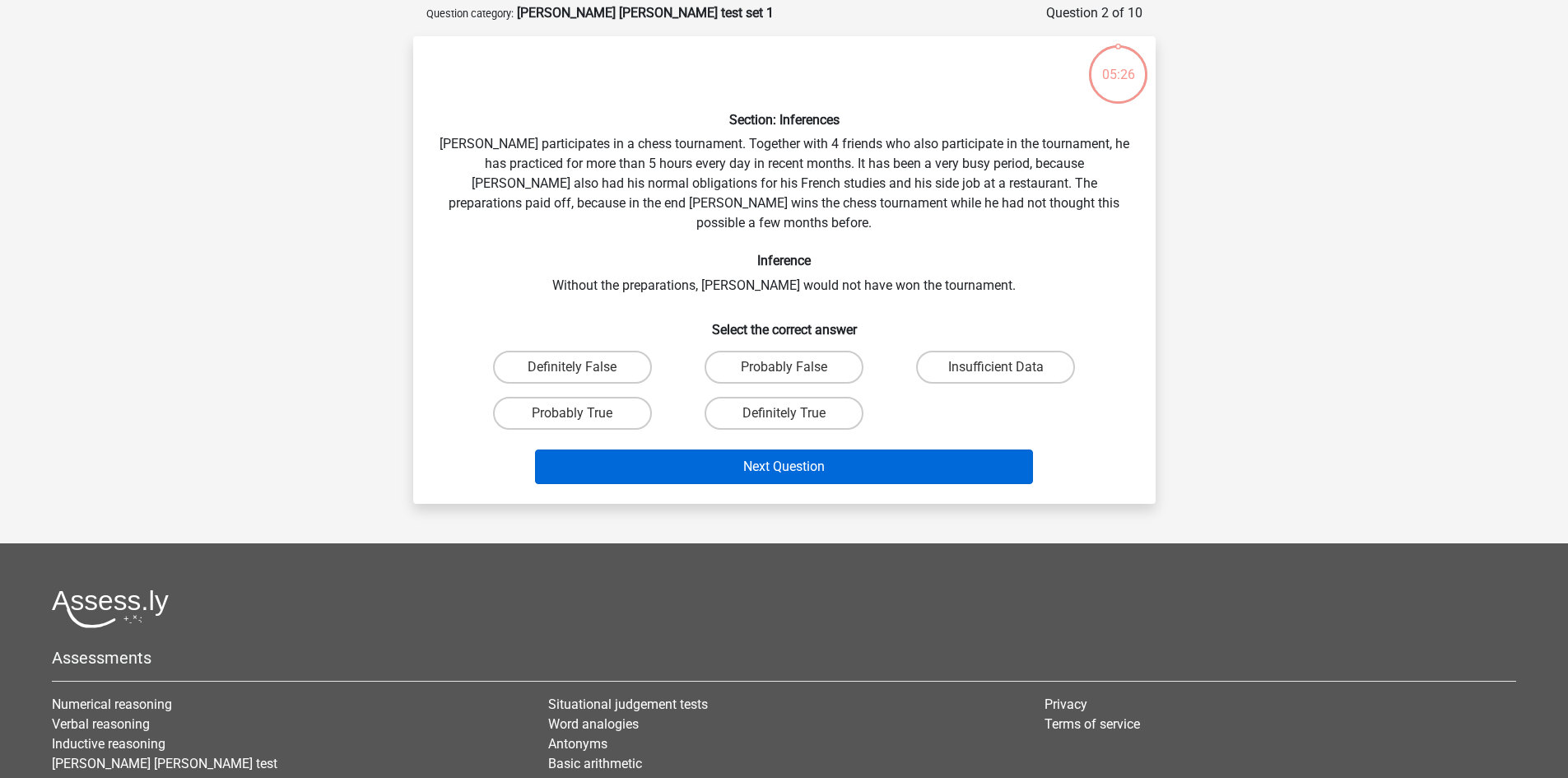
scroll to position [82, 0]
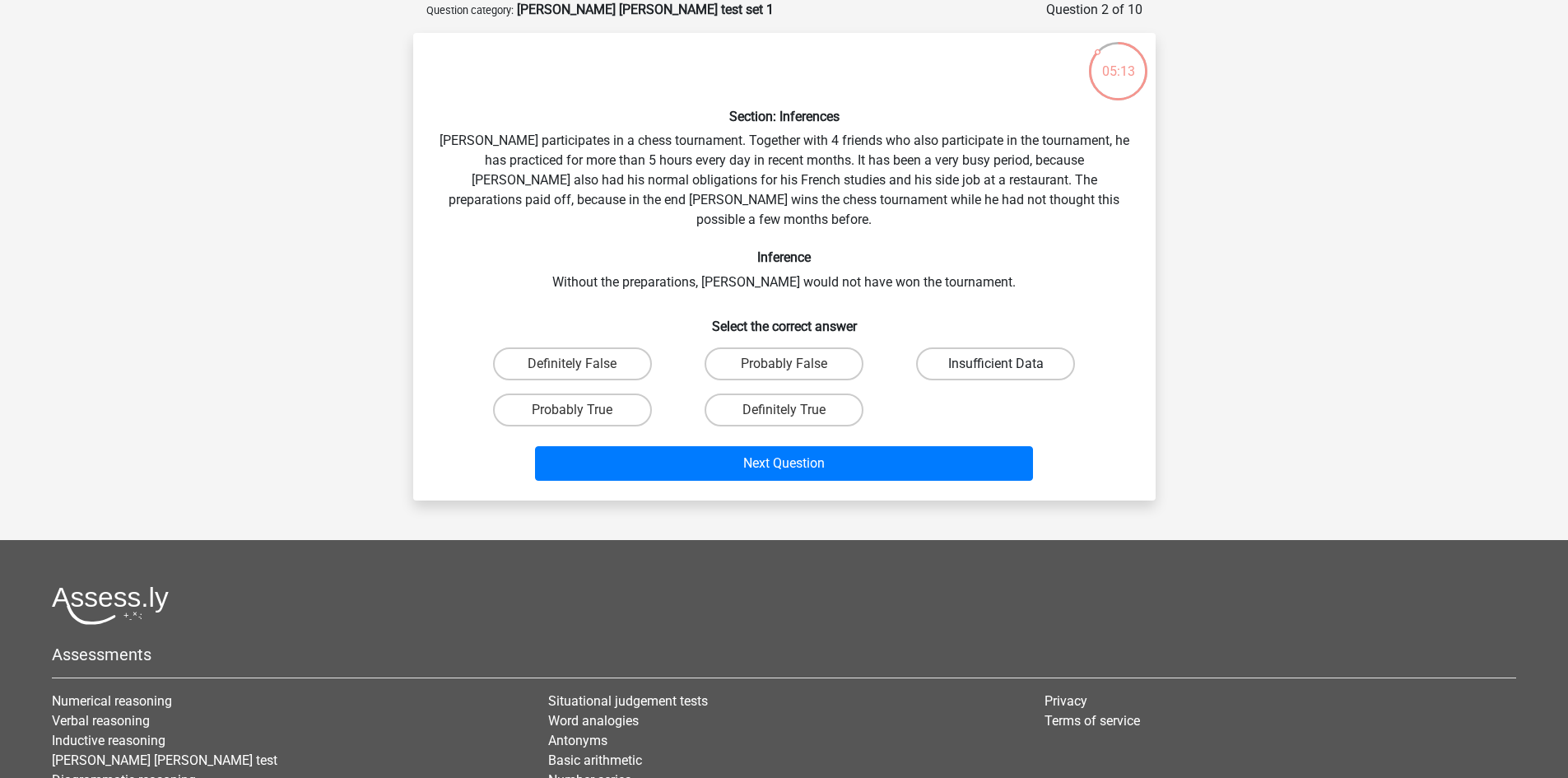
click at [967, 347] on label "Insufficient Data" at bounding box center [996, 364] width 159 height 33
click at [997, 364] on input "Insufficient Data" at bounding box center [1001, 368] width 11 height 11
radio input "true"
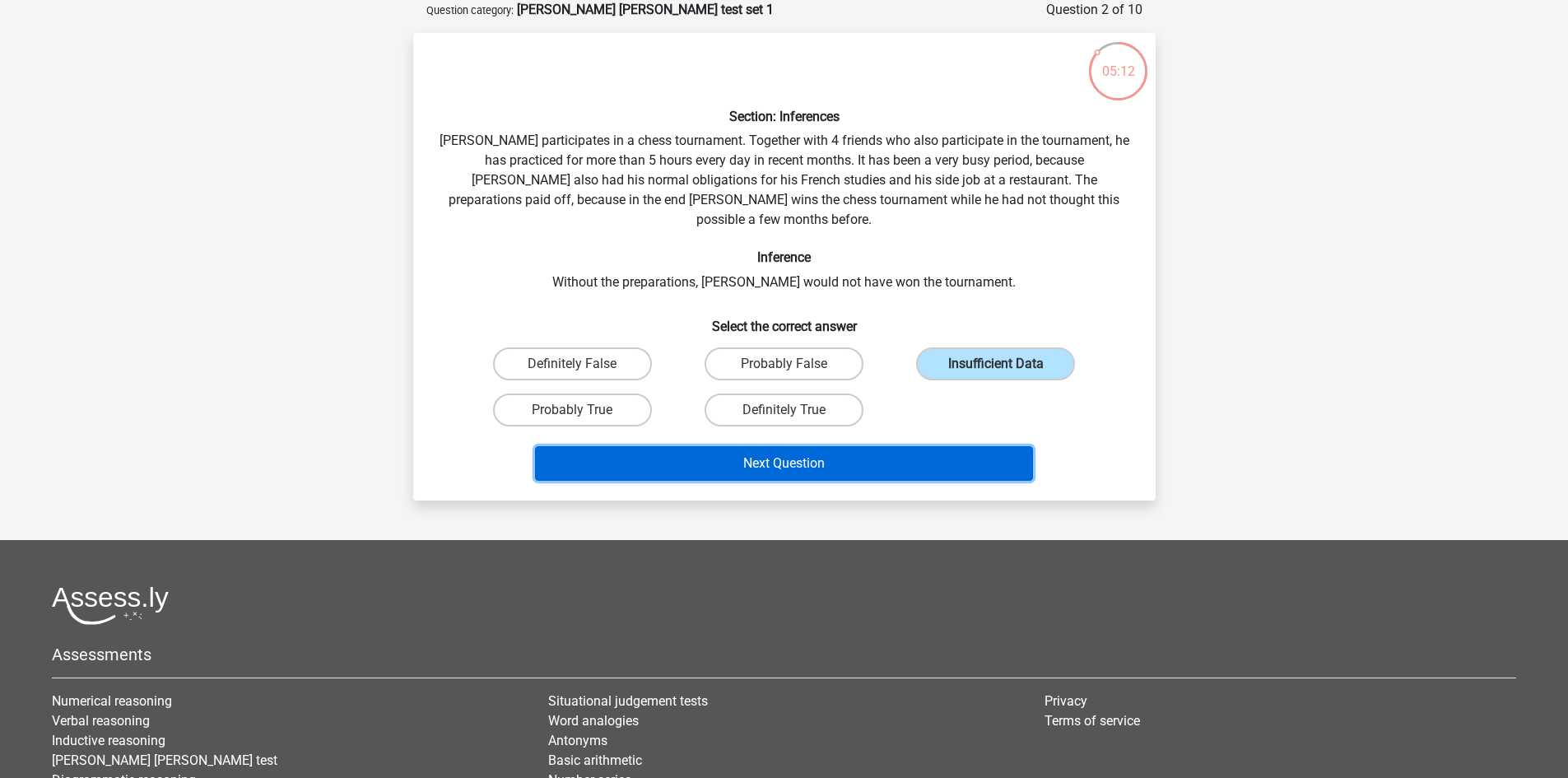
click at [903, 446] on button "Next Question" at bounding box center [784, 463] width 498 height 34
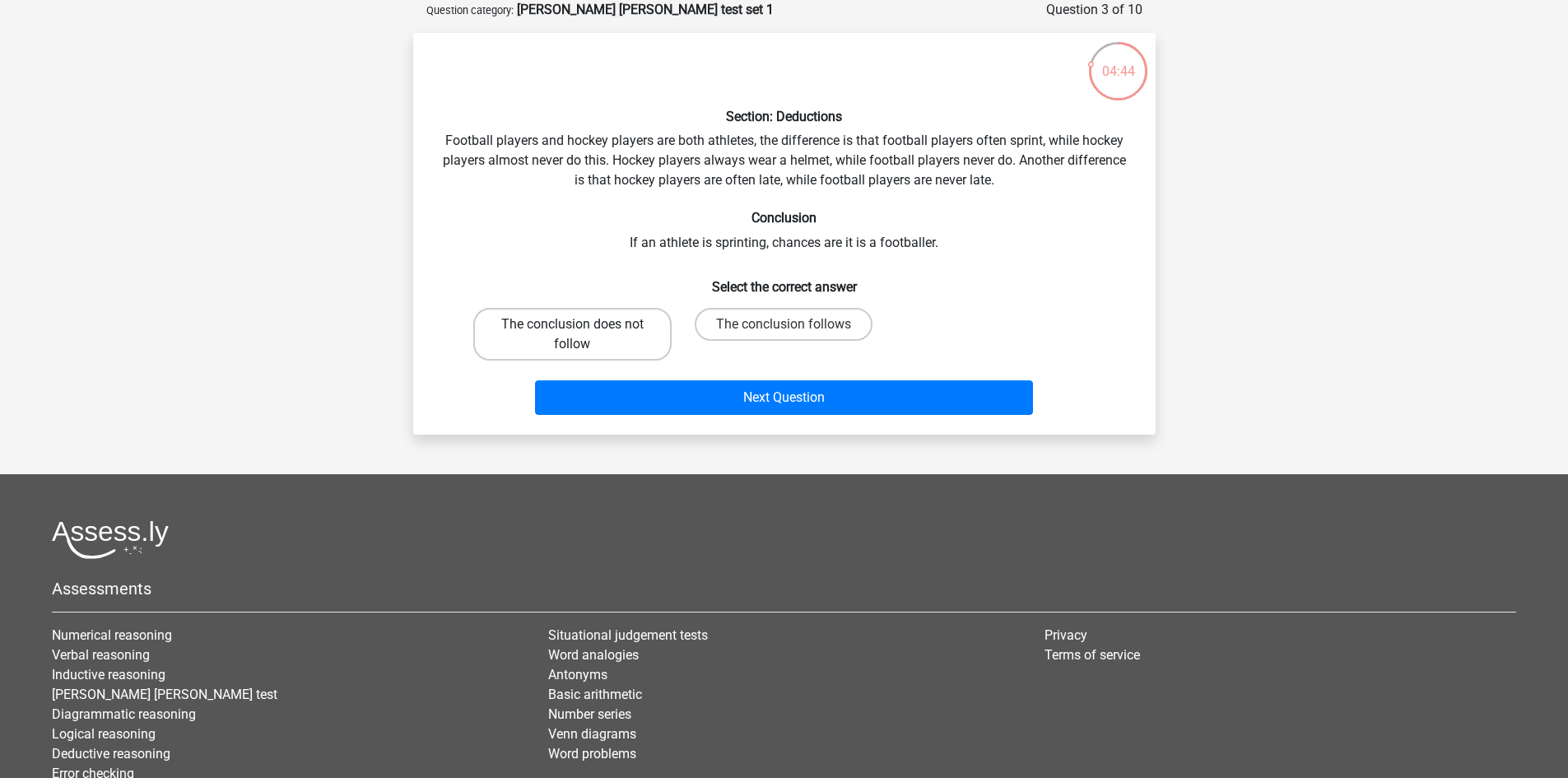
click at [588, 334] on label "The conclusion does not follow" at bounding box center [571, 334] width 198 height 53
click at [583, 334] on input "The conclusion does not follow" at bounding box center [577, 329] width 11 height 11
radio input "true"
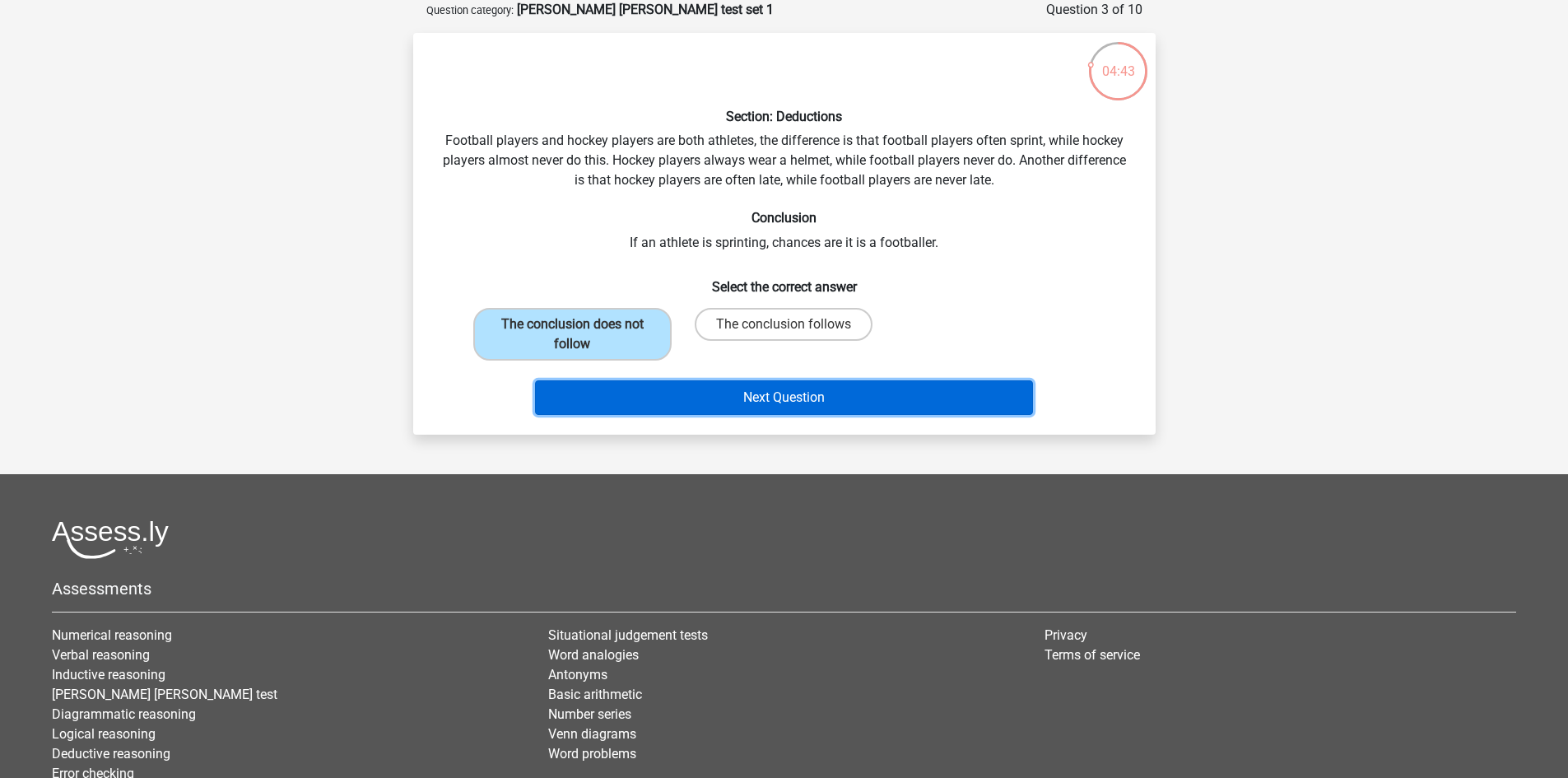
click at [675, 383] on button "Next Question" at bounding box center [784, 397] width 498 height 34
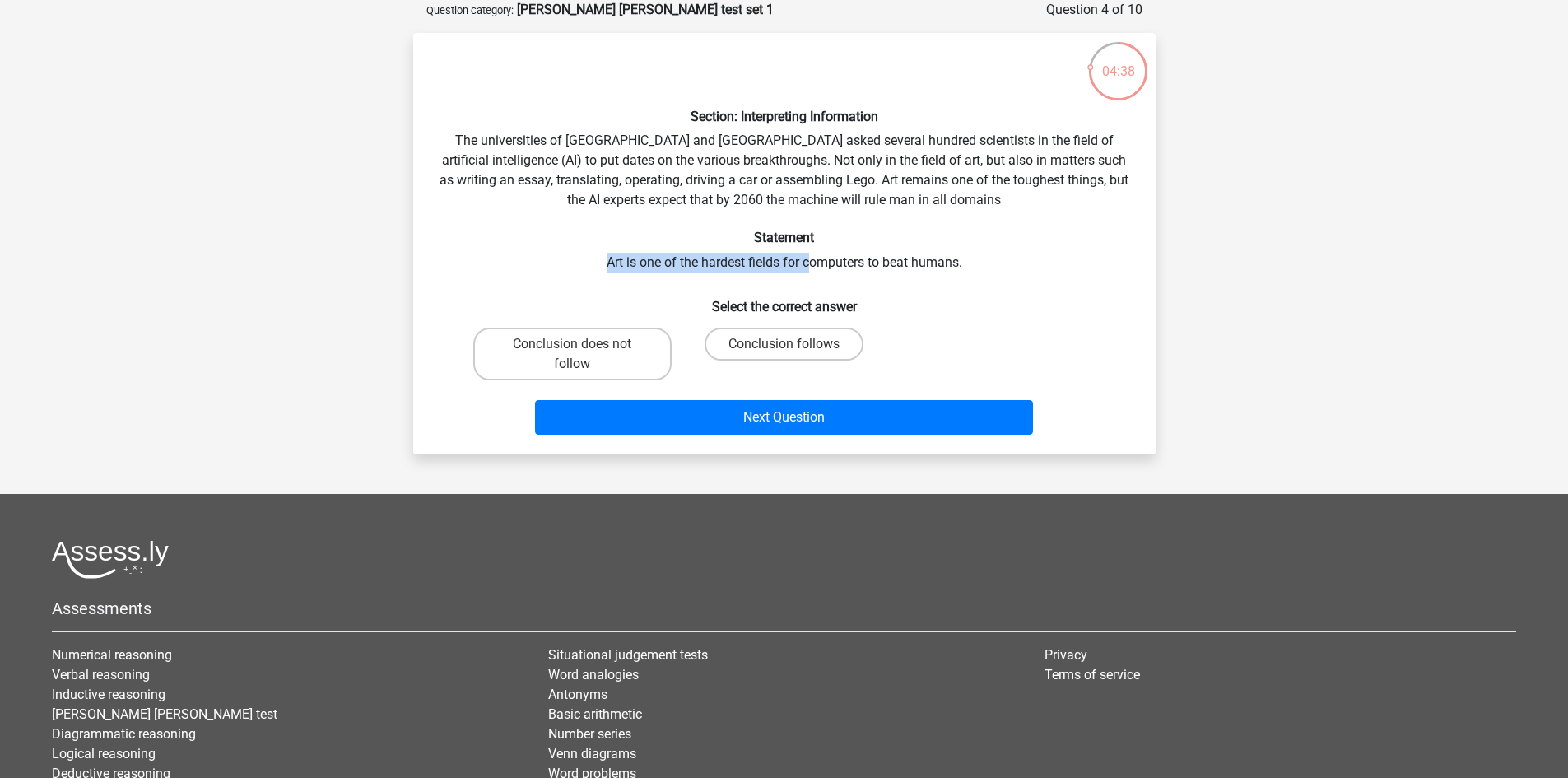
drag, startPoint x: 605, startPoint y: 264, endPoint x: 810, endPoint y: 258, distance: 205.1
click at [810, 258] on div "Section: Interpreting Information The universities of [GEOGRAPHIC_DATA] and [GE…" at bounding box center [785, 243] width 729 height 395
click at [757, 264] on div "Section: Interpreting Information The universities of [GEOGRAPHIC_DATA] and [GE…" at bounding box center [785, 243] width 729 height 395
click at [1091, 183] on div "Section: Interpreting Information The universities of [GEOGRAPHIC_DATA] and [GE…" at bounding box center [785, 243] width 729 height 395
click at [605, 344] on label "Conclusion does not follow" at bounding box center [571, 353] width 198 height 53
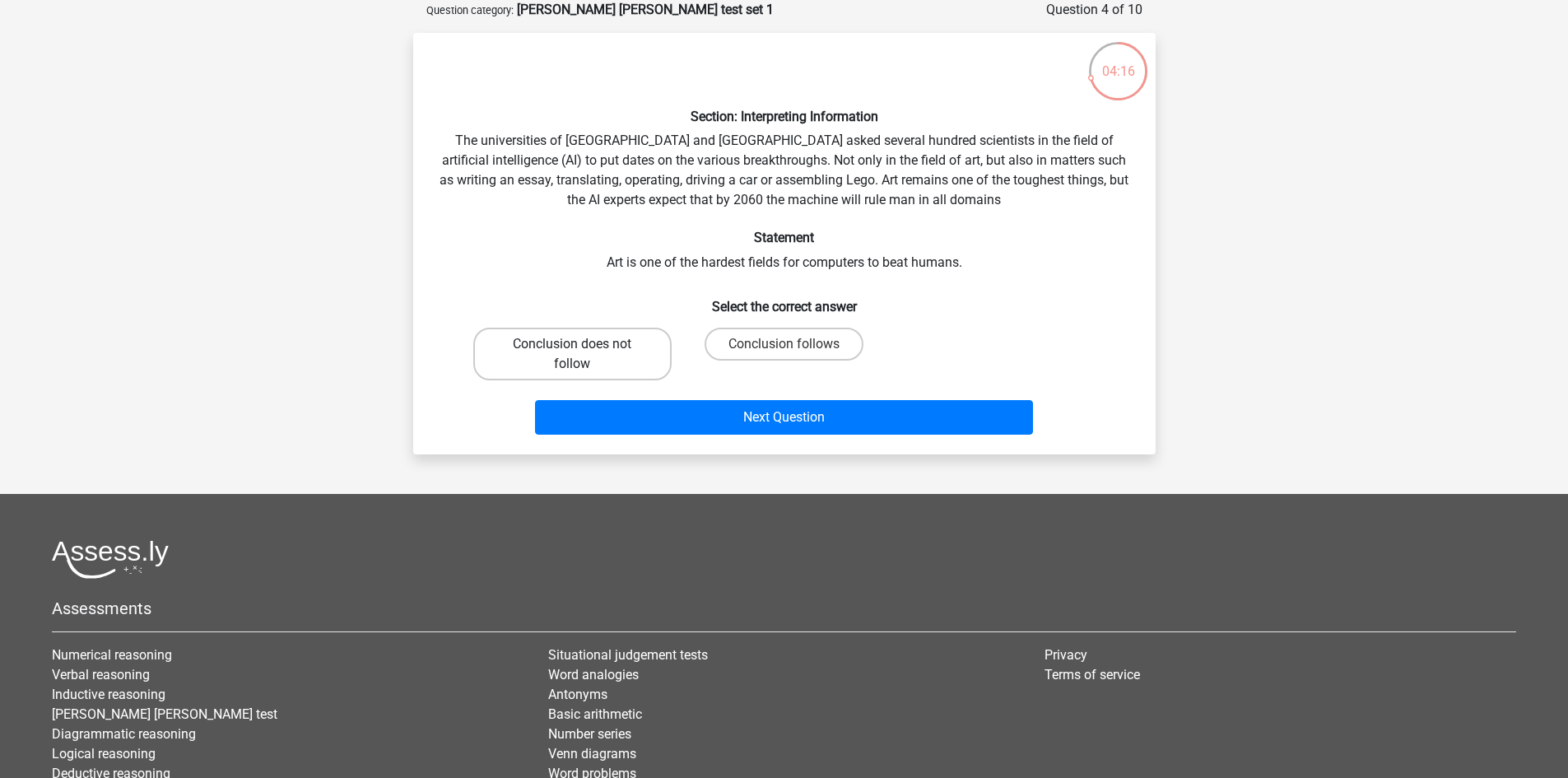
click at [583, 344] on input "Conclusion does not follow" at bounding box center [577, 348] width 11 height 11
radio input "true"
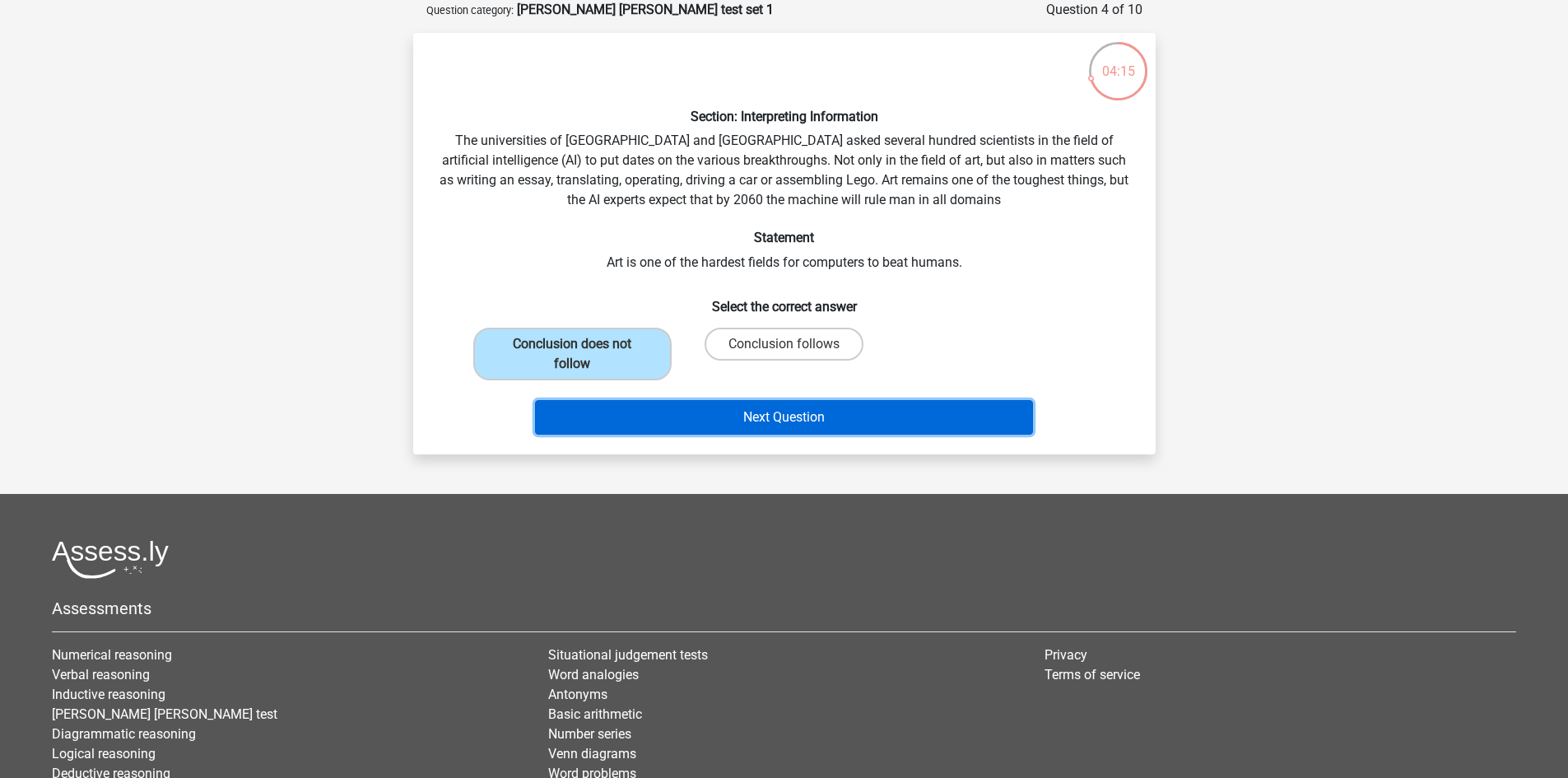
click at [711, 403] on button "Next Question" at bounding box center [784, 417] width 498 height 34
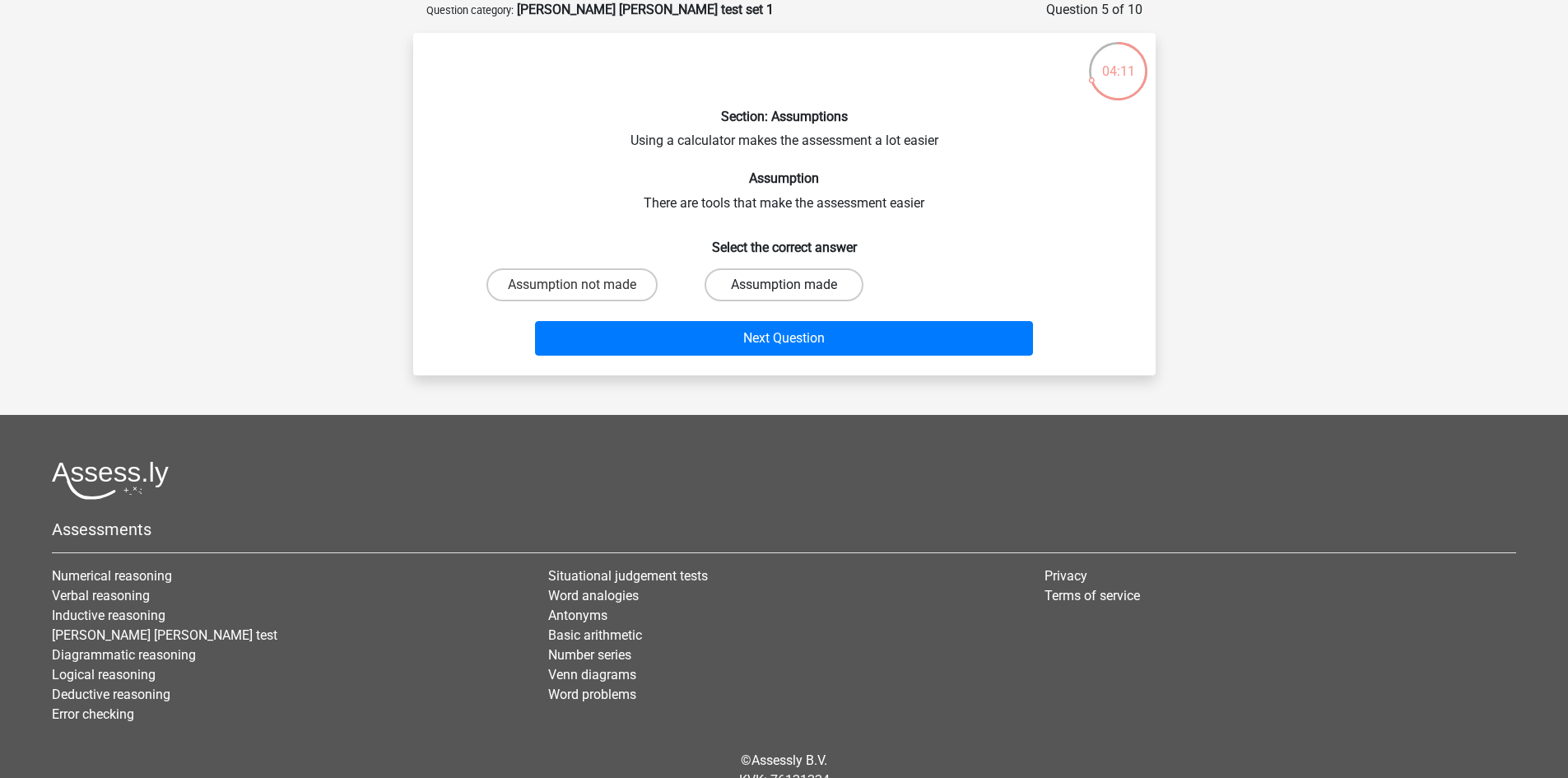
click at [762, 288] on label "Assumption made" at bounding box center [784, 284] width 159 height 33
click at [784, 288] on input "Assumption made" at bounding box center [789, 290] width 11 height 11
radio input "true"
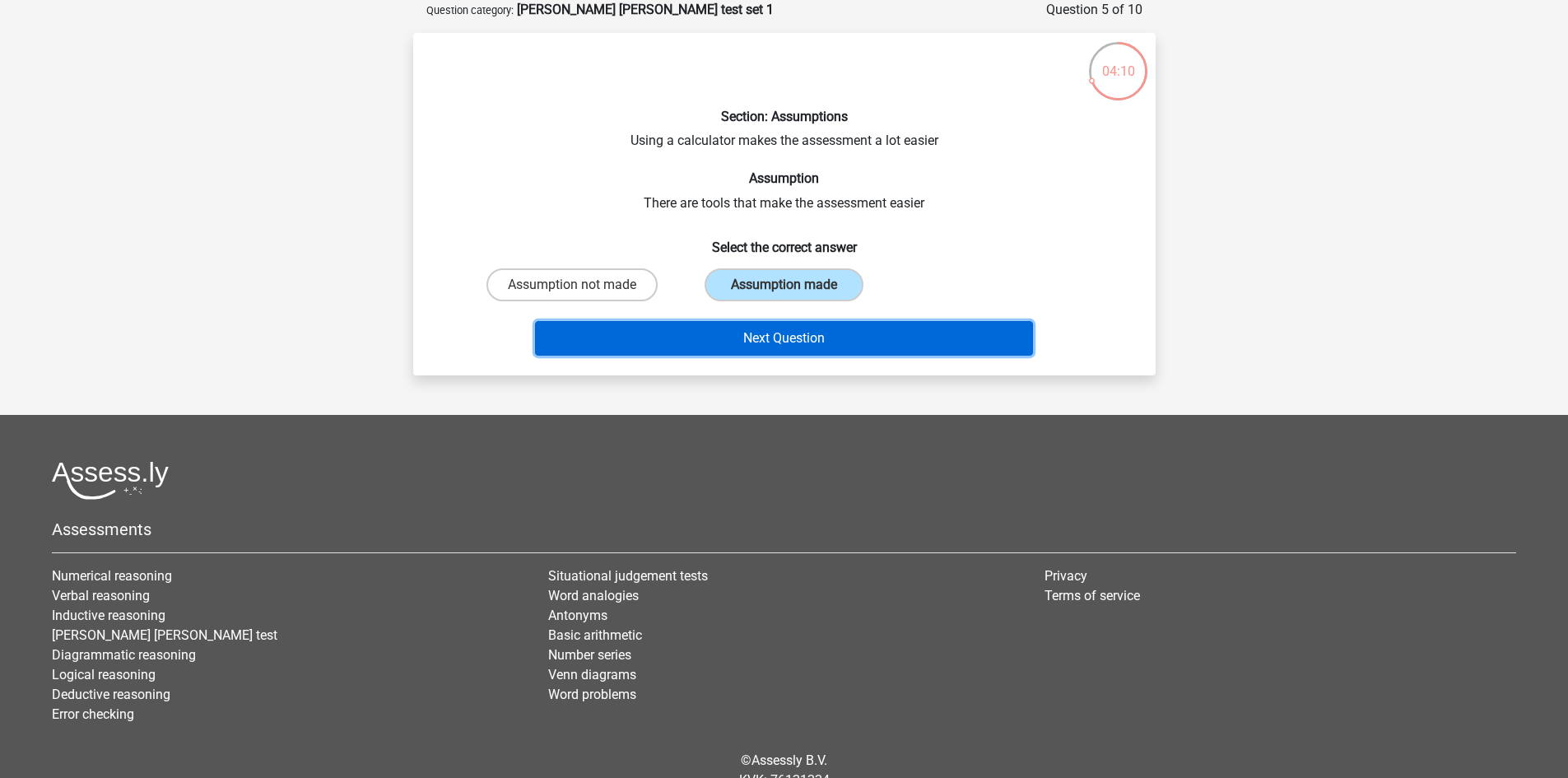
click at [774, 333] on button "Next Question" at bounding box center [784, 338] width 498 height 34
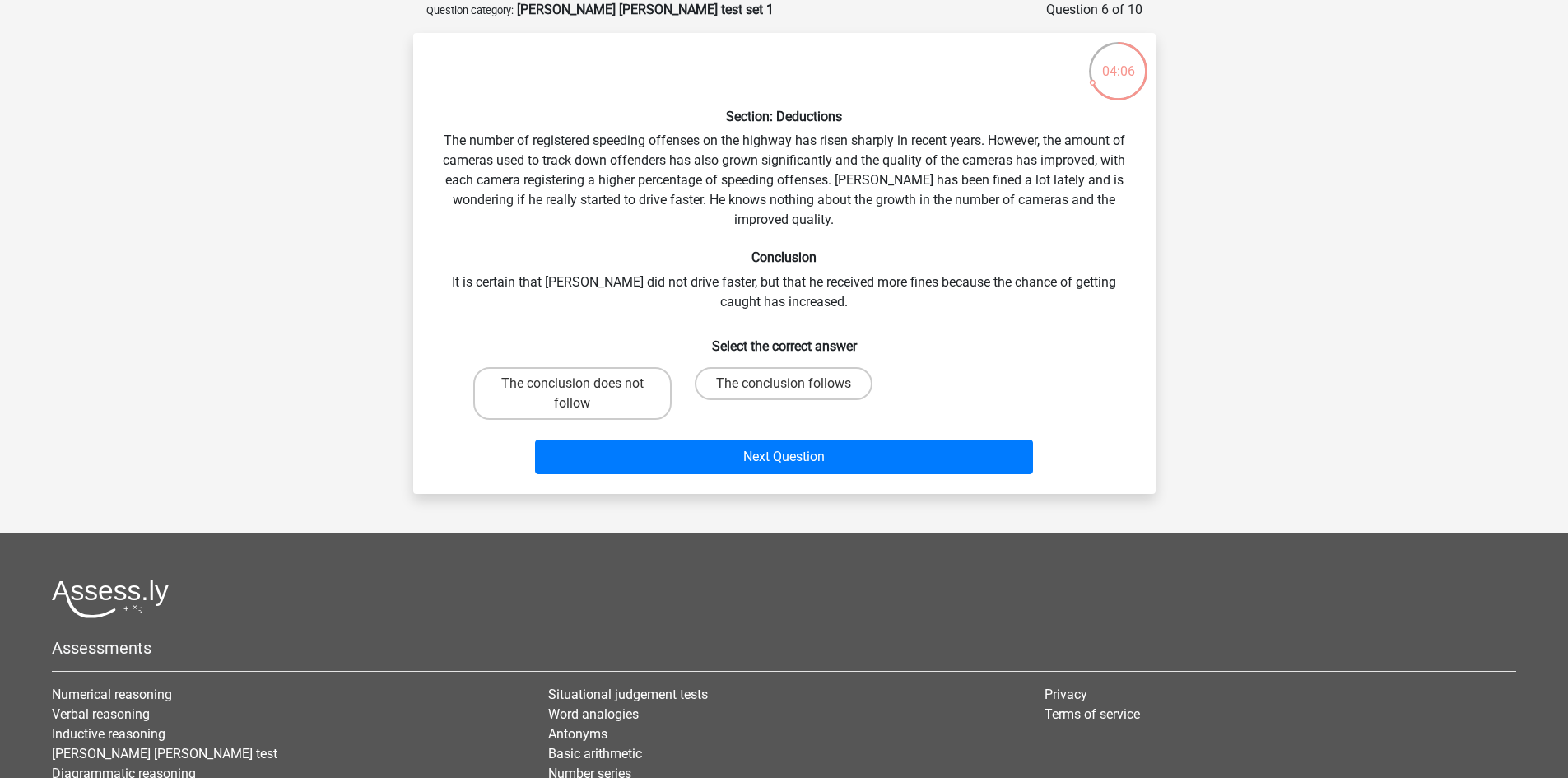
click at [581, 385] on input "The conclusion does not follow" at bounding box center [577, 389] width 11 height 11
radio input "true"
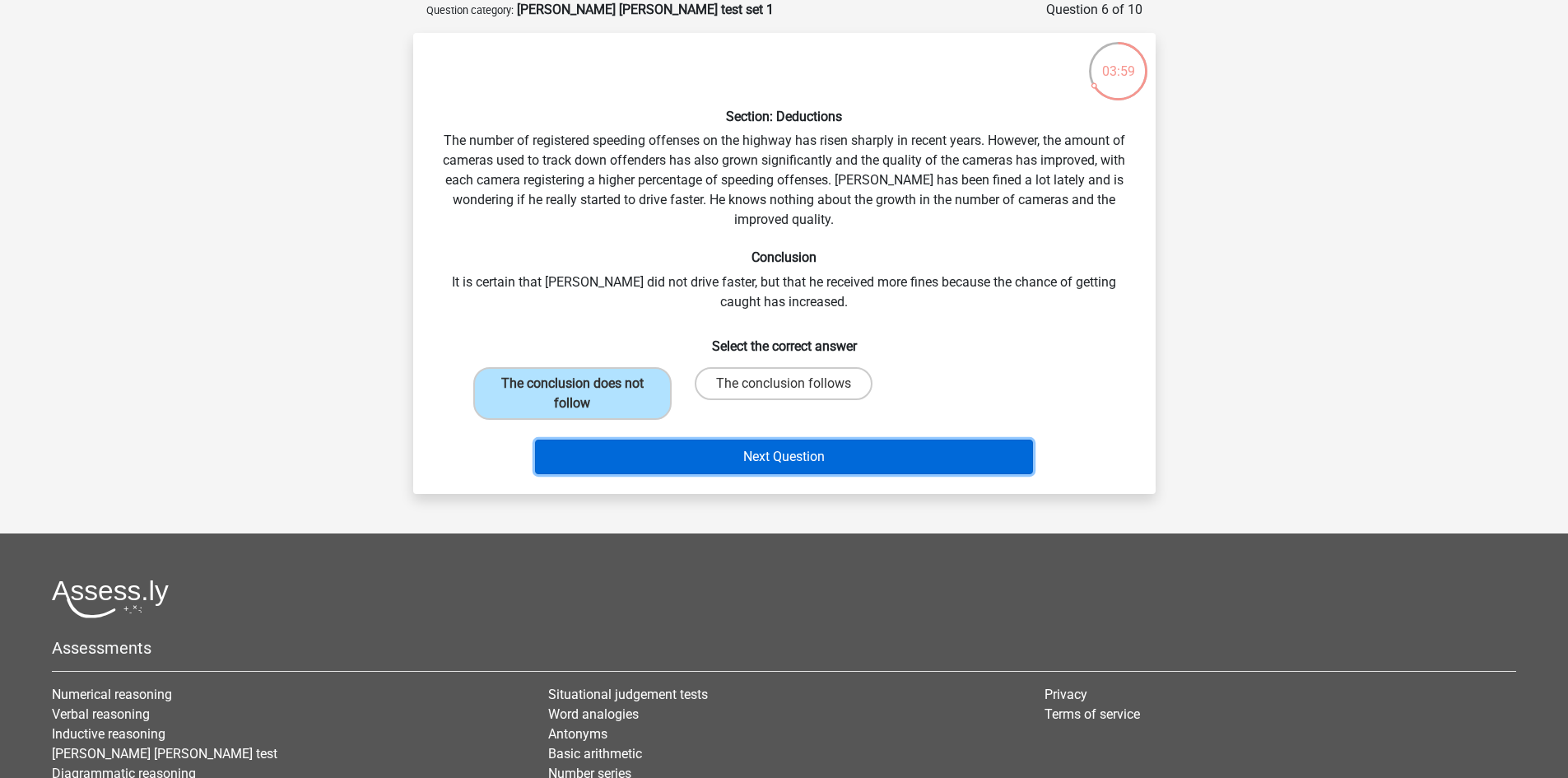
click at [702, 457] on button "Next Question" at bounding box center [784, 456] width 498 height 34
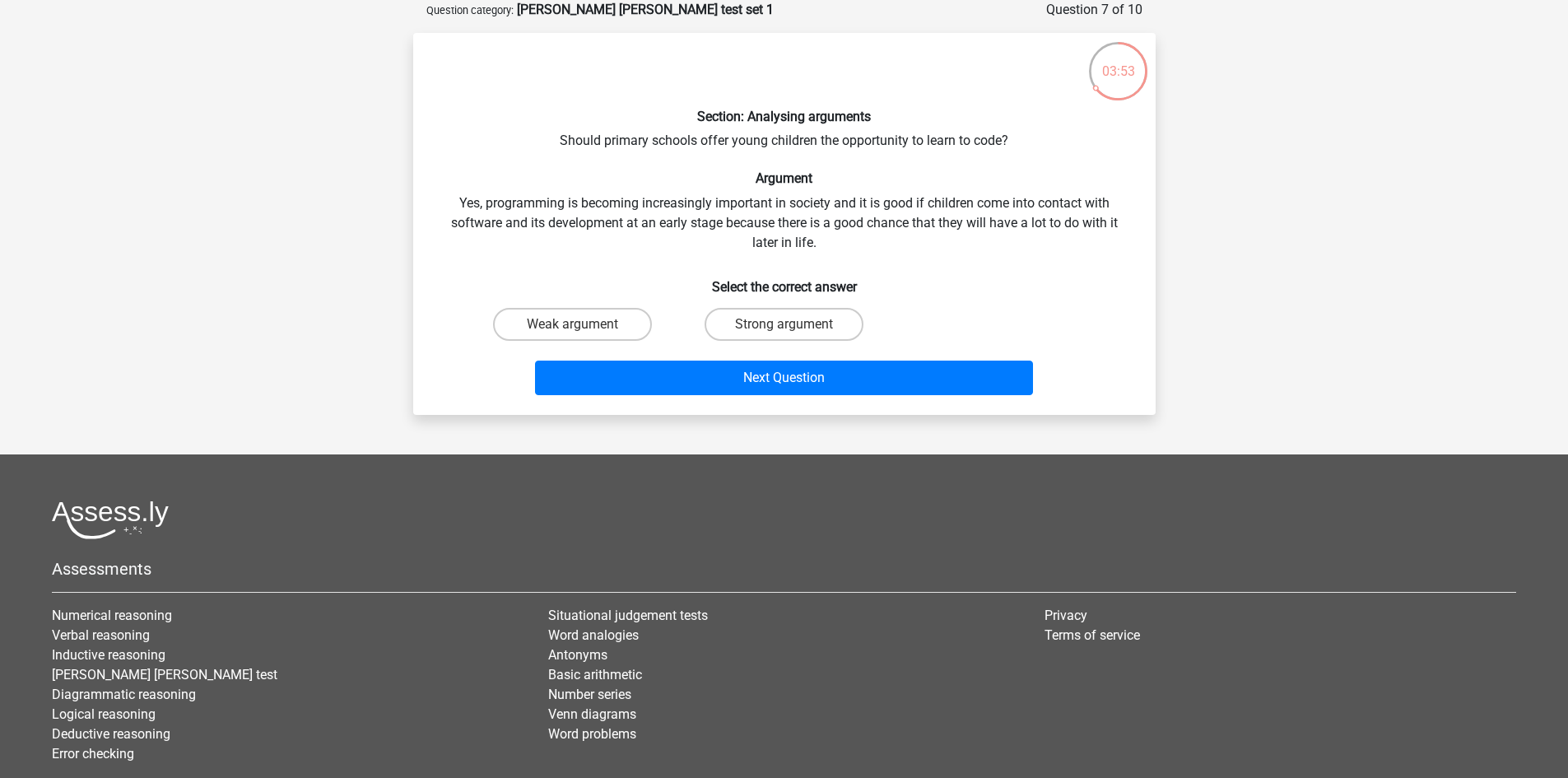
click at [578, 325] on input "Weak argument" at bounding box center [577, 329] width 11 height 11
radio input "true"
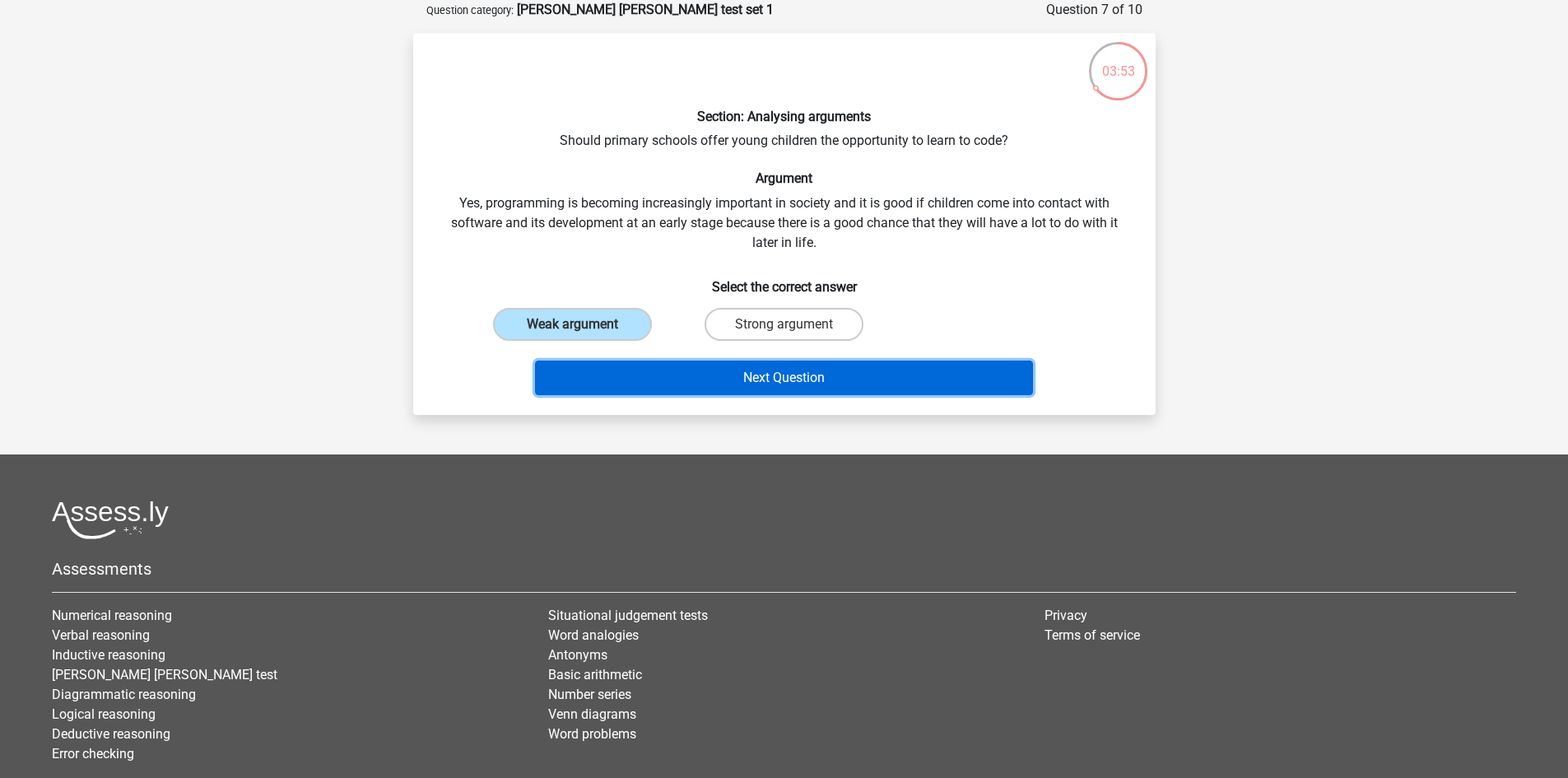
click at [620, 375] on button "Next Question" at bounding box center [784, 378] width 498 height 34
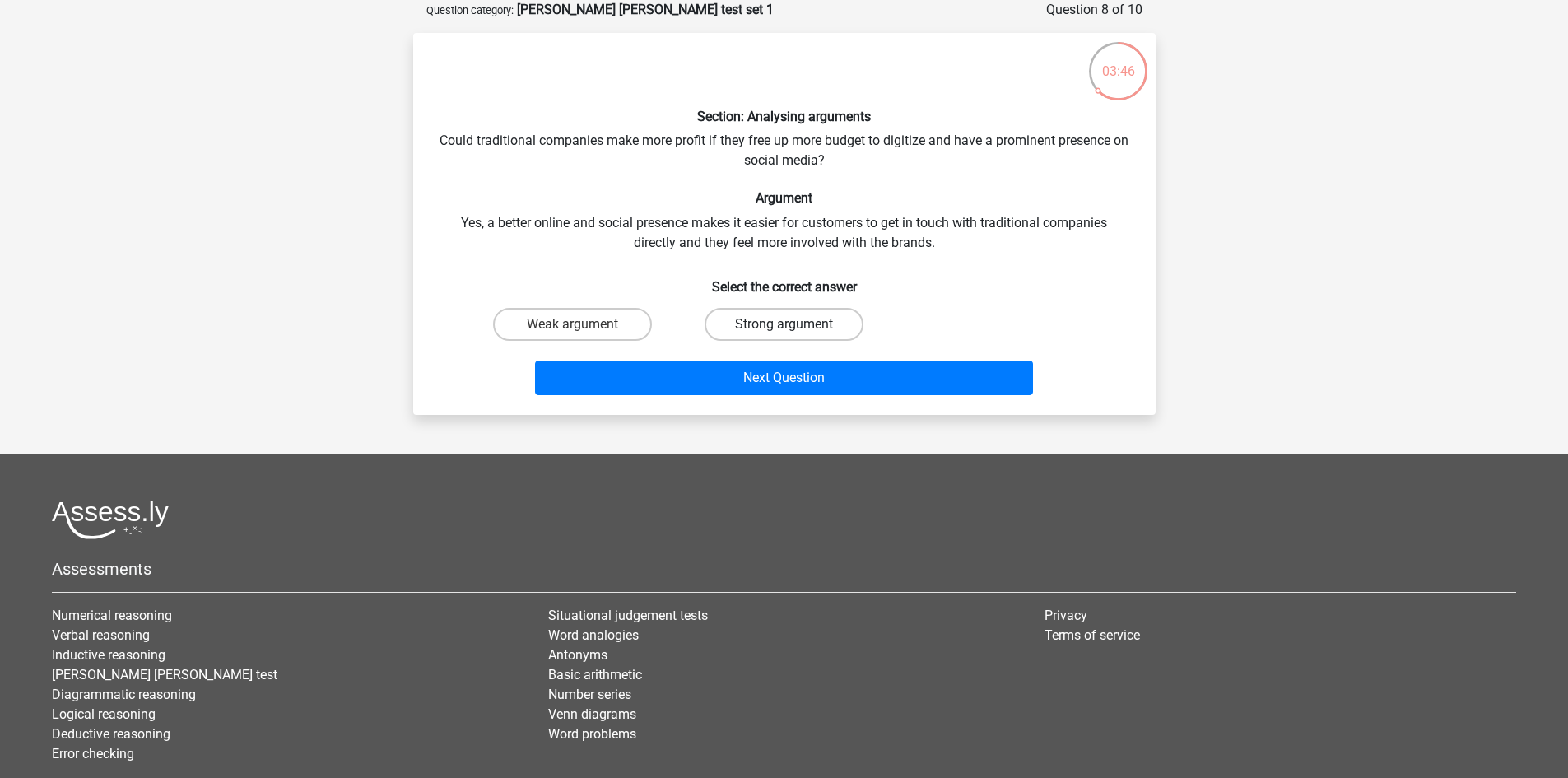
click at [789, 315] on label "Strong argument" at bounding box center [784, 324] width 159 height 33
click at [789, 324] on input "Strong argument" at bounding box center [789, 329] width 11 height 11
radio input "true"
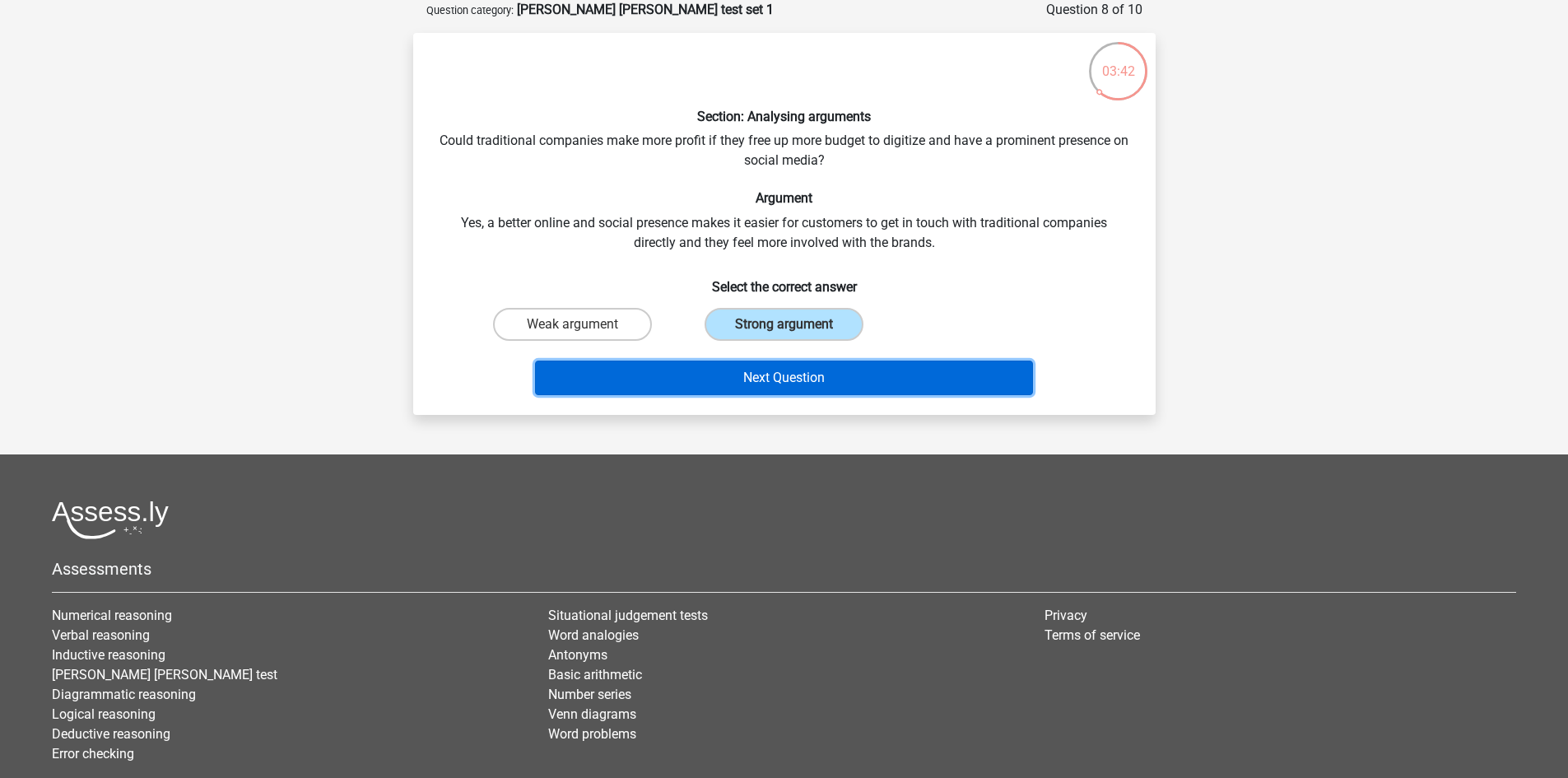
click at [720, 370] on button "Next Question" at bounding box center [784, 378] width 498 height 34
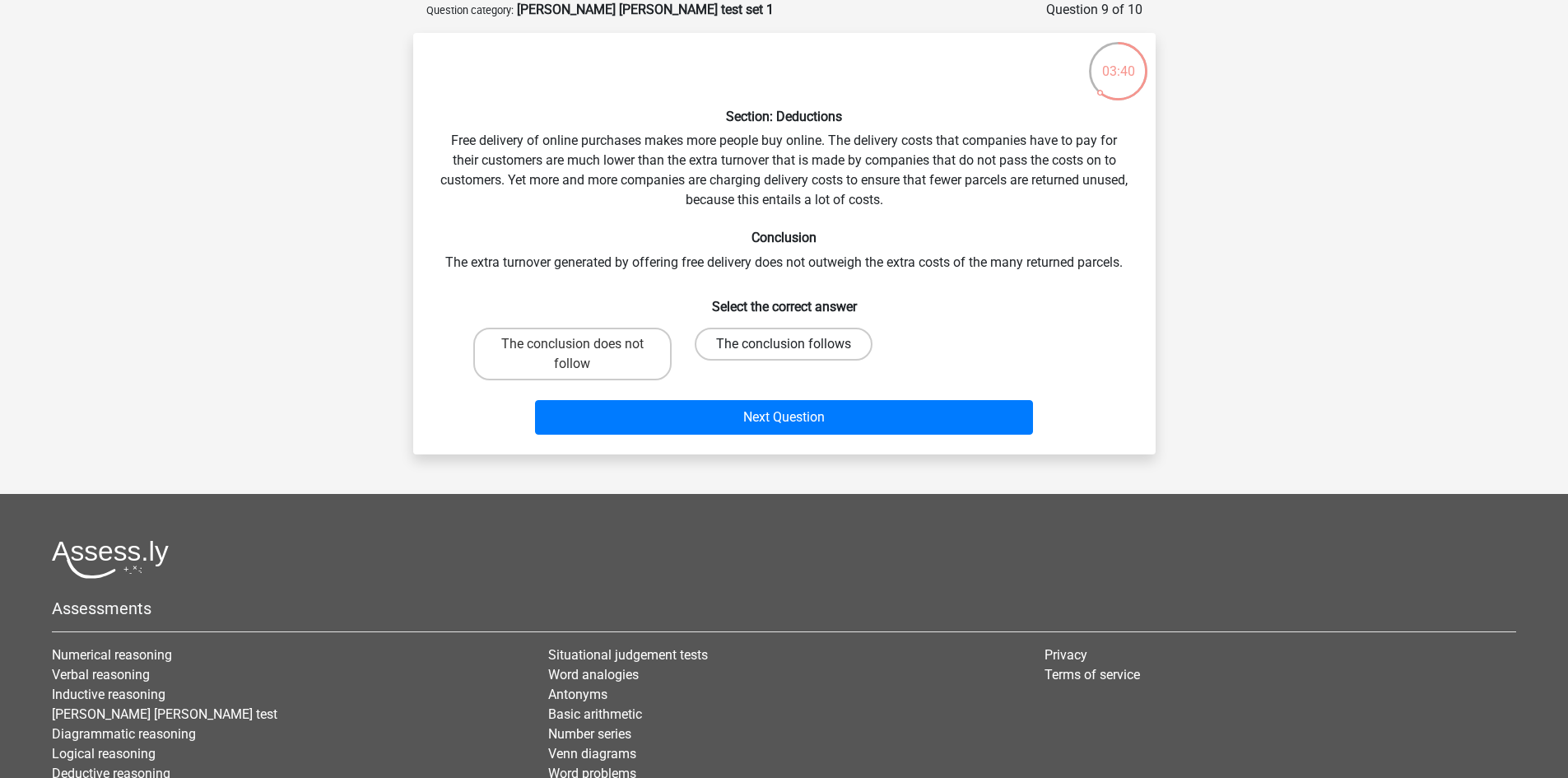
click at [743, 349] on label "The conclusion follows" at bounding box center [784, 344] width 178 height 33
click at [784, 349] on input "The conclusion follows" at bounding box center [789, 348] width 11 height 11
radio input "true"
click at [741, 395] on div "Next Question" at bounding box center [784, 413] width 690 height 55
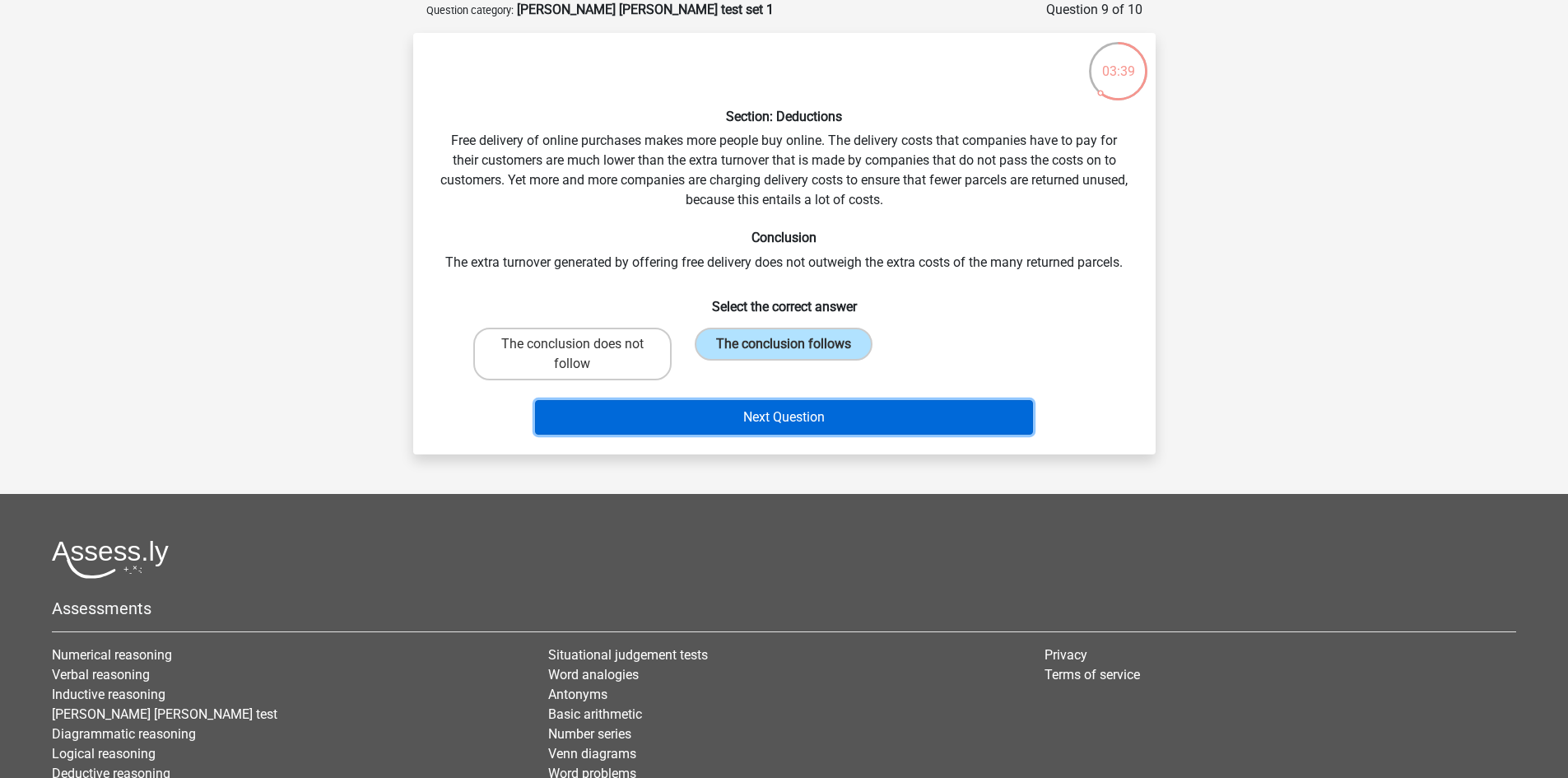
click at [750, 425] on button "Next Question" at bounding box center [784, 417] width 498 height 34
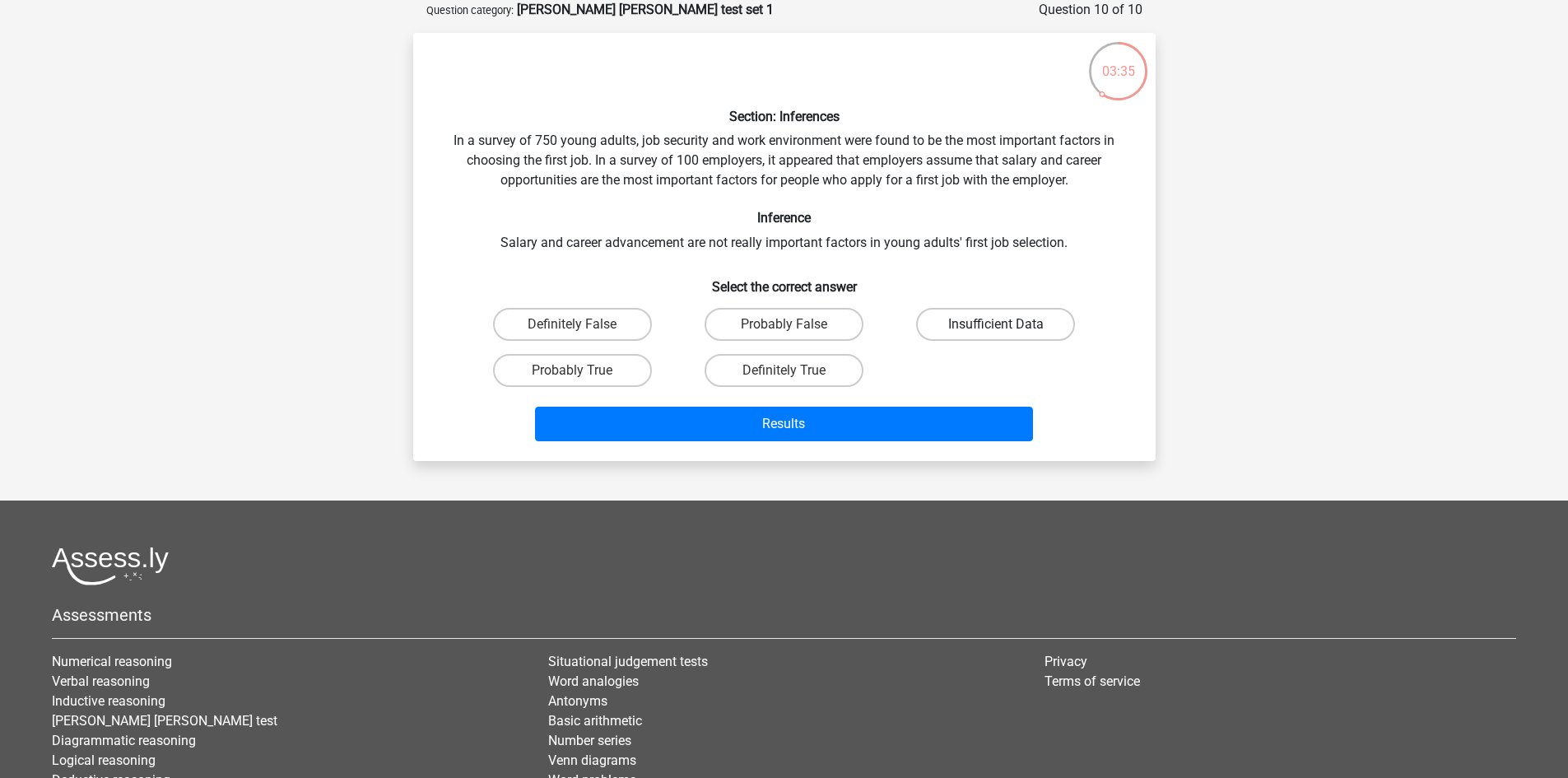
click at [991, 319] on label "Insufficient Data" at bounding box center [996, 324] width 159 height 33
click at [997, 324] on input "Insufficient Data" at bounding box center [1001, 329] width 11 height 11
radio input "true"
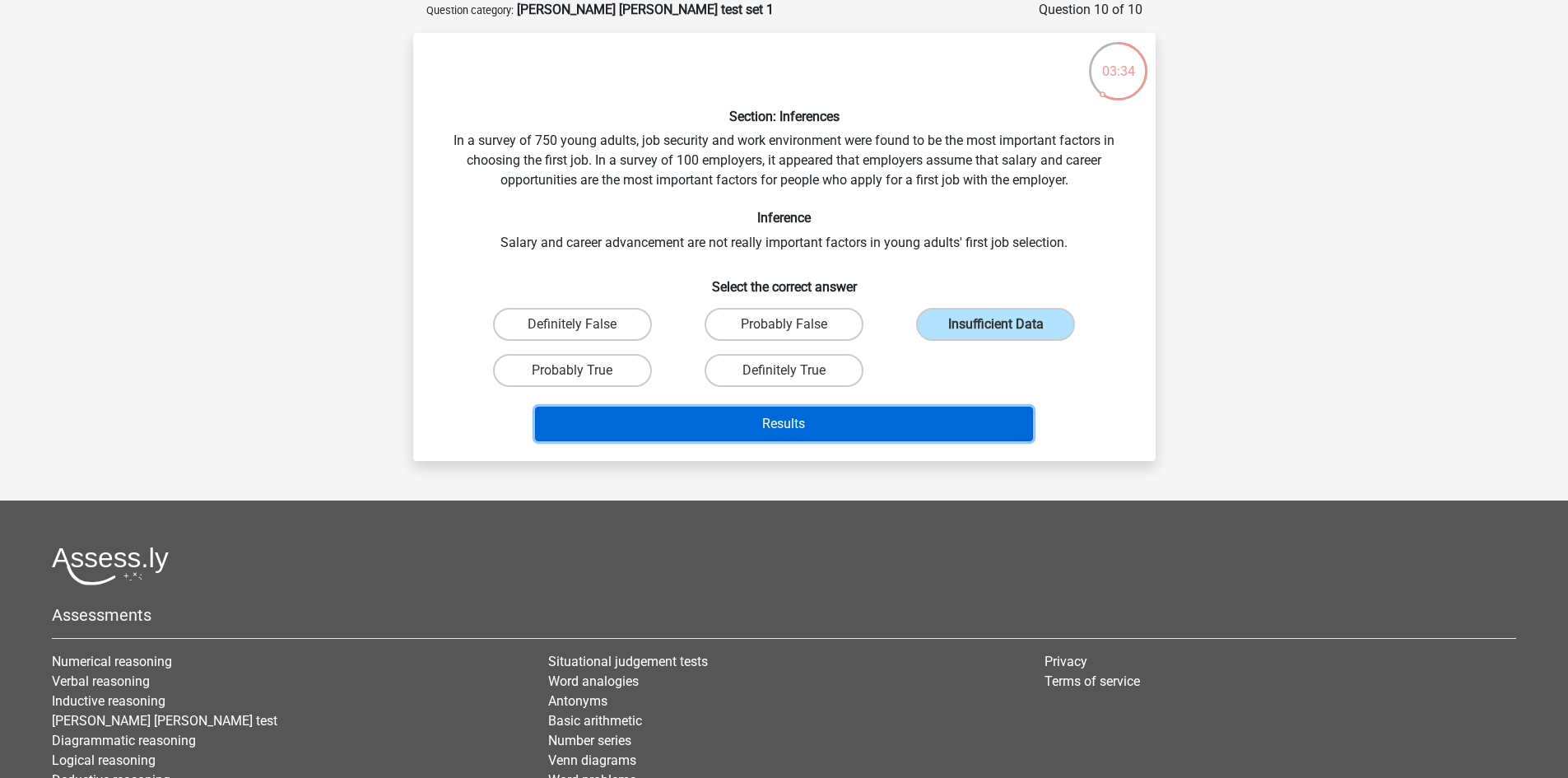
click at [795, 409] on button "Results" at bounding box center [784, 424] width 498 height 34
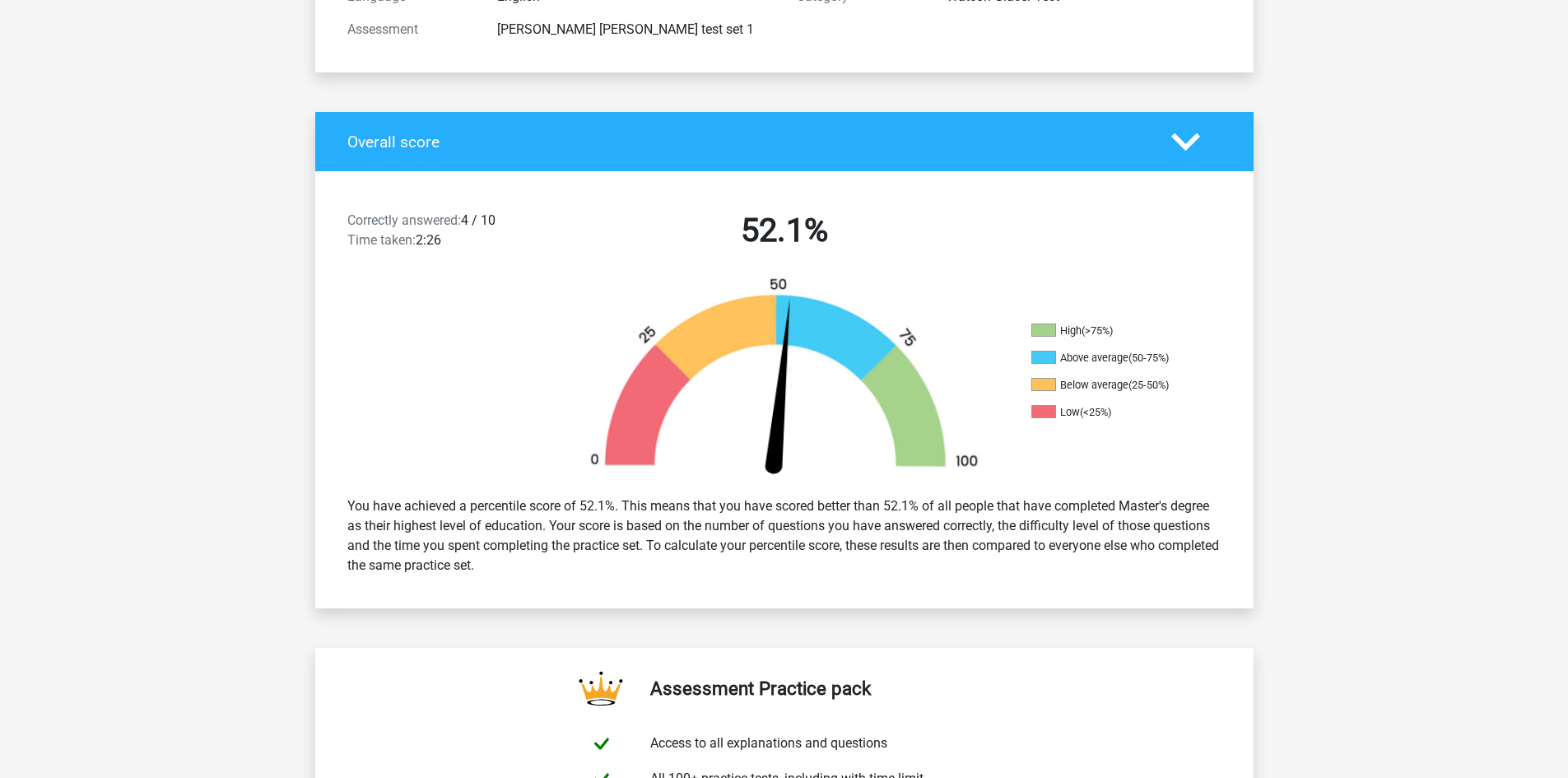
drag, startPoint x: 463, startPoint y: 227, endPoint x: 477, endPoint y: 227, distance: 14.0
click at [473, 227] on div "Correctly answered: 4 / 10 Time taken: 2:26" at bounding box center [447, 233] width 225 height 46
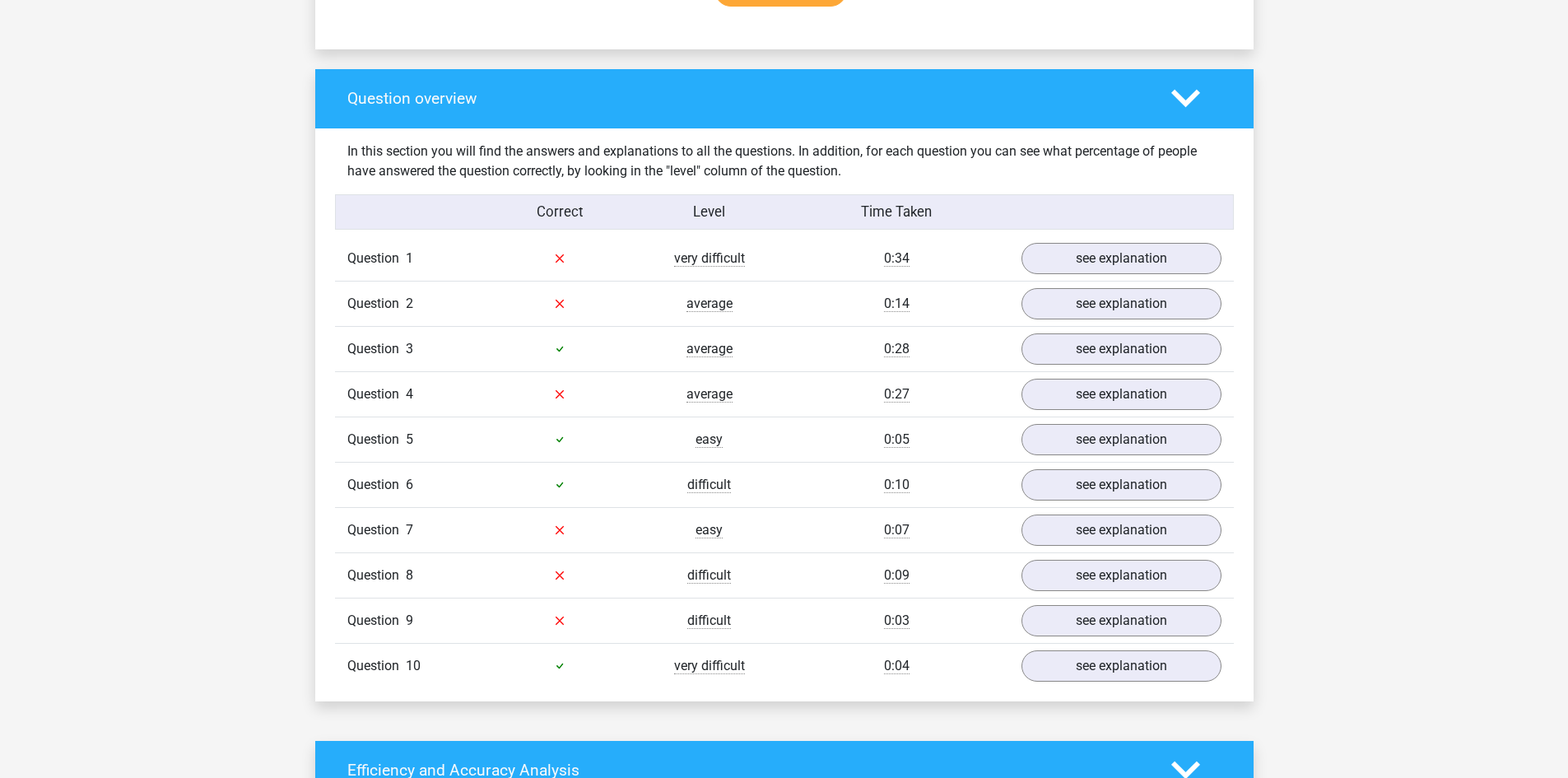
scroll to position [1234, 0]
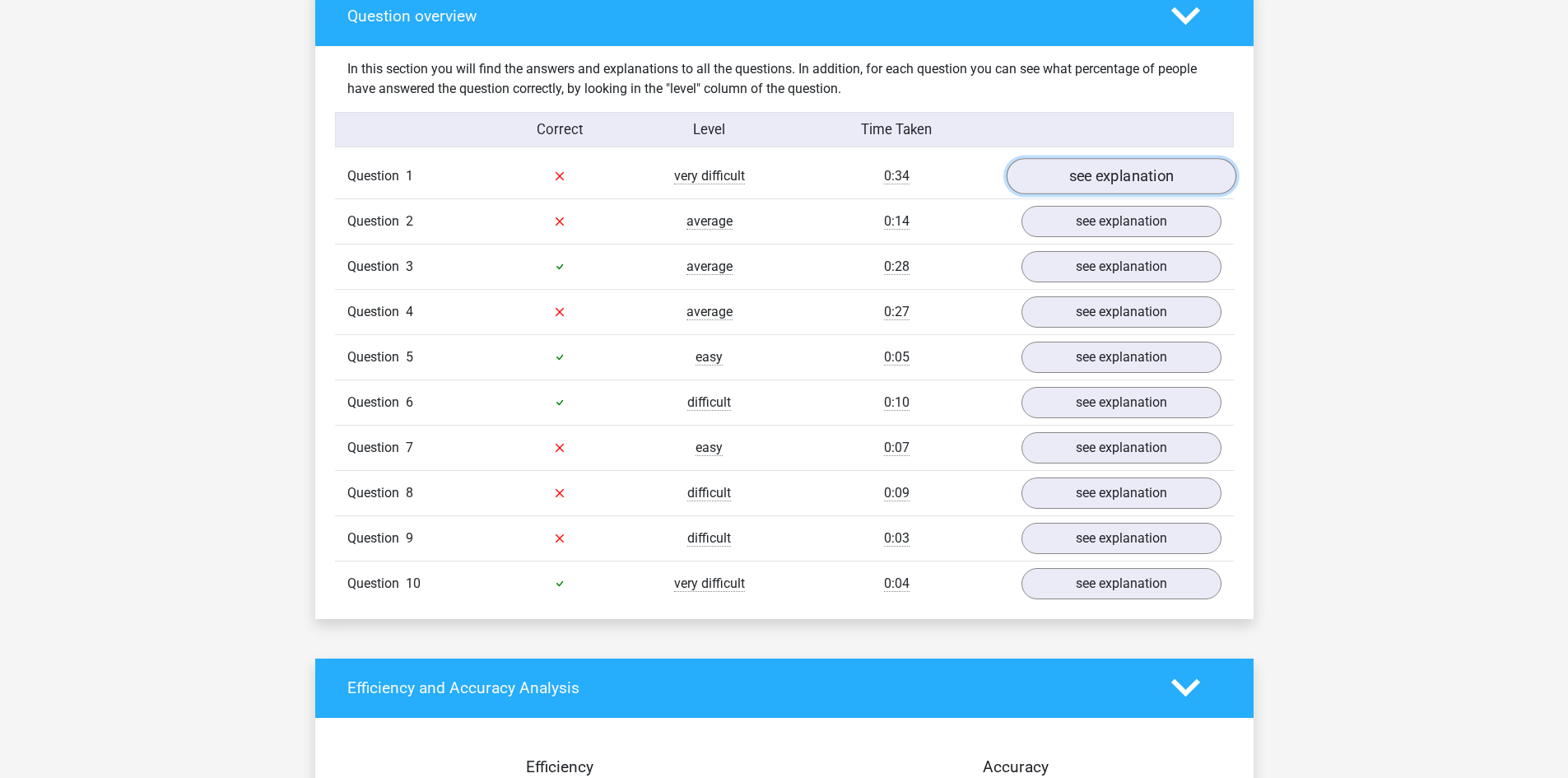
click at [1108, 182] on link "see explanation" at bounding box center [1121, 176] width 230 height 36
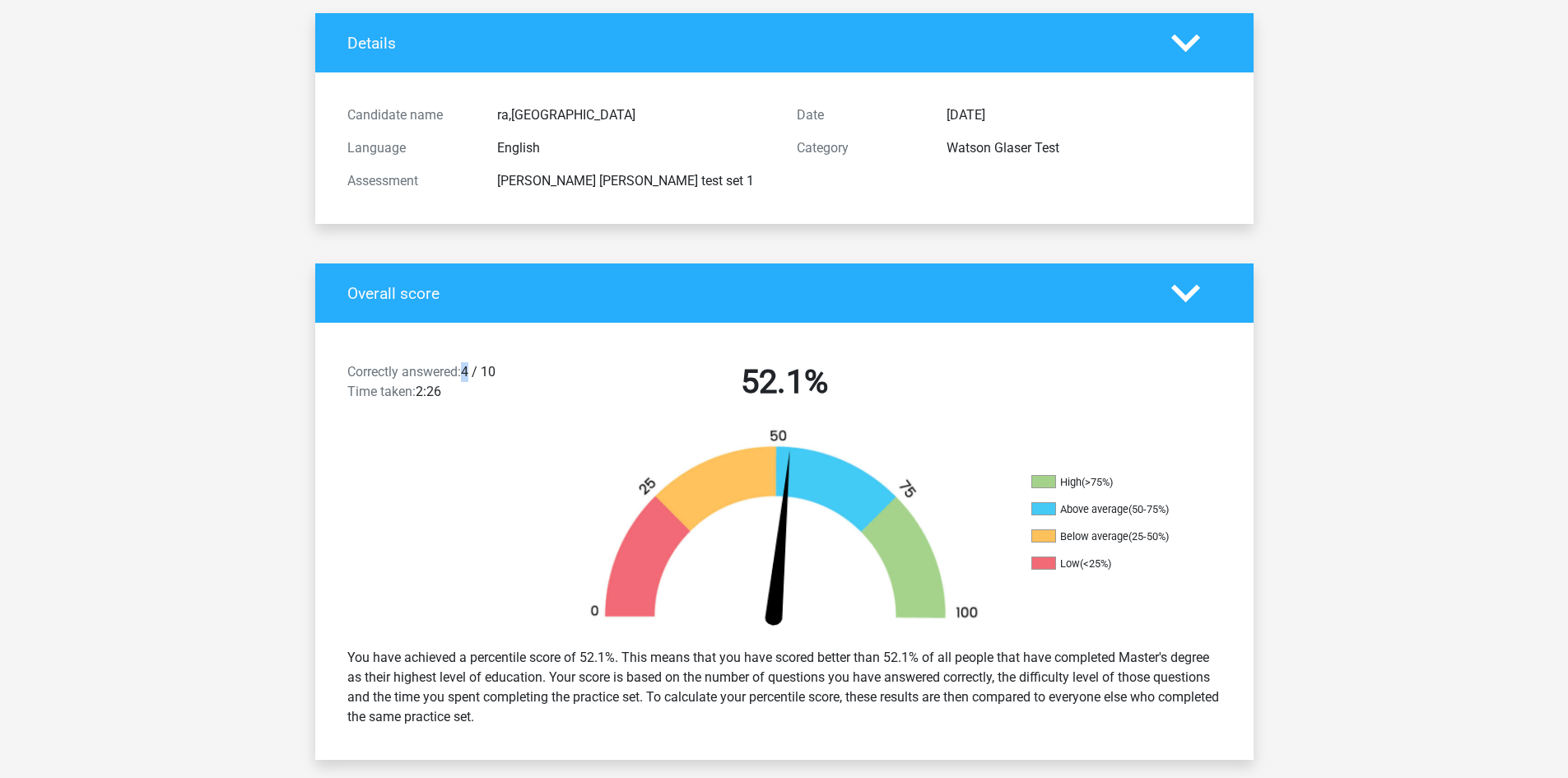
scroll to position [0, 0]
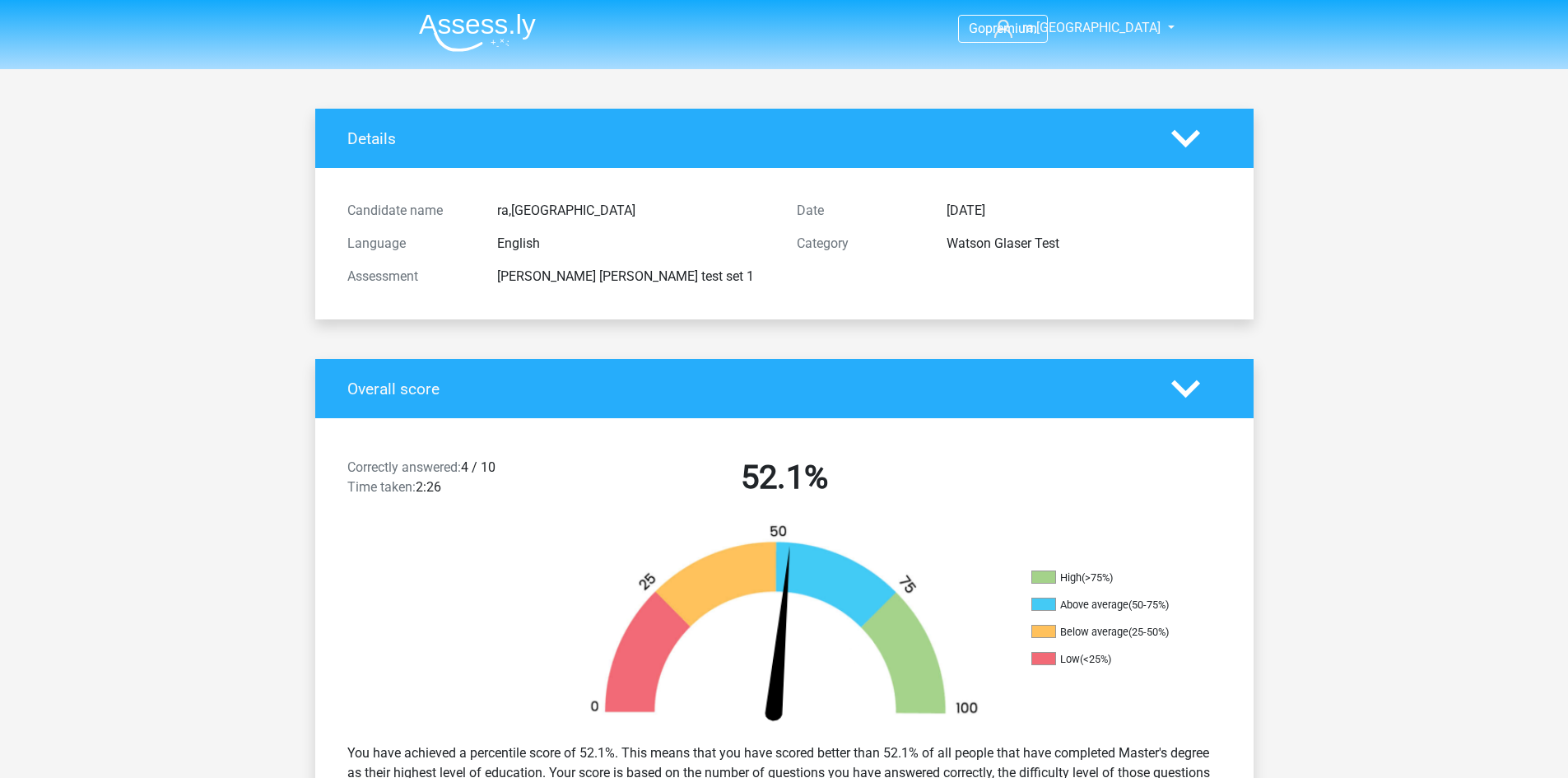
click at [1204, 135] on div at bounding box center [1197, 139] width 75 height 29
click at [1149, 135] on div "Details" at bounding box center [747, 139] width 824 height 19
click at [1177, 135] on polygon at bounding box center [1186, 138] width 29 height 18
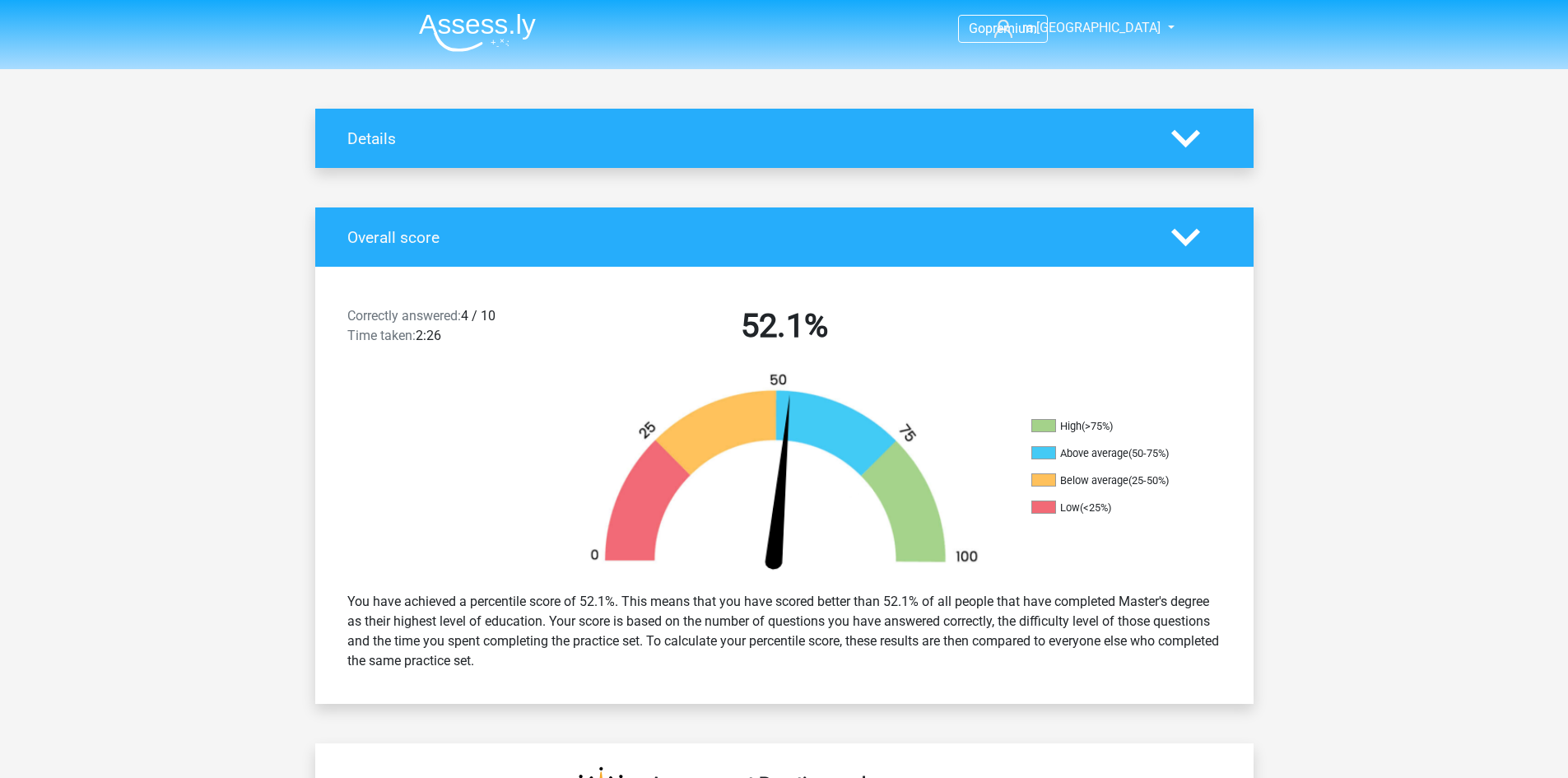
click at [1177, 135] on polygon at bounding box center [1186, 138] width 29 height 18
